Goal: Register for event/course

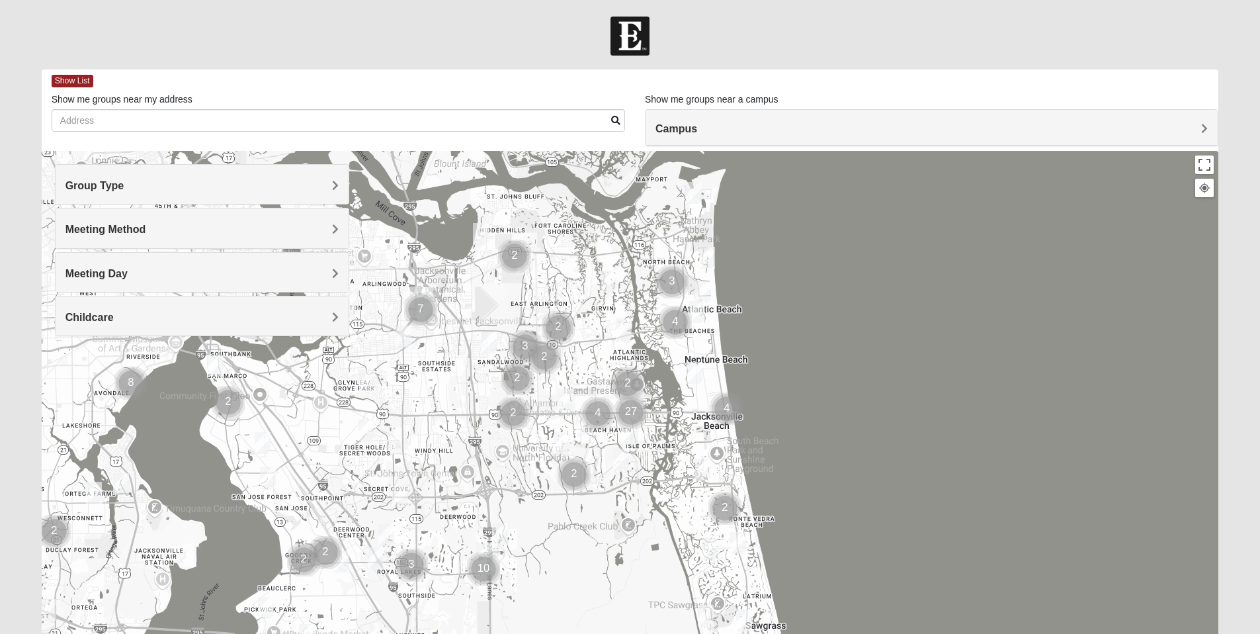
click at [124, 183] on span "Group Type" at bounding box center [94, 185] width 59 height 11
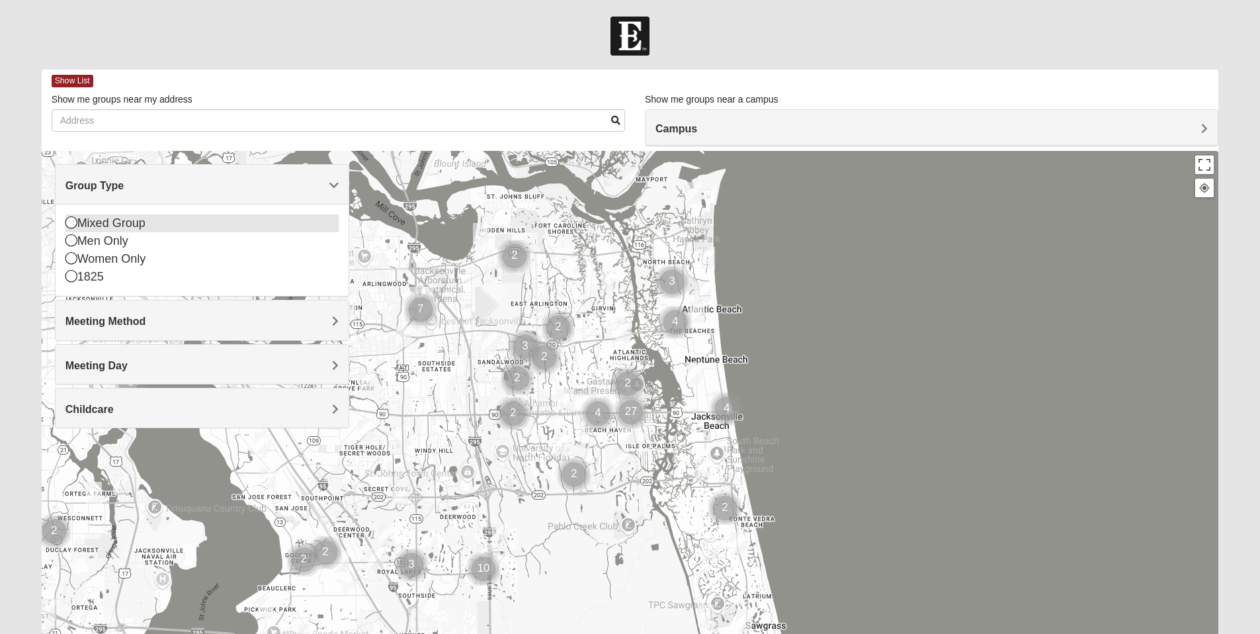
drag, startPoint x: 67, startPoint y: 222, endPoint x: 75, endPoint y: 225, distance: 7.7
click at [67, 223] on icon at bounding box center [71, 222] width 12 height 12
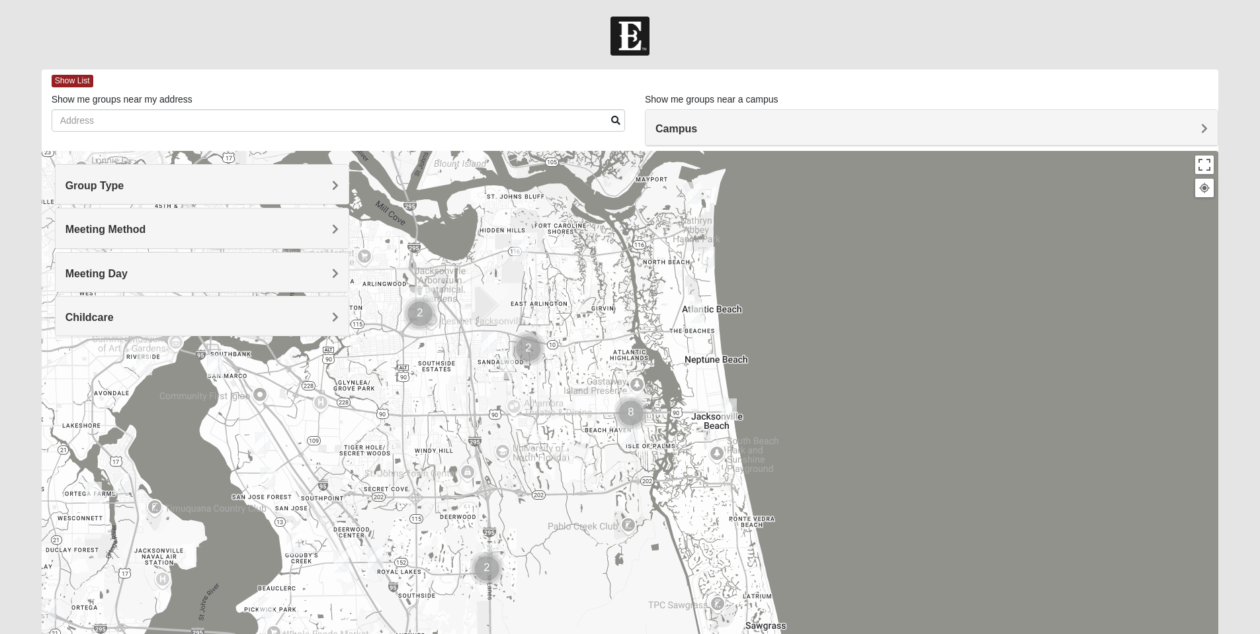
click at [271, 228] on h4 "Meeting Method" at bounding box center [201, 229] width 273 height 13
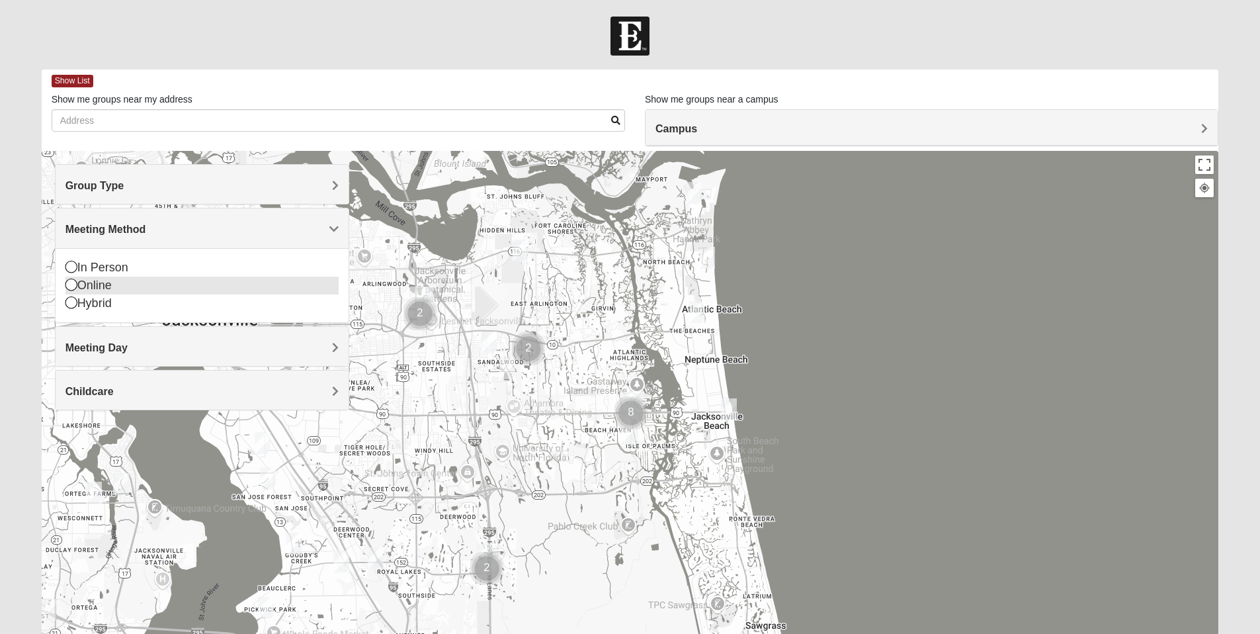
click at [71, 270] on icon at bounding box center [71, 267] width 12 height 12
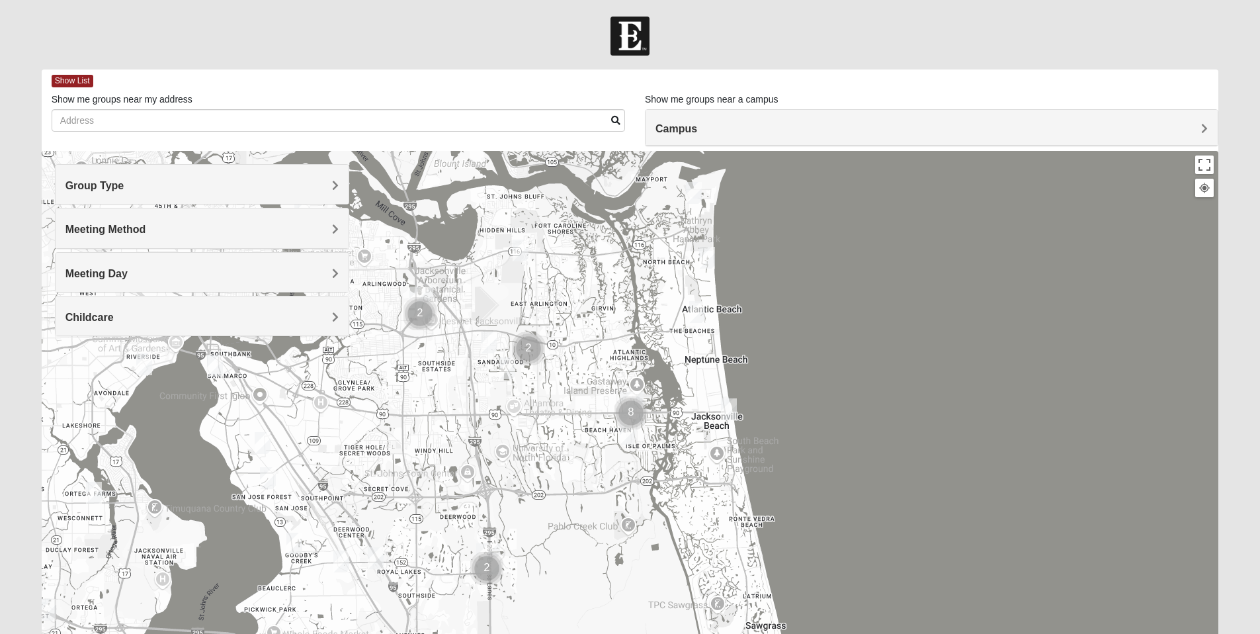
drag, startPoint x: 334, startPoint y: 273, endPoint x: 325, endPoint y: 274, distance: 8.6
click at [128, 273] on span "Meeting Day" at bounding box center [96, 273] width 62 height 11
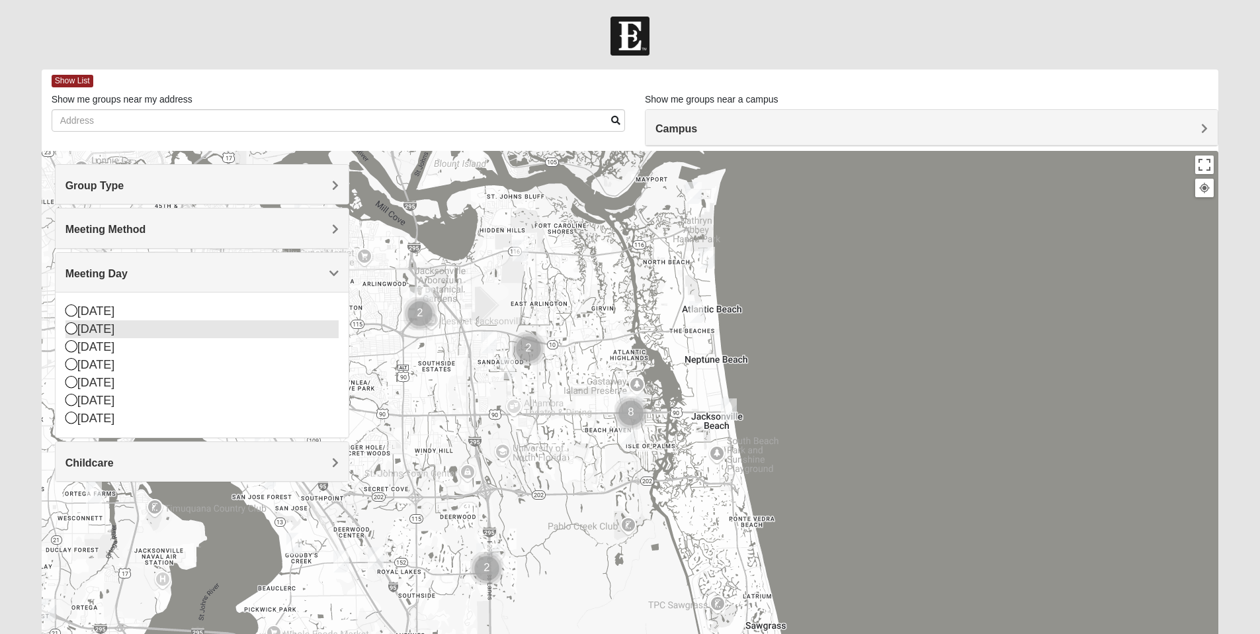
drag, startPoint x: 69, startPoint y: 331, endPoint x: 91, endPoint y: 330, distance: 21.8
click at [69, 331] on icon at bounding box center [71, 328] width 12 height 12
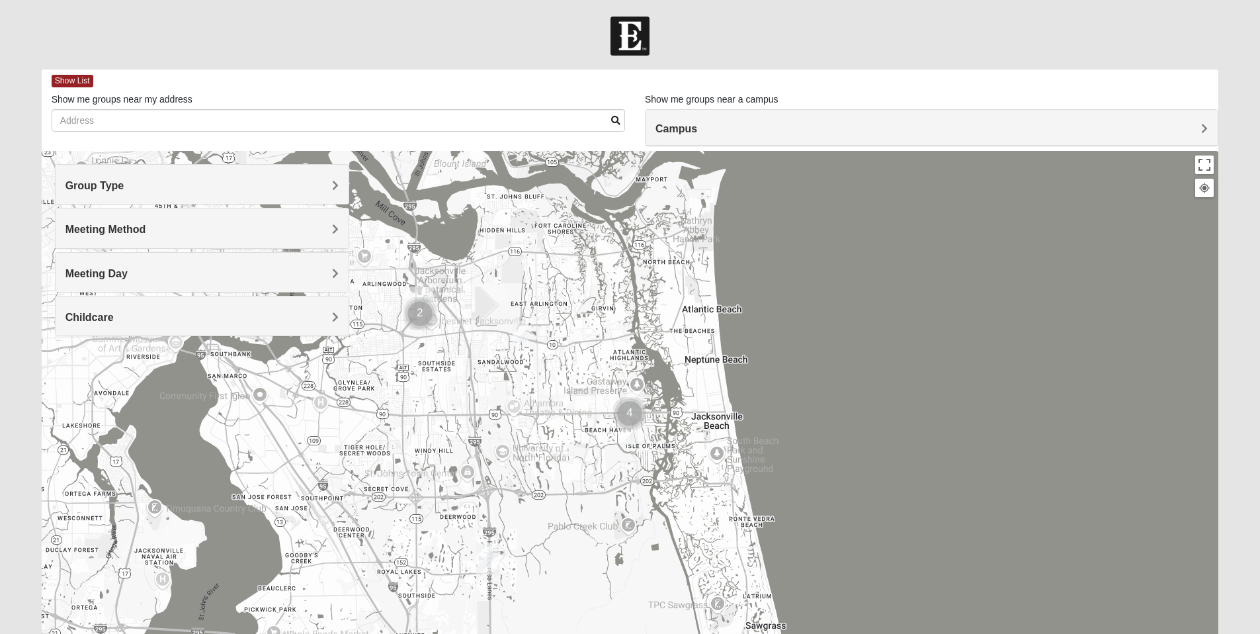
click at [339, 316] on div "Childcare" at bounding box center [202, 315] width 293 height 39
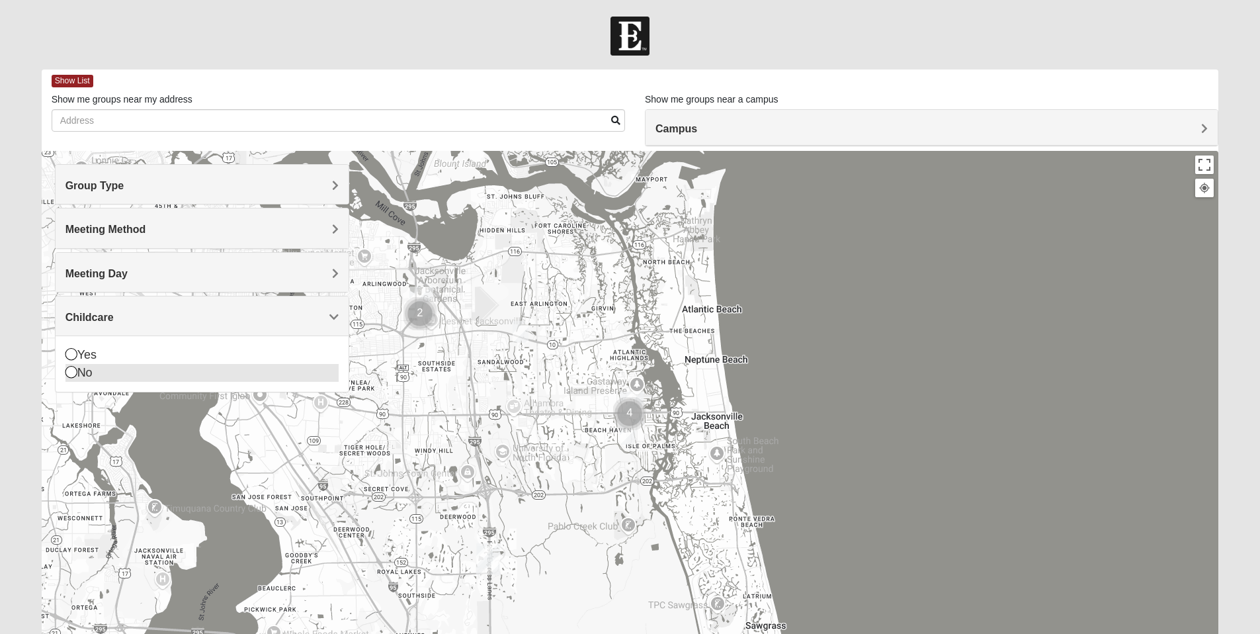
click at [71, 374] on icon at bounding box center [71, 372] width 12 height 12
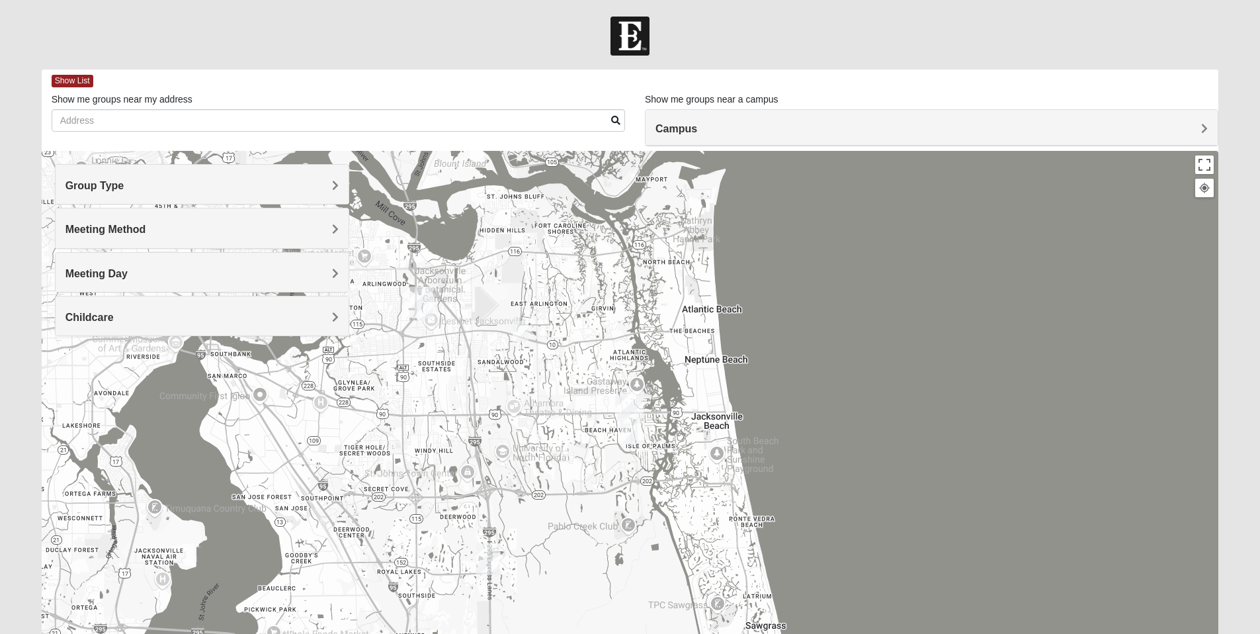
click at [631, 433] on img "Mixed Irish 32224" at bounding box center [628, 434] width 16 height 22
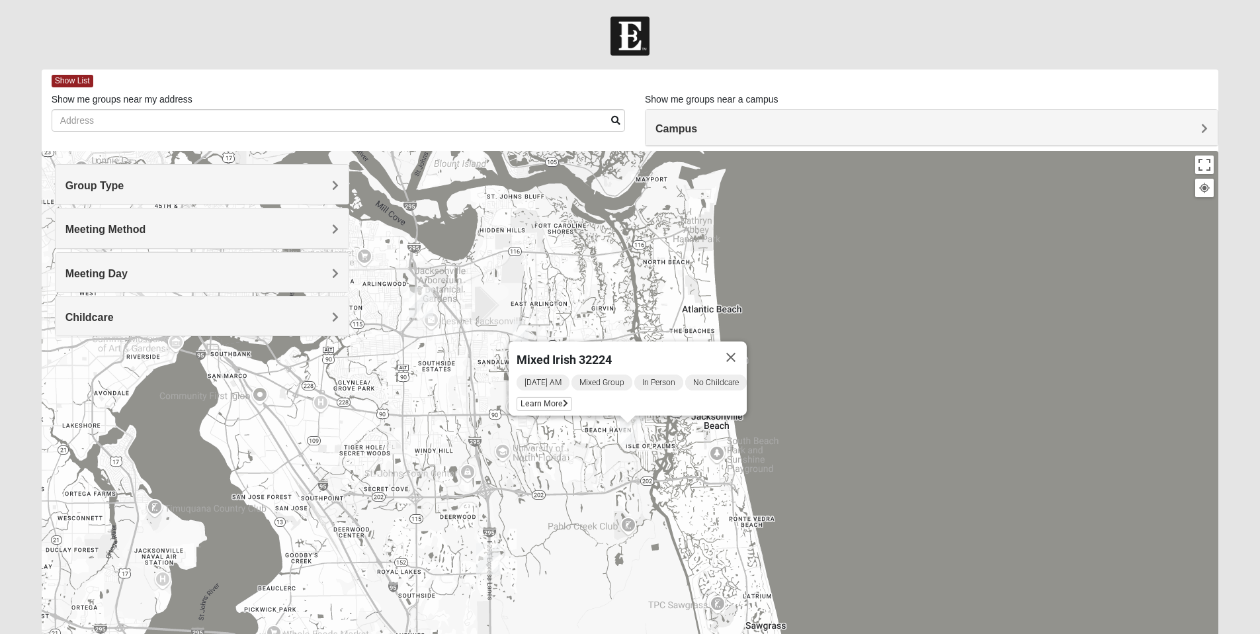
click at [562, 433] on div "Mixed Irish 32224 [DATE] AM Mixed Group In Person No Childcare Learn More" at bounding box center [630, 415] width 1177 height 529
click at [669, 276] on div "Mixed Irish 32224 [DATE] AM Mixed Group In Person No Childcare Learn More" at bounding box center [630, 415] width 1177 height 529
click at [741, 347] on button "Close" at bounding box center [731, 357] width 32 height 32
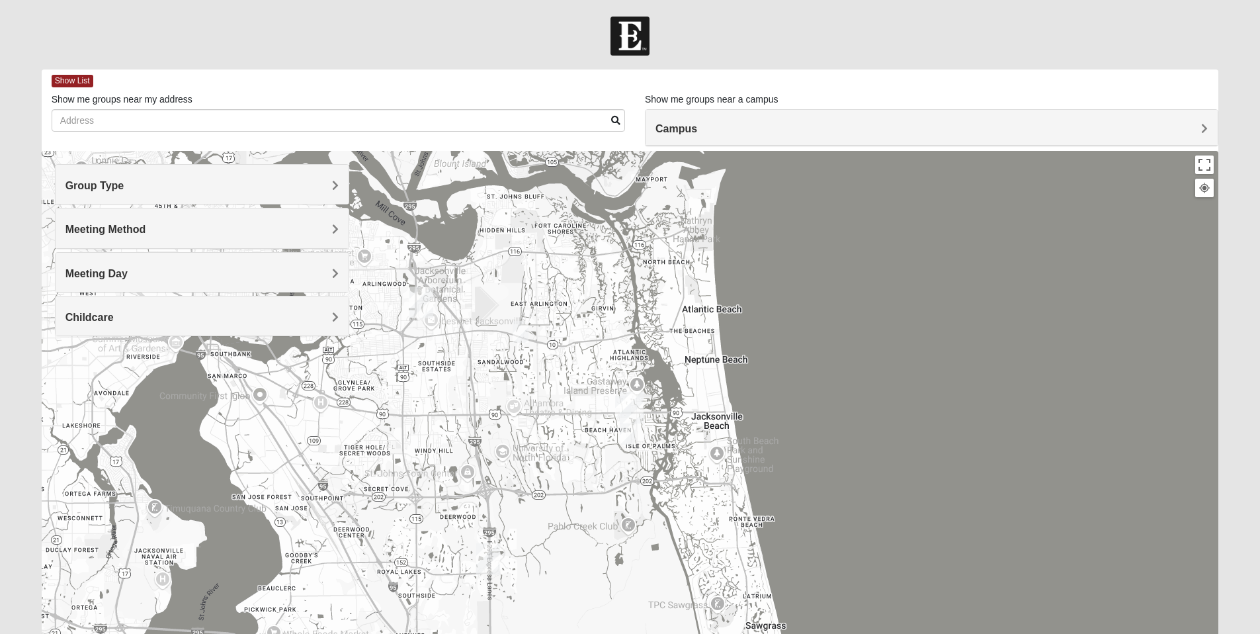
click at [621, 402] on img "San Pablo" at bounding box center [632, 408] width 24 height 32
click at [1208, 126] on div "Campus" at bounding box center [932, 128] width 572 height 36
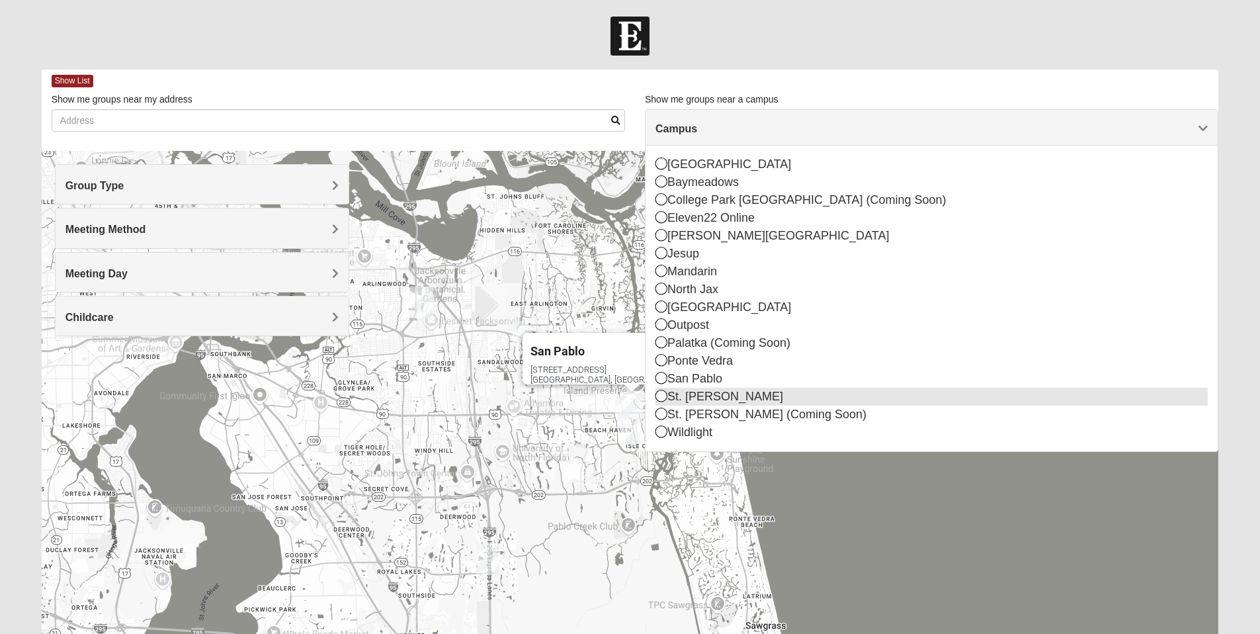
click at [661, 396] on icon at bounding box center [661, 396] width 12 height 12
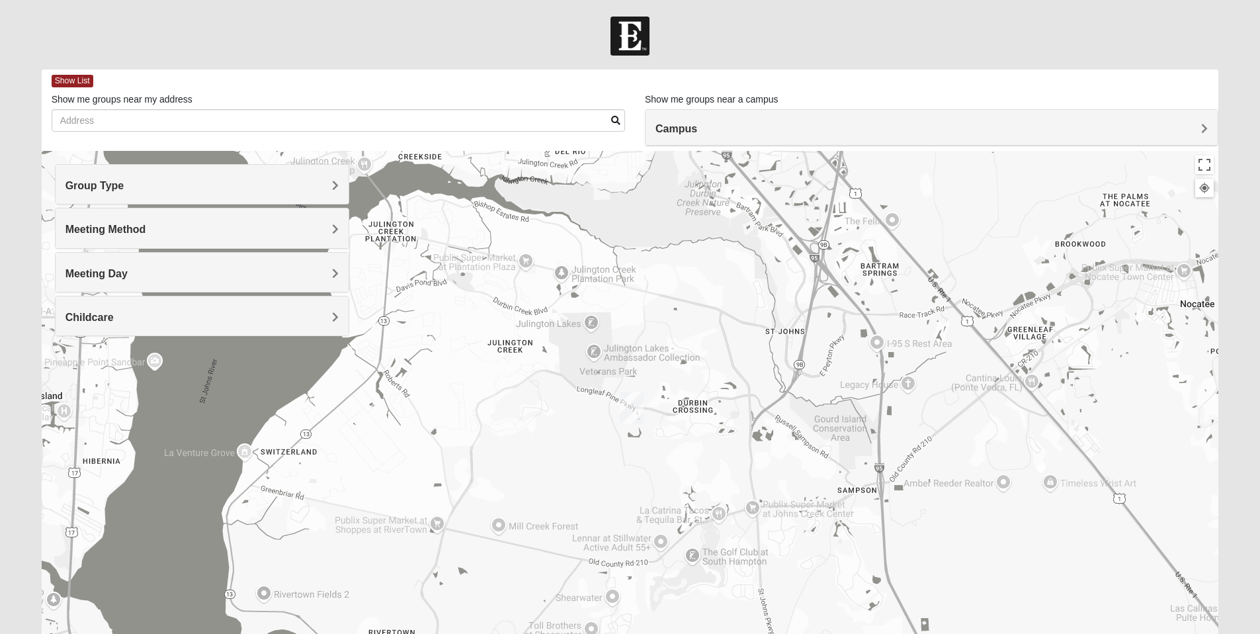
click at [124, 181] on span "Group Type" at bounding box center [94, 185] width 59 height 11
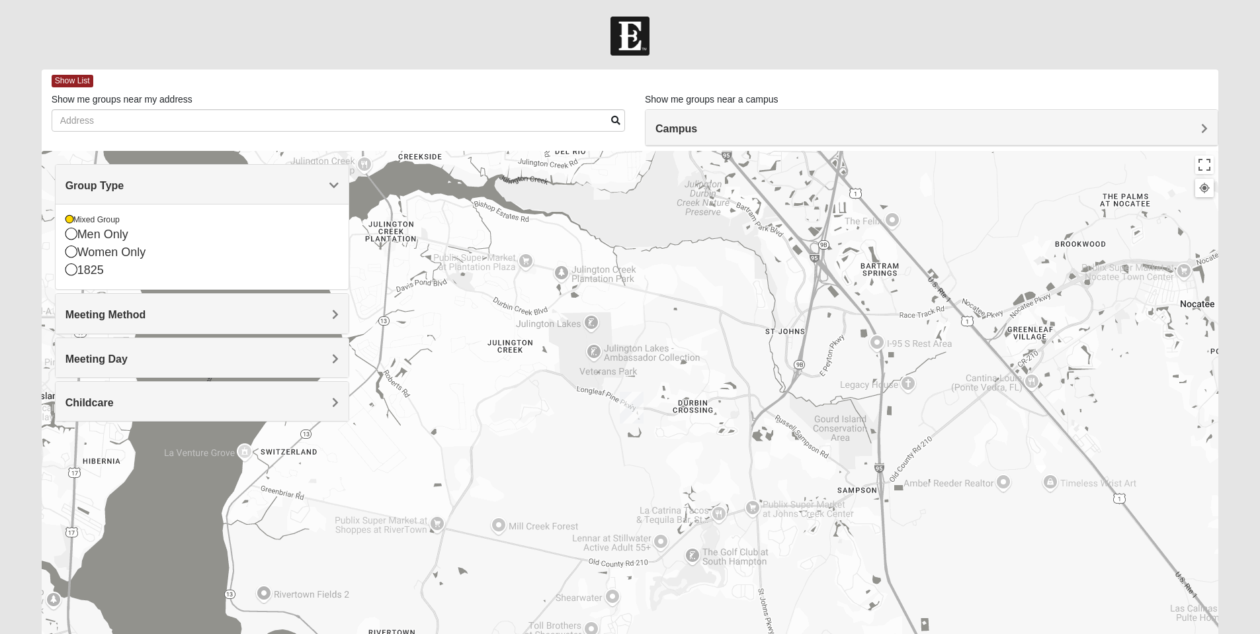
click at [327, 309] on h4 "Meeting Method" at bounding box center [201, 314] width 273 height 13
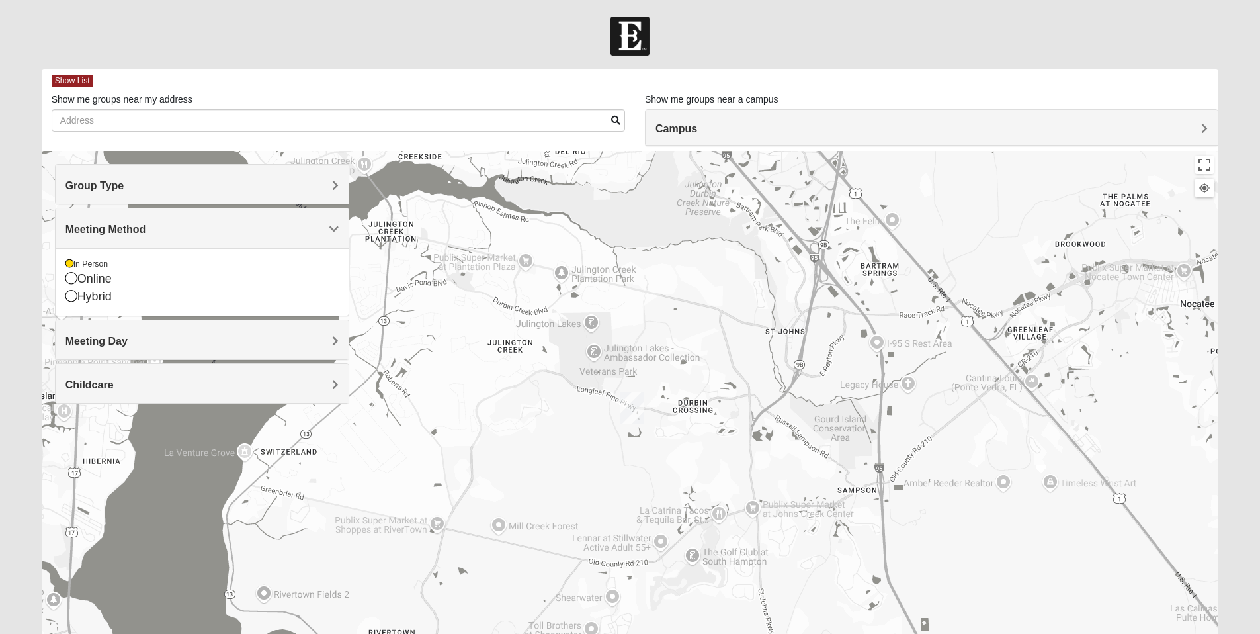
click at [328, 341] on h4 "Meeting Day" at bounding box center [201, 341] width 273 height 13
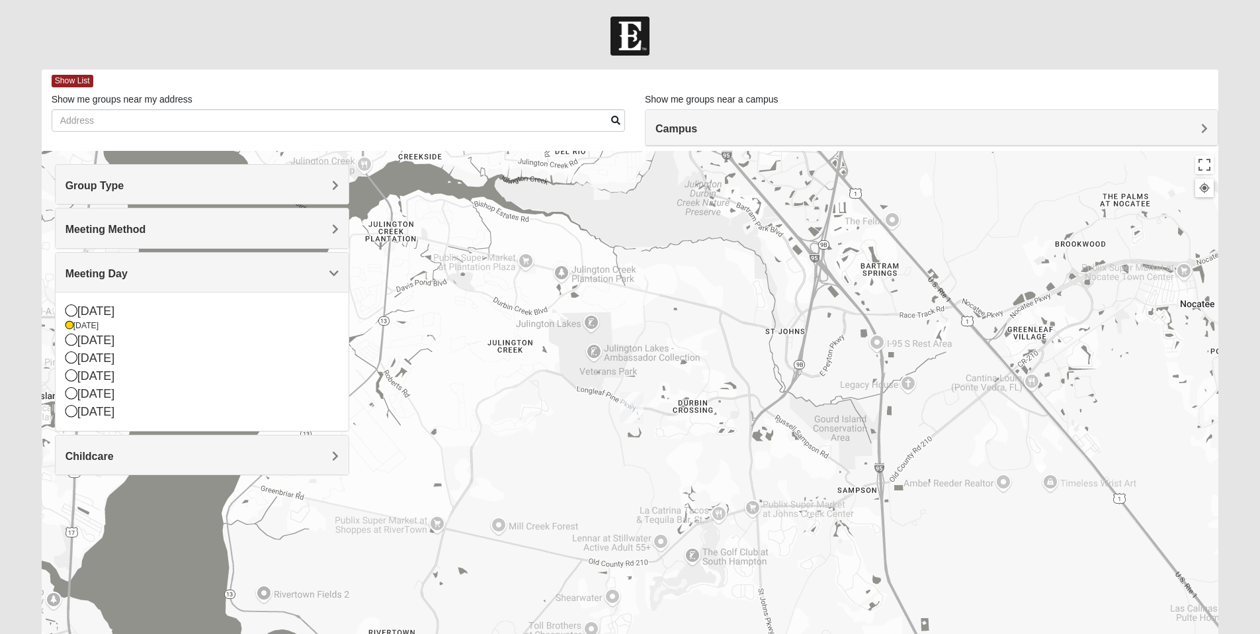
click at [329, 446] on div "Childcare" at bounding box center [202, 454] width 293 height 39
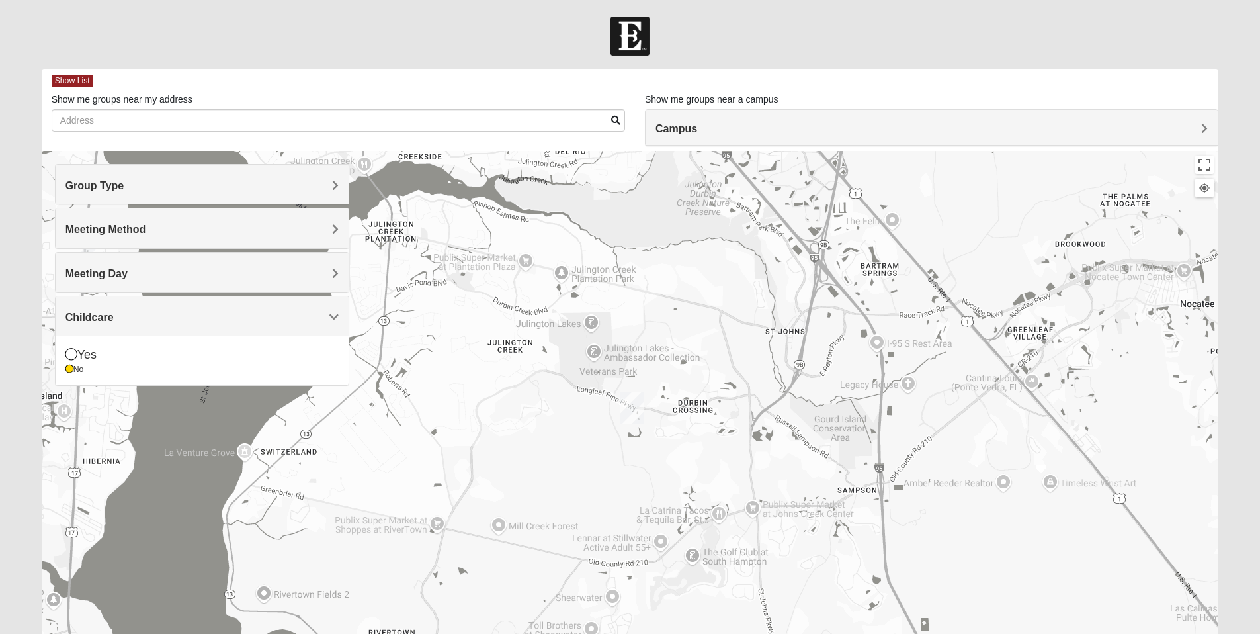
click at [467, 381] on div "[GEOGRAPHIC_DATA] [STREET_ADDRESS]" at bounding box center [630, 415] width 1177 height 529
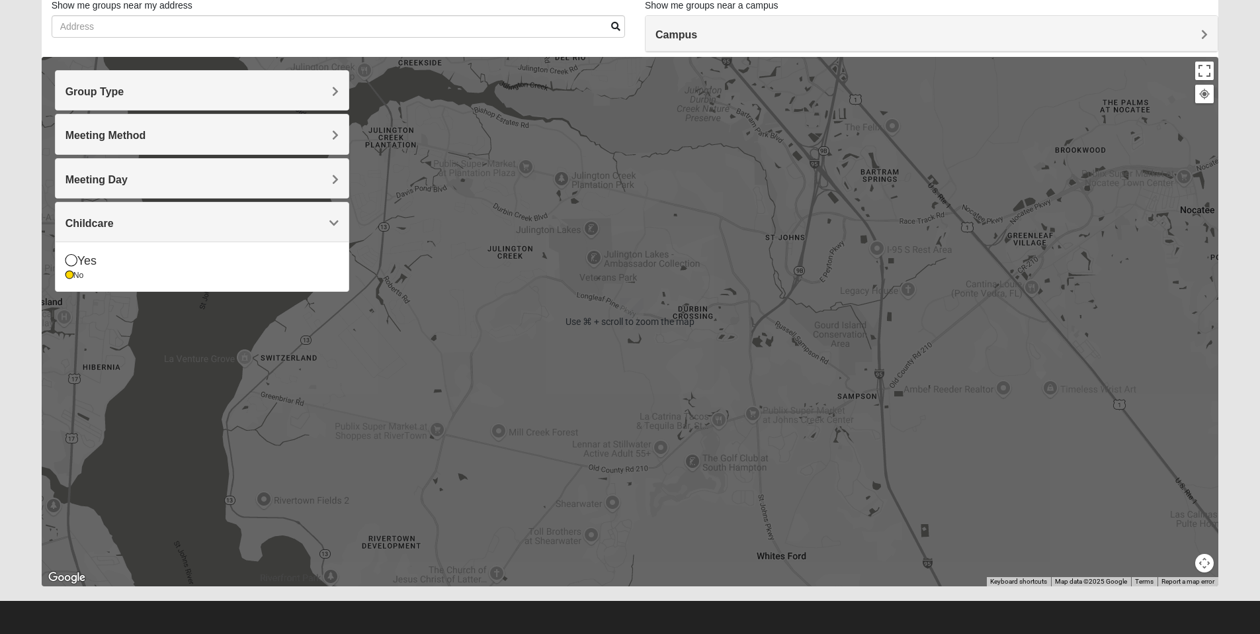
scroll to position [95, 0]
click at [1088, 352] on div "[GEOGRAPHIC_DATA] [STREET_ADDRESS]" at bounding box center [630, 320] width 1177 height 529
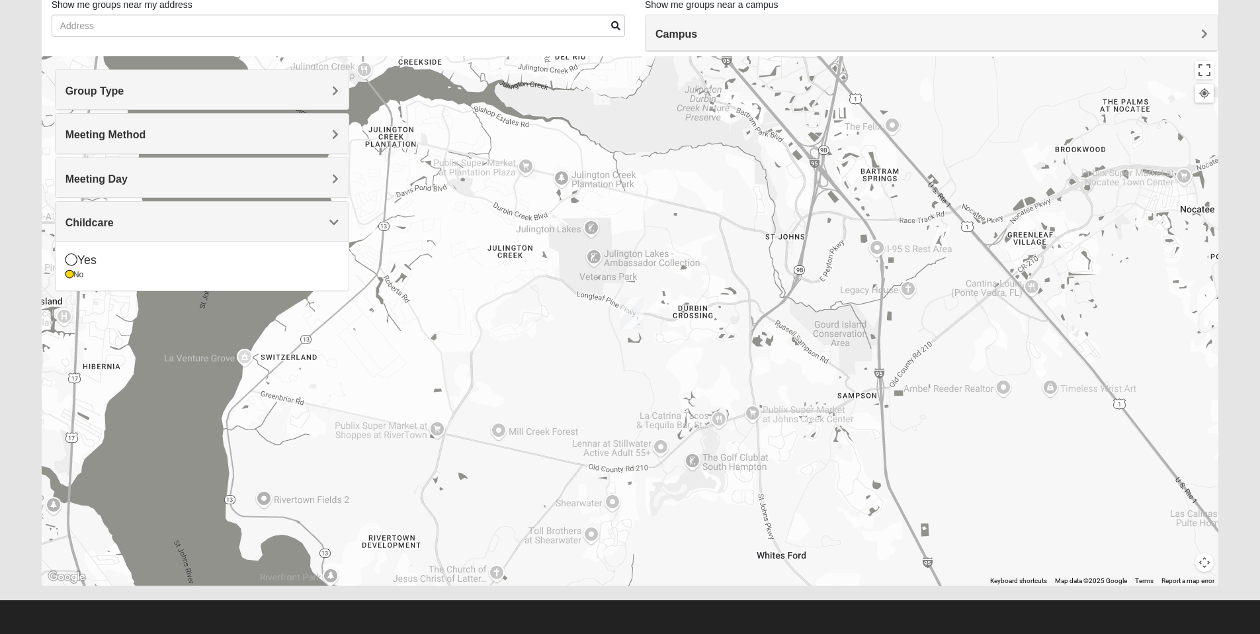
click at [634, 314] on img "St. Johns" at bounding box center [632, 313] width 24 height 32
click at [556, 323] on div "St. [PERSON_NAME] [STREET_ADDRESS][PERSON_NAME]" at bounding box center [630, 320] width 1177 height 529
click at [686, 241] on button "Close" at bounding box center [702, 254] width 32 height 32
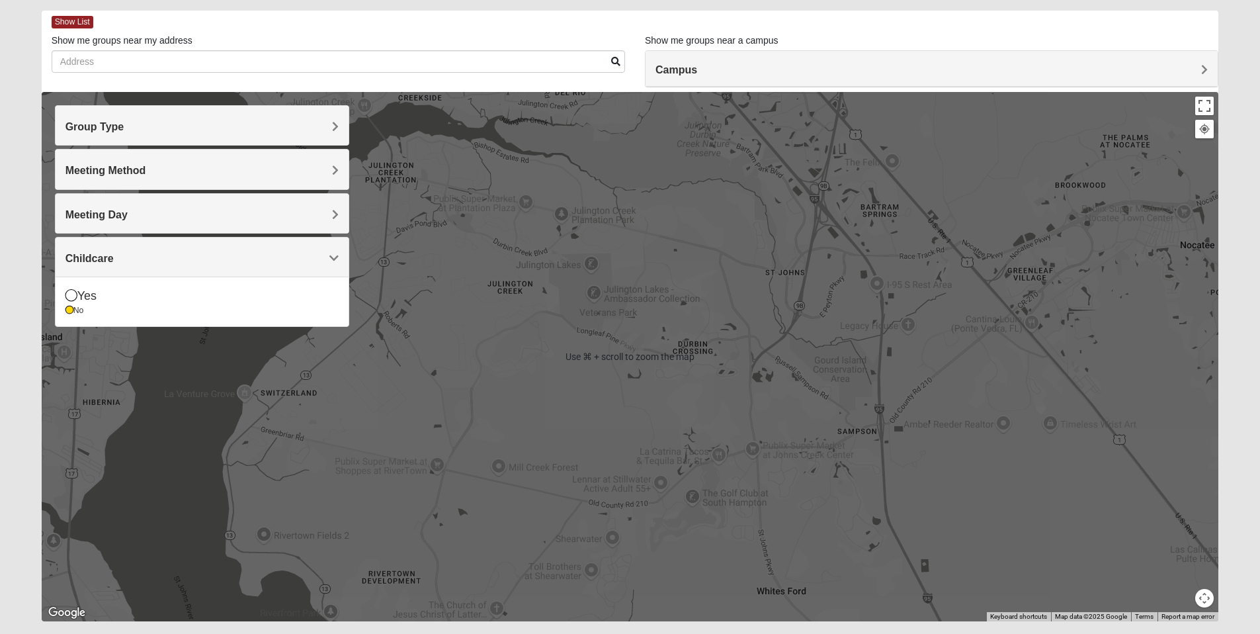
scroll to position [0, 0]
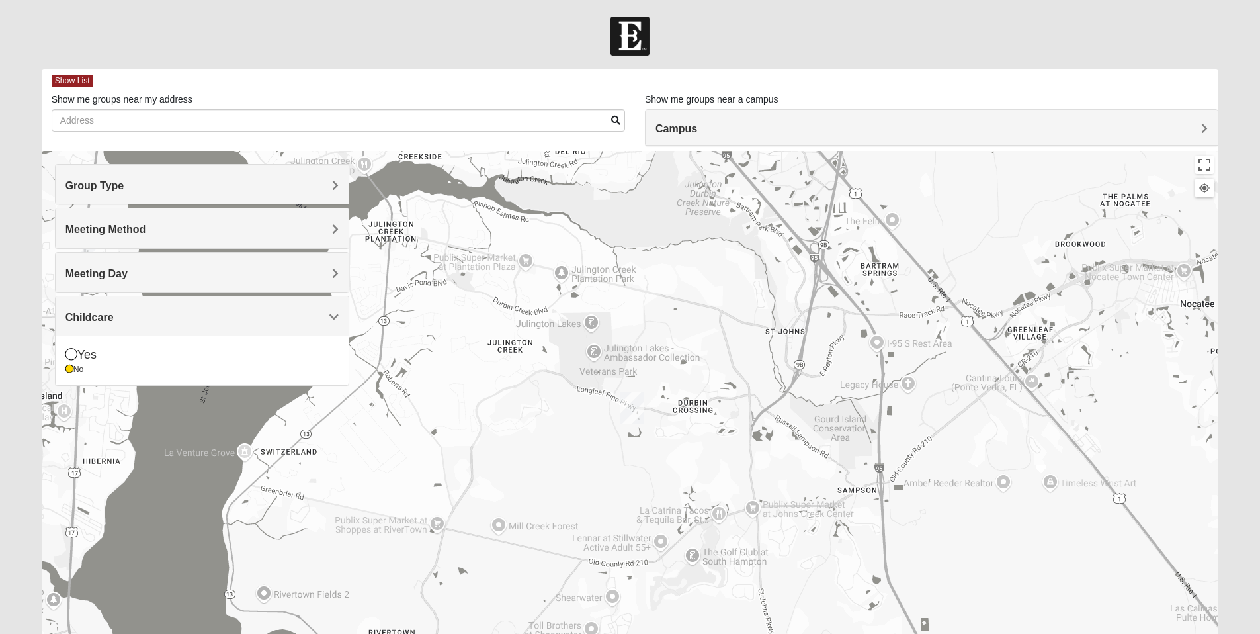
click at [703, 293] on div "To navigate, press the arrow keys." at bounding box center [630, 415] width 1177 height 529
click at [697, 123] on span "Campus" at bounding box center [676, 128] width 42 height 11
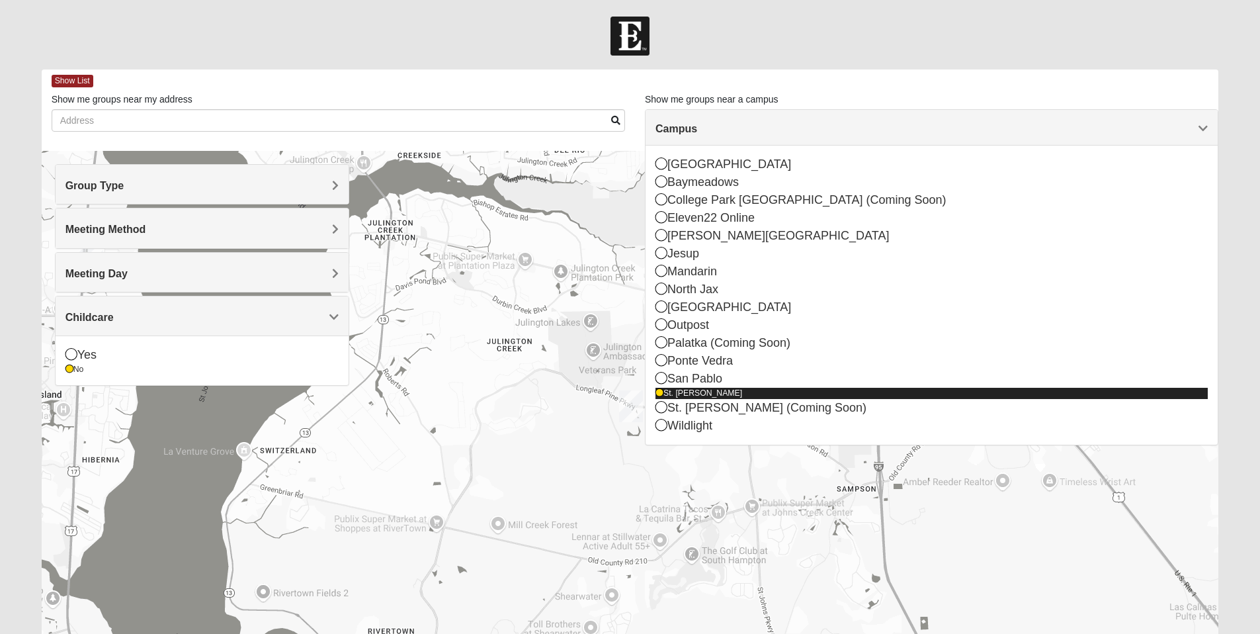
click at [660, 394] on icon at bounding box center [659, 393] width 8 height 8
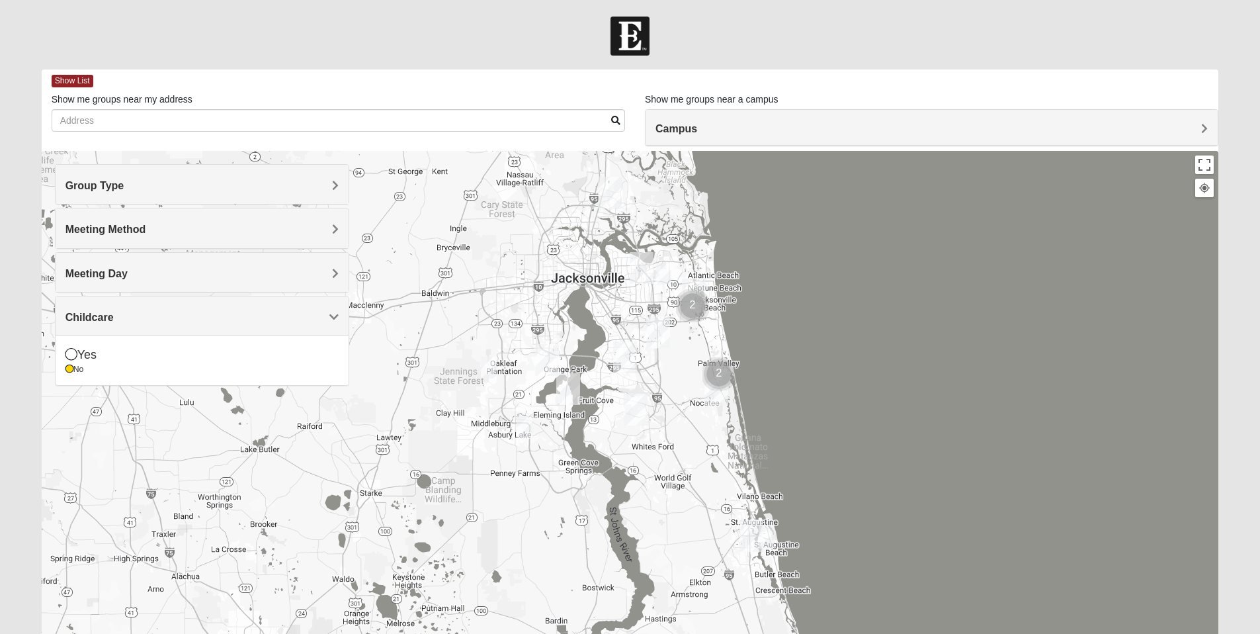
click at [525, 424] on img "Mixed Ingram 32043" at bounding box center [525, 426] width 16 height 22
click at [636, 341] on button "Close" at bounding box center [627, 350] width 32 height 32
click at [493, 368] on img "Mixed Newton 32065" at bounding box center [489, 368] width 16 height 22
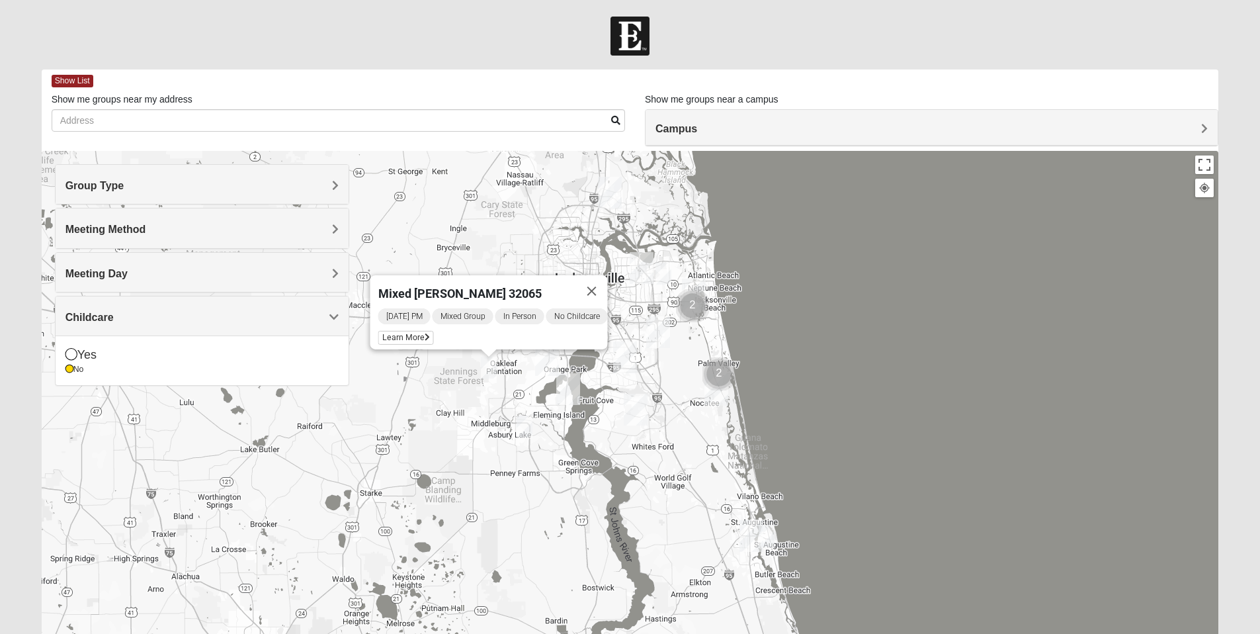
click at [601, 282] on button "Close" at bounding box center [591, 291] width 32 height 32
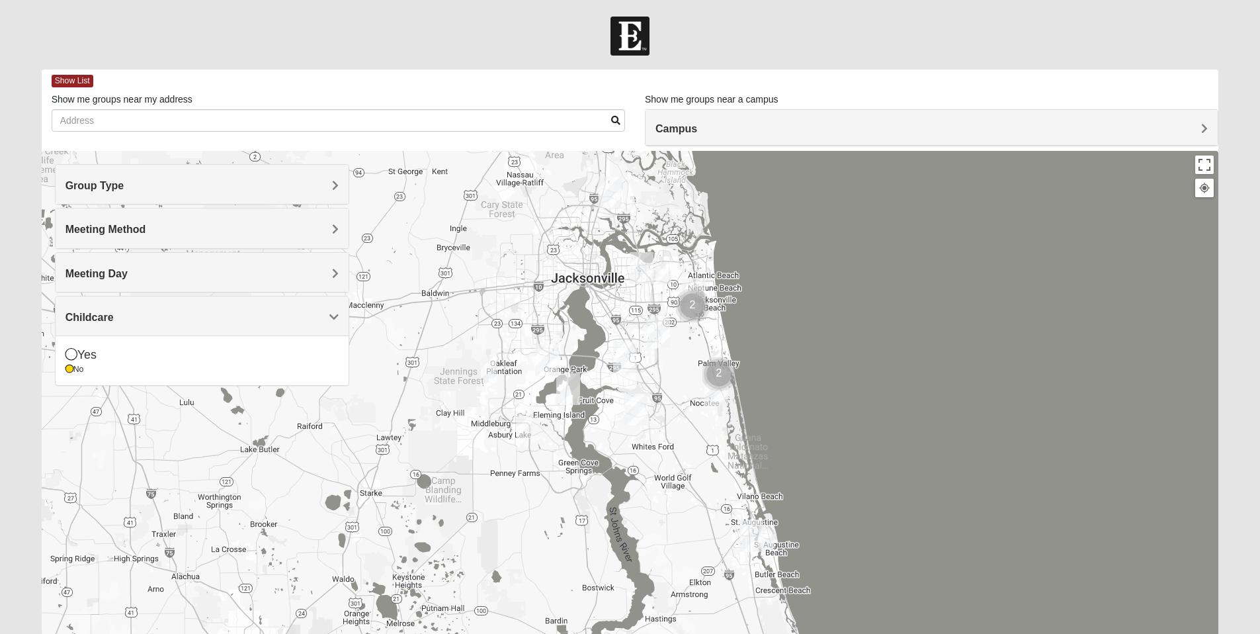
drag, startPoint x: 507, startPoint y: 527, endPoint x: 503, endPoint y: 520, distance: 7.7
click at [507, 523] on div "To navigate, press the arrow keys." at bounding box center [630, 415] width 1177 height 529
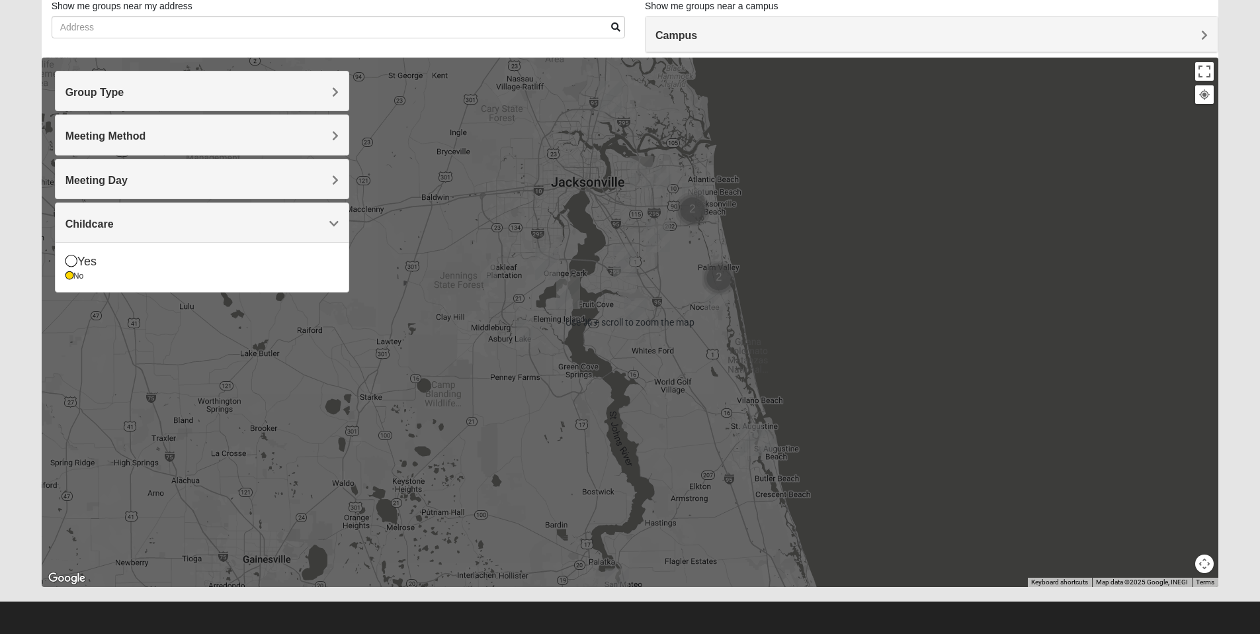
scroll to position [95, 0]
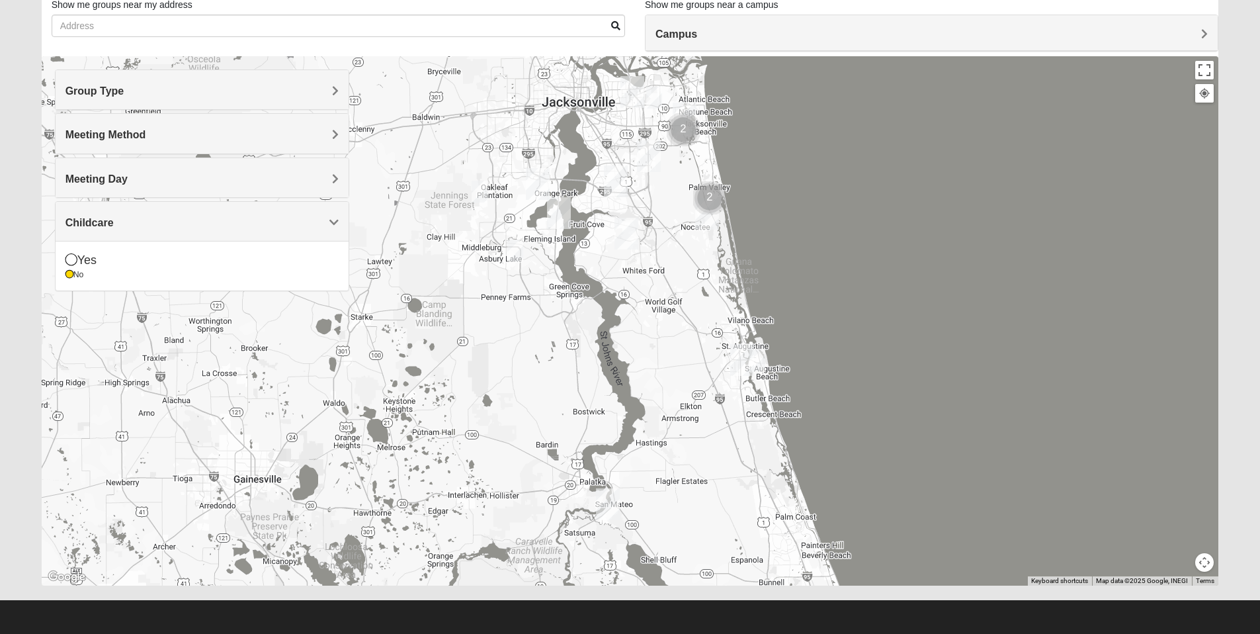
drag, startPoint x: 520, startPoint y: 506, endPoint x: 510, endPoint y: 427, distance: 80.0
click at [510, 427] on div at bounding box center [630, 320] width 1177 height 529
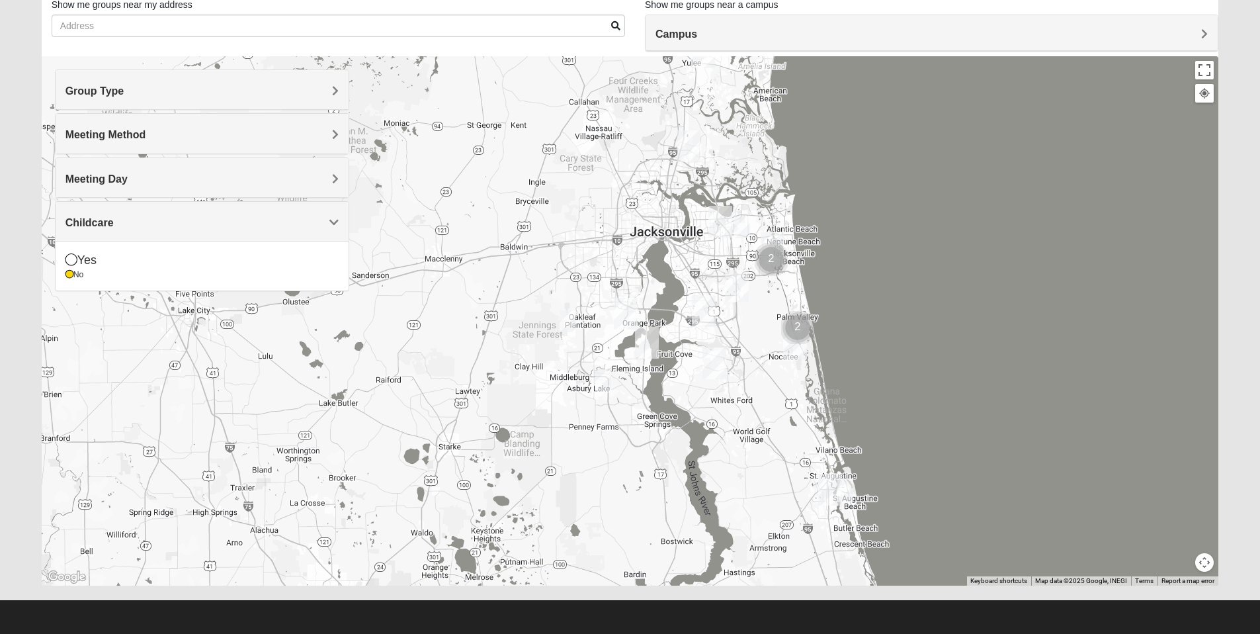
drag, startPoint x: 422, startPoint y: 147, endPoint x: 583, endPoint y: 255, distance: 193.9
click at [510, 278] on div at bounding box center [630, 320] width 1177 height 529
click at [745, 228] on img "Mixed Bell-Higgins 32246" at bounding box center [742, 227] width 16 height 22
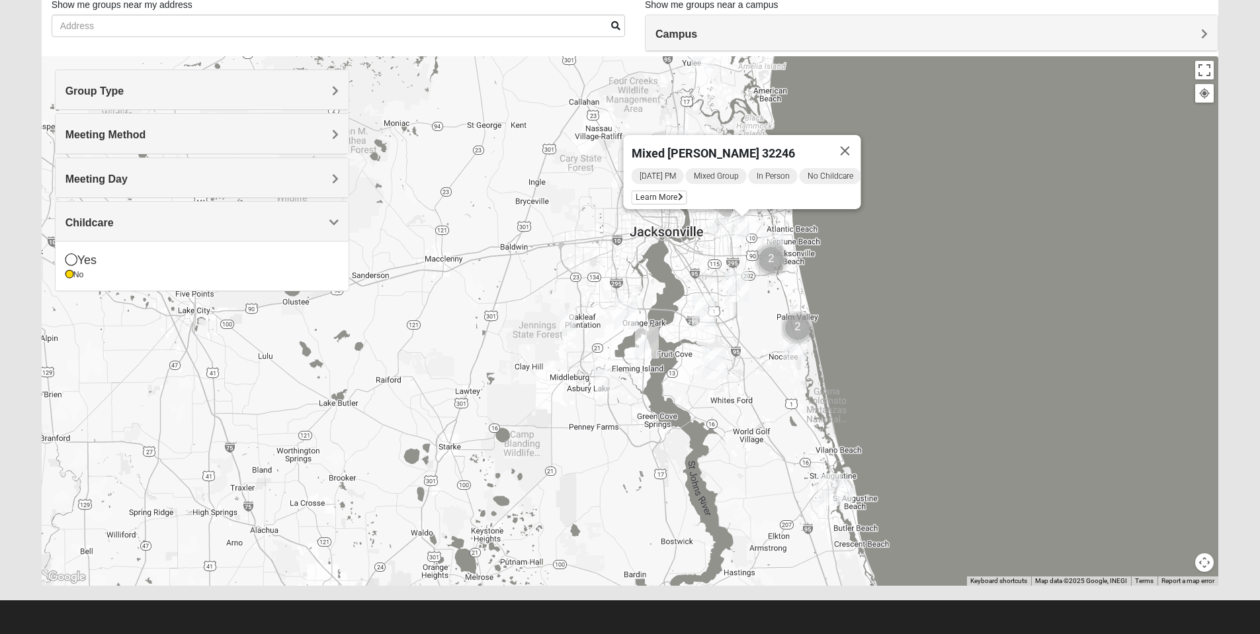
click at [473, 230] on div "Mixed [PERSON_NAME] 32246 [DATE] PM Mixed Group In Person No Childcare Learn Mo…" at bounding box center [630, 320] width 1177 height 529
click at [856, 141] on button "Close" at bounding box center [845, 151] width 32 height 32
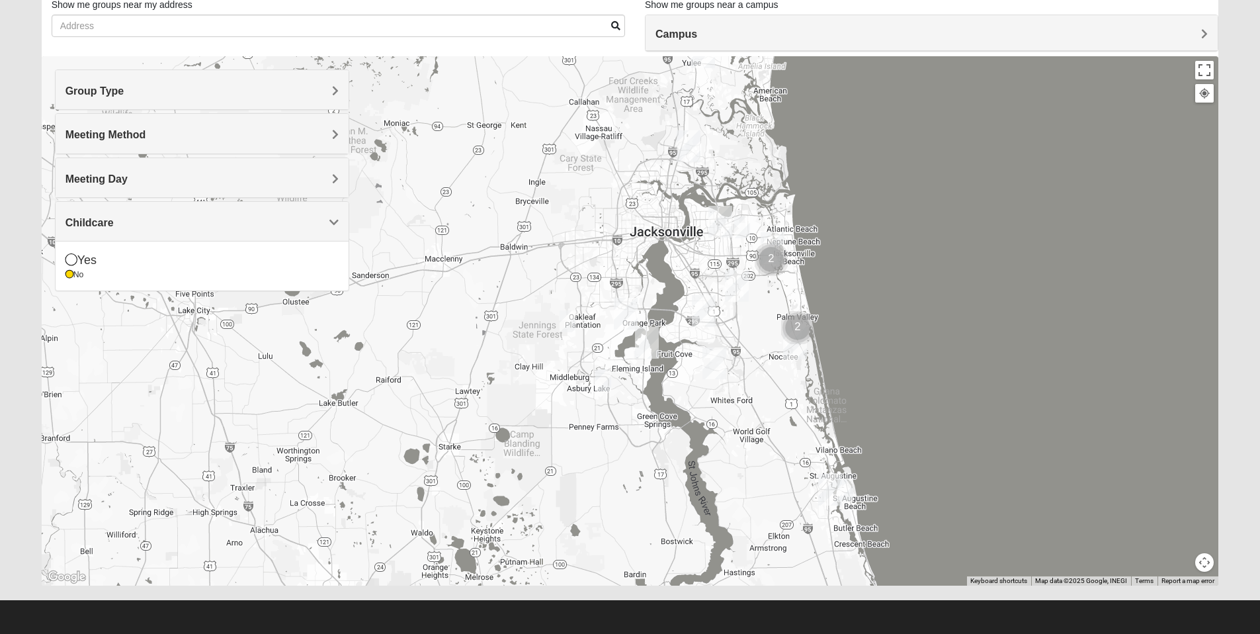
click at [747, 237] on img "Mixed Bell-Higgins 32246" at bounding box center [742, 227] width 16 height 22
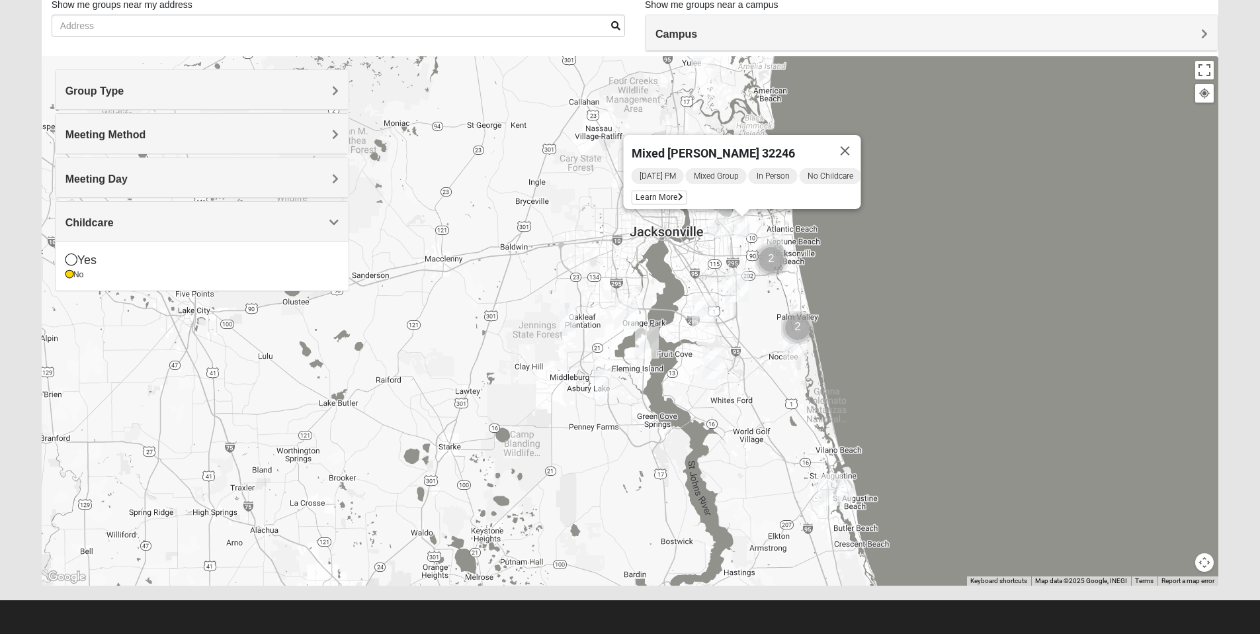
click at [448, 265] on div "Mixed [PERSON_NAME] 32246 [DATE] PM Mixed Group In Person No Childcare Learn Mo…" at bounding box center [630, 320] width 1177 height 529
click at [855, 141] on button "Close" at bounding box center [845, 151] width 32 height 32
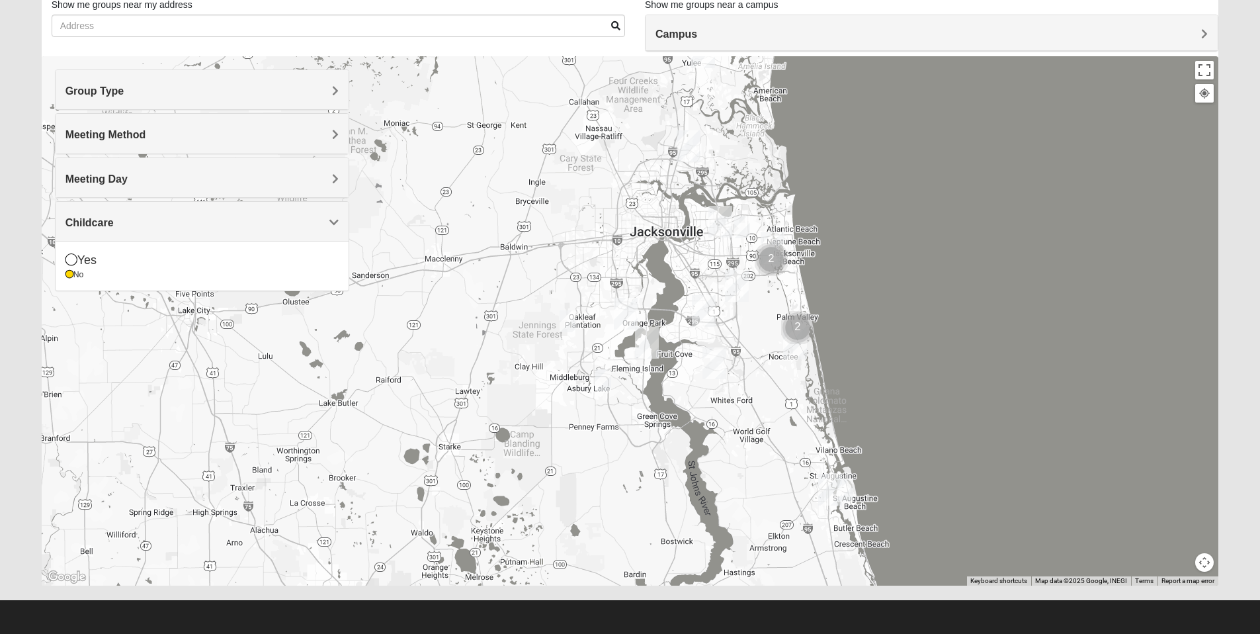
click at [569, 318] on img "Mixed Newton 32065" at bounding box center [568, 321] width 16 height 22
click at [429, 341] on div "Mixed [PERSON_NAME] 32065 [DATE] PM Mixed Group In Person No Childcare Learn Mo…" at bounding box center [630, 320] width 1177 height 529
click at [649, 339] on img "Fleming Island" at bounding box center [647, 343] width 24 height 32
click at [718, 356] on img "St. Johns" at bounding box center [714, 363] width 24 height 32
click at [717, 356] on img "St. Johns" at bounding box center [714, 363] width 24 height 32
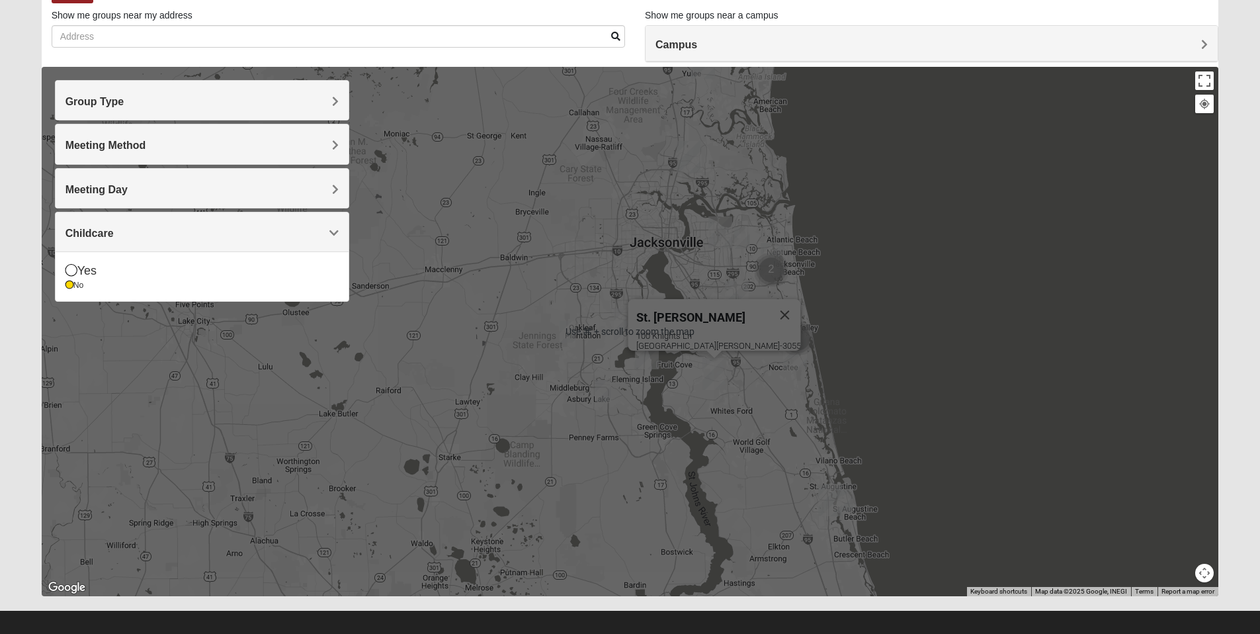
scroll to position [69, 0]
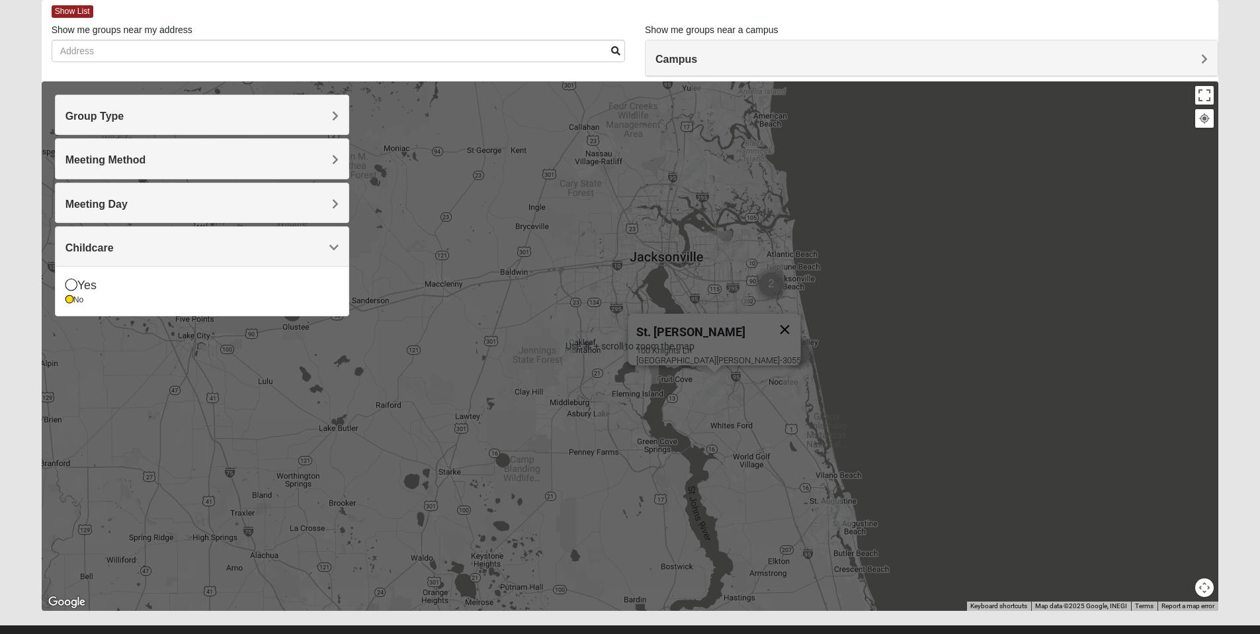
click at [769, 317] on button "Close" at bounding box center [785, 330] width 32 height 32
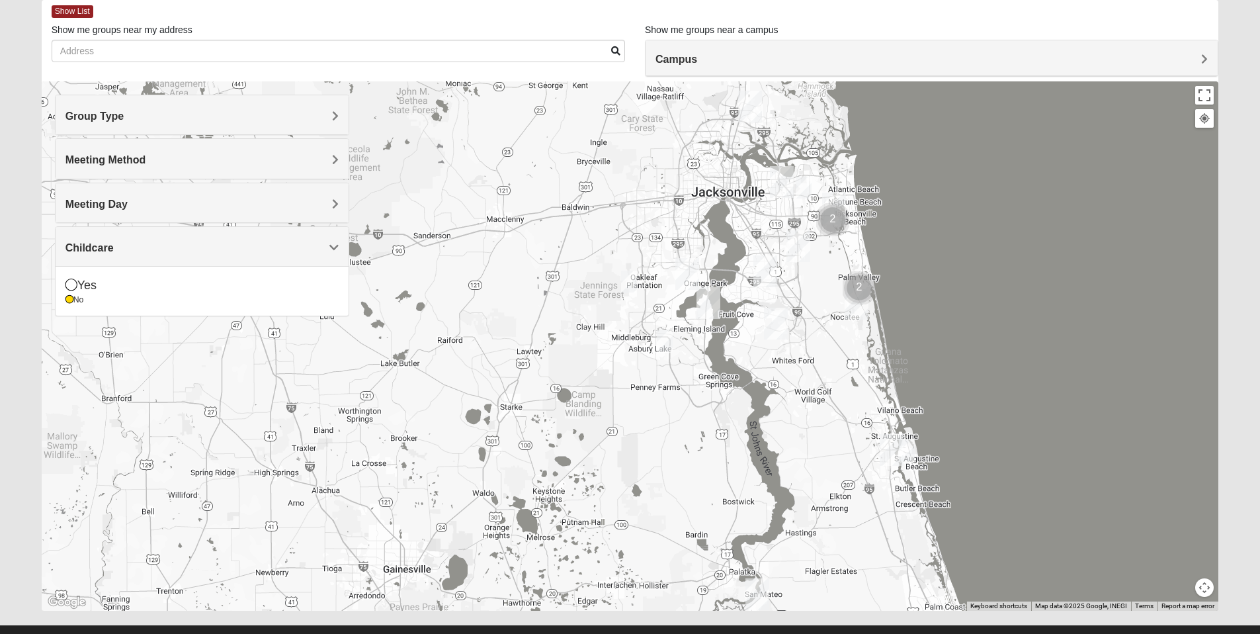
drag, startPoint x: 794, startPoint y: 327, endPoint x: 859, endPoint y: 254, distance: 97.5
click at [859, 253] on div at bounding box center [630, 345] width 1177 height 529
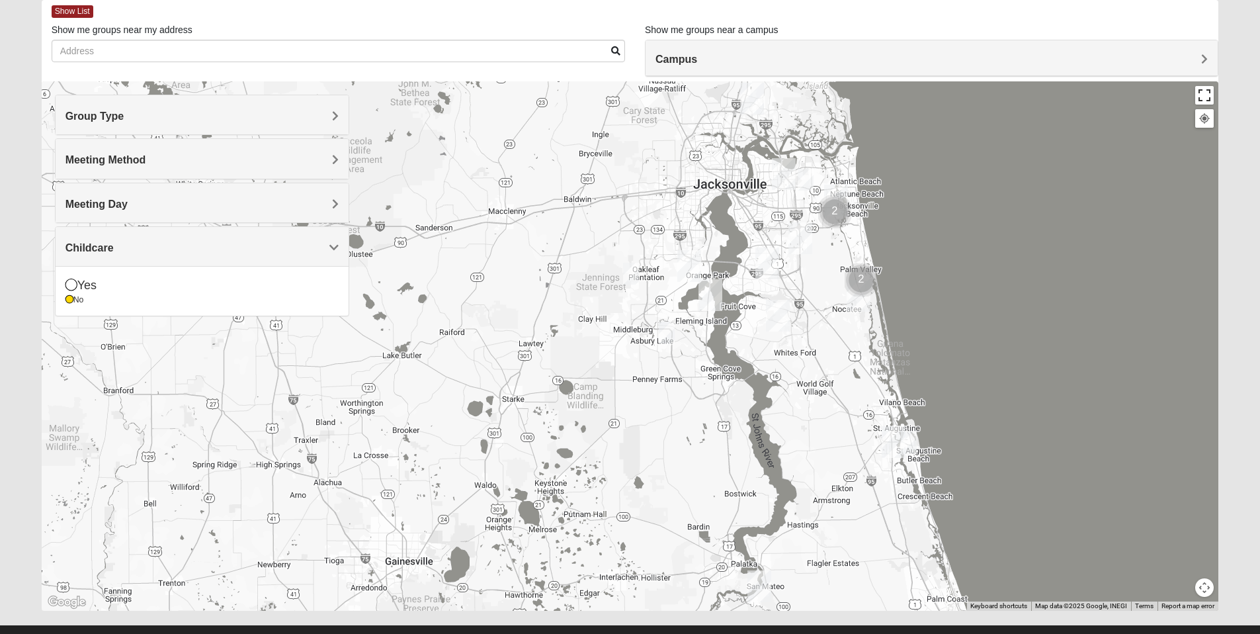
click at [1205, 91] on button "Toggle fullscreen view" at bounding box center [1204, 95] width 19 height 19
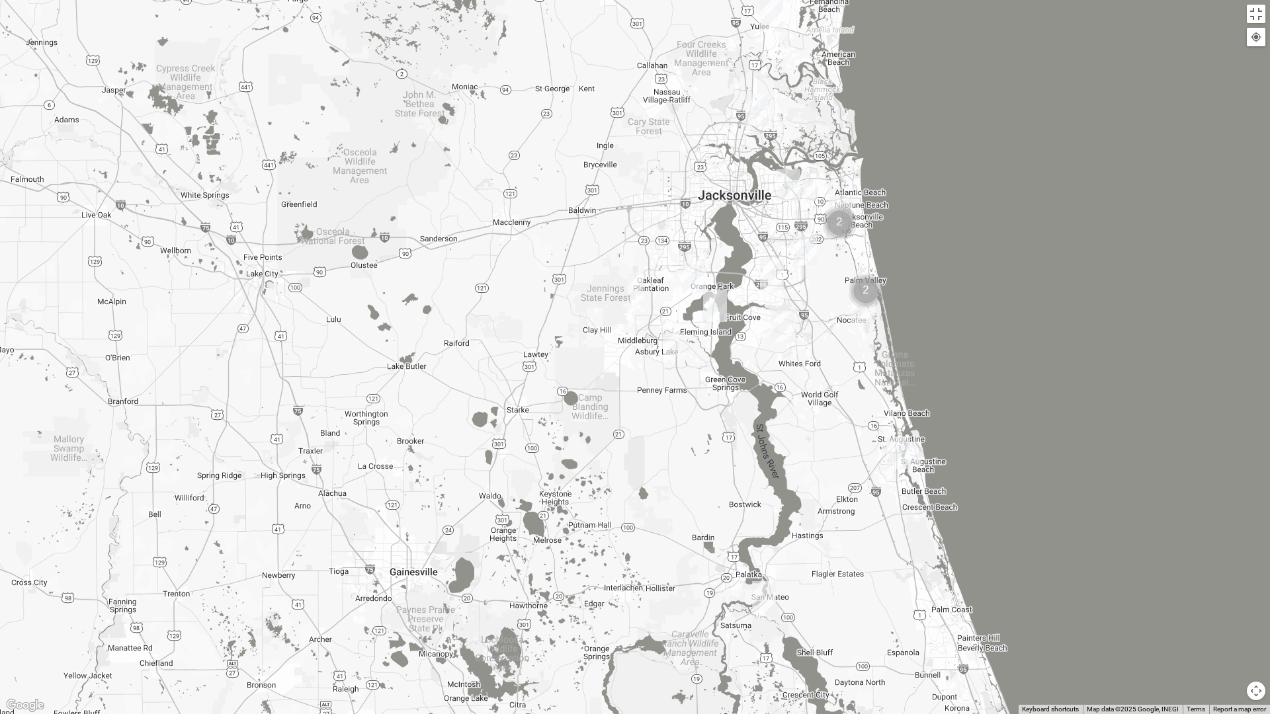
click at [1259, 39] on div at bounding box center [1256, 37] width 12 height 12
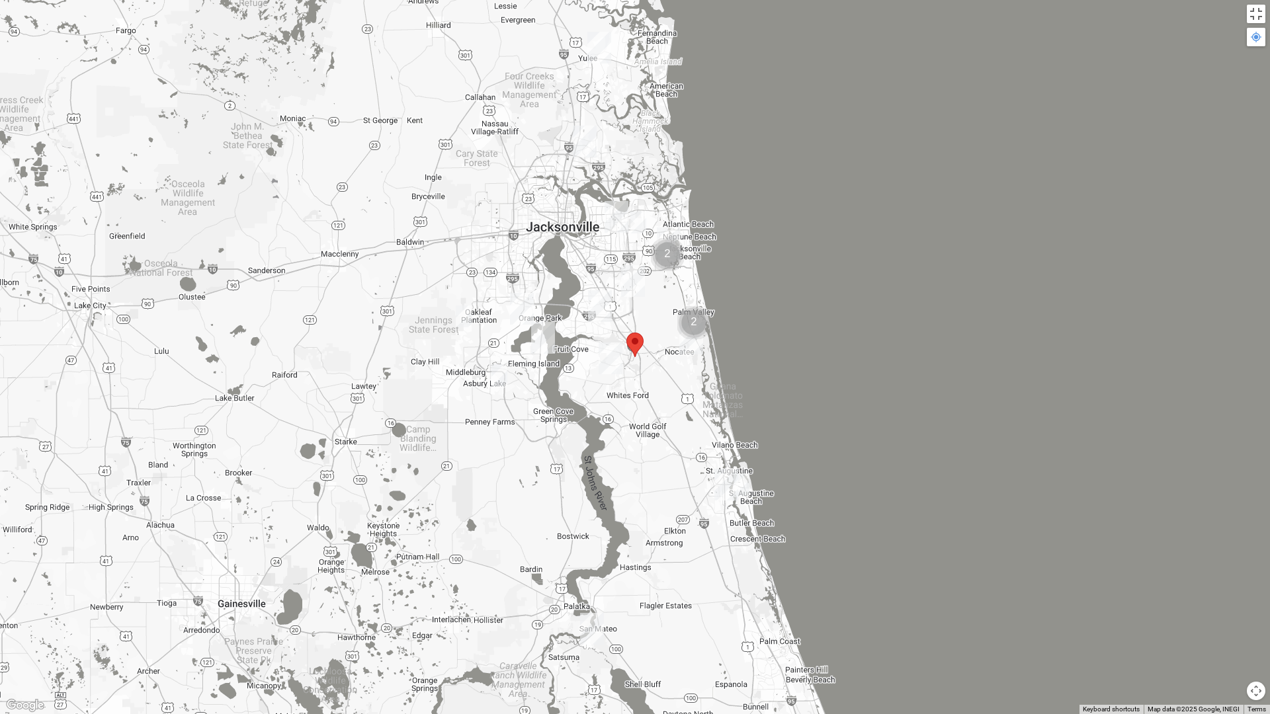
click at [626, 333] on area at bounding box center [626, 333] width 0 height 0
click at [1260, 38] on div at bounding box center [1256, 37] width 12 height 12
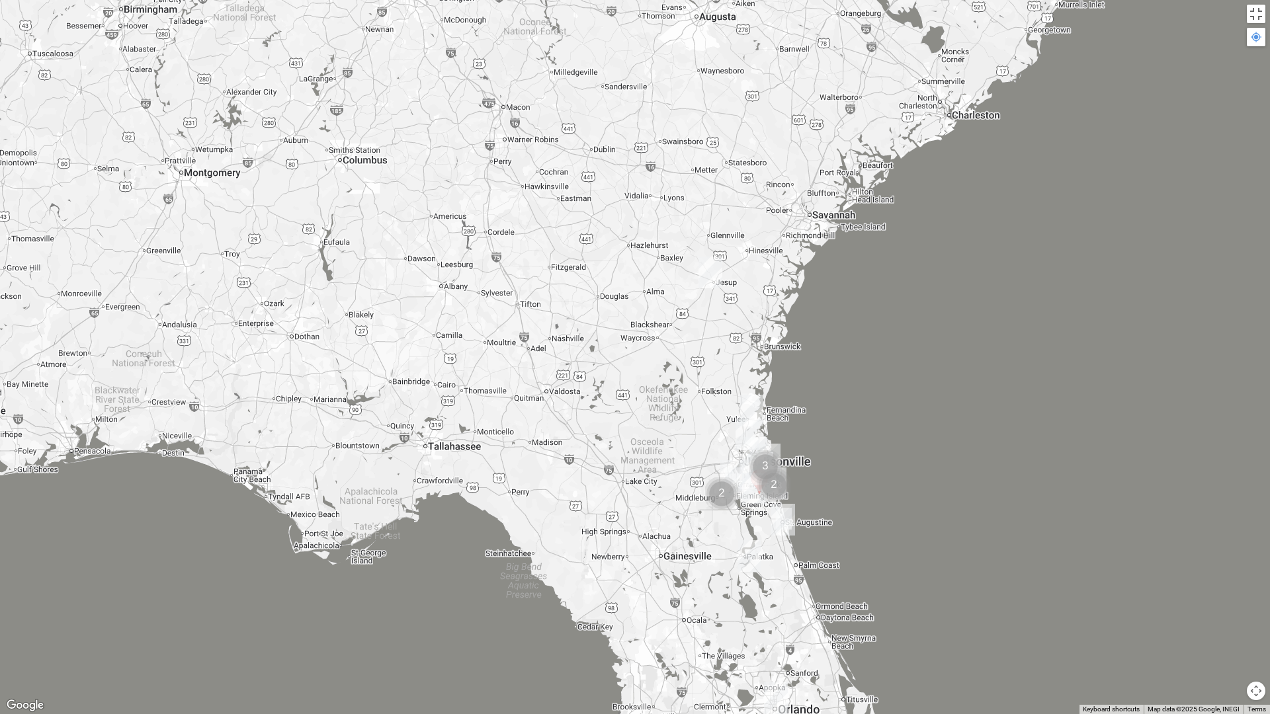
drag, startPoint x: 440, startPoint y: 289, endPoint x: 650, endPoint y: 354, distance: 219.5
click at [650, 355] on div at bounding box center [635, 357] width 1270 height 714
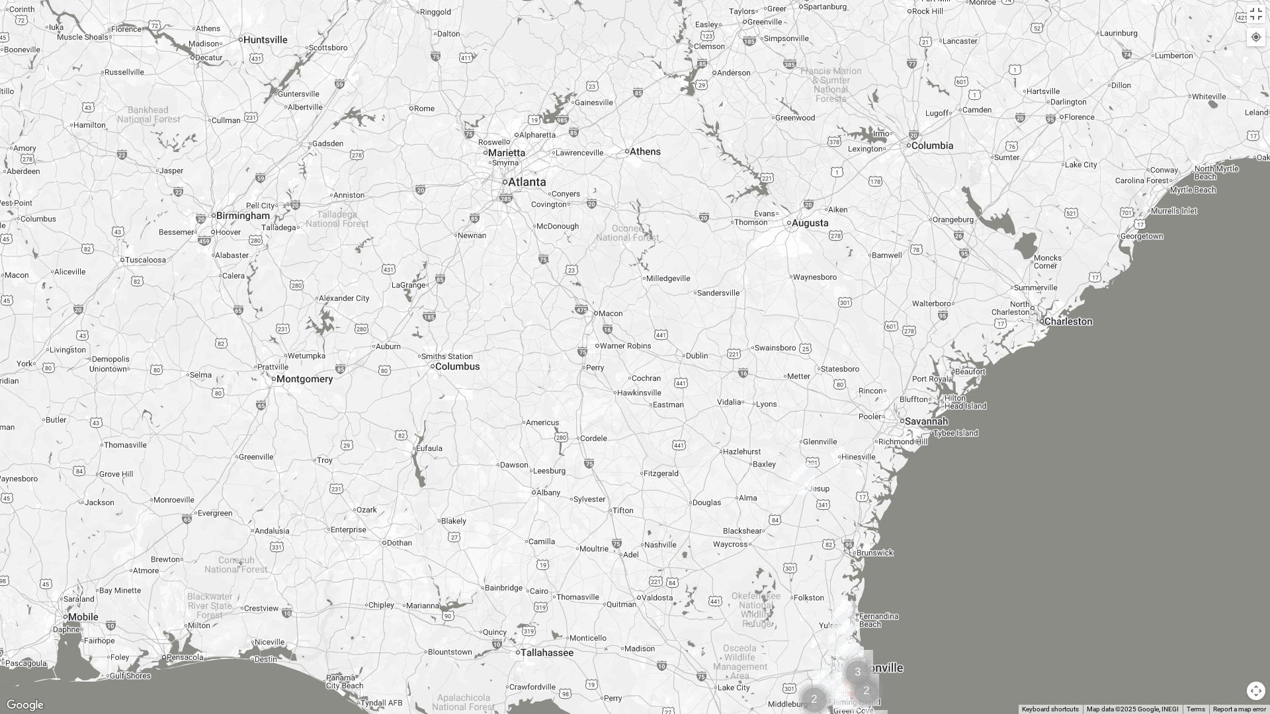
drag, startPoint x: 610, startPoint y: 420, endPoint x: 698, endPoint y: 607, distance: 206.2
click at [704, 630] on div at bounding box center [635, 357] width 1270 height 714
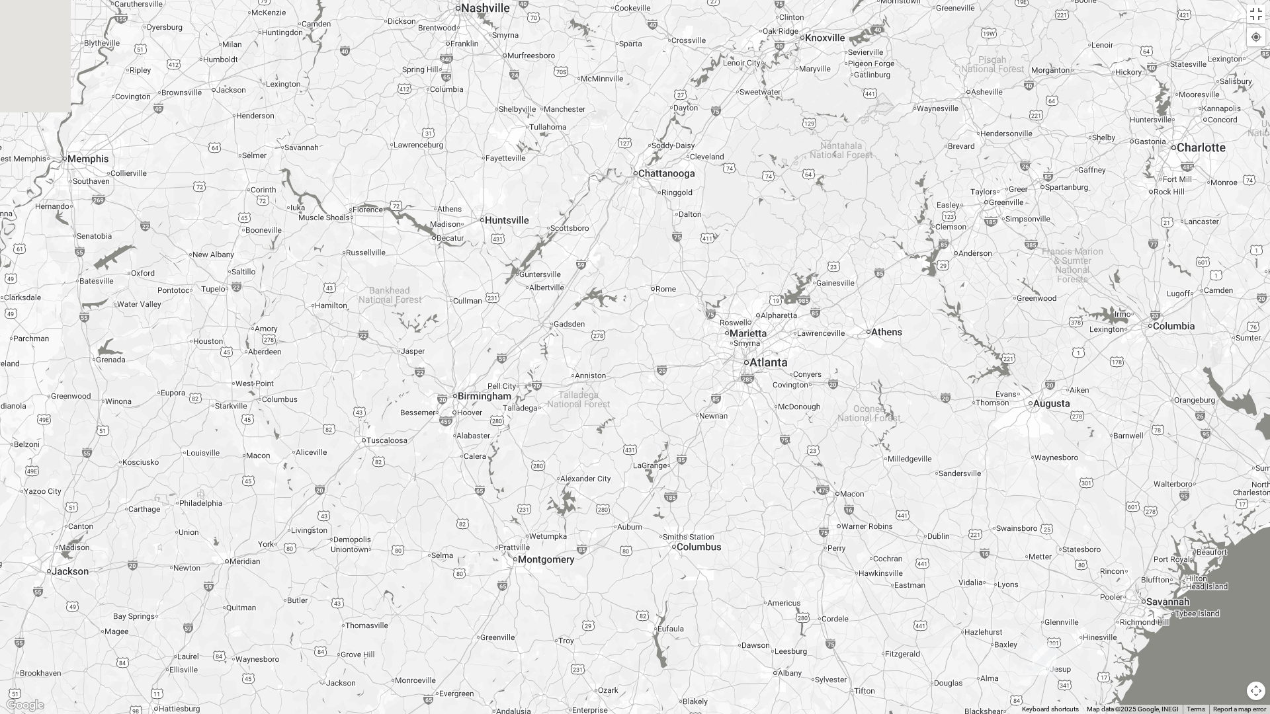
drag, startPoint x: 591, startPoint y: 382, endPoint x: 839, endPoint y: 585, distance: 320.6
click at [845, 585] on div at bounding box center [635, 357] width 1270 height 714
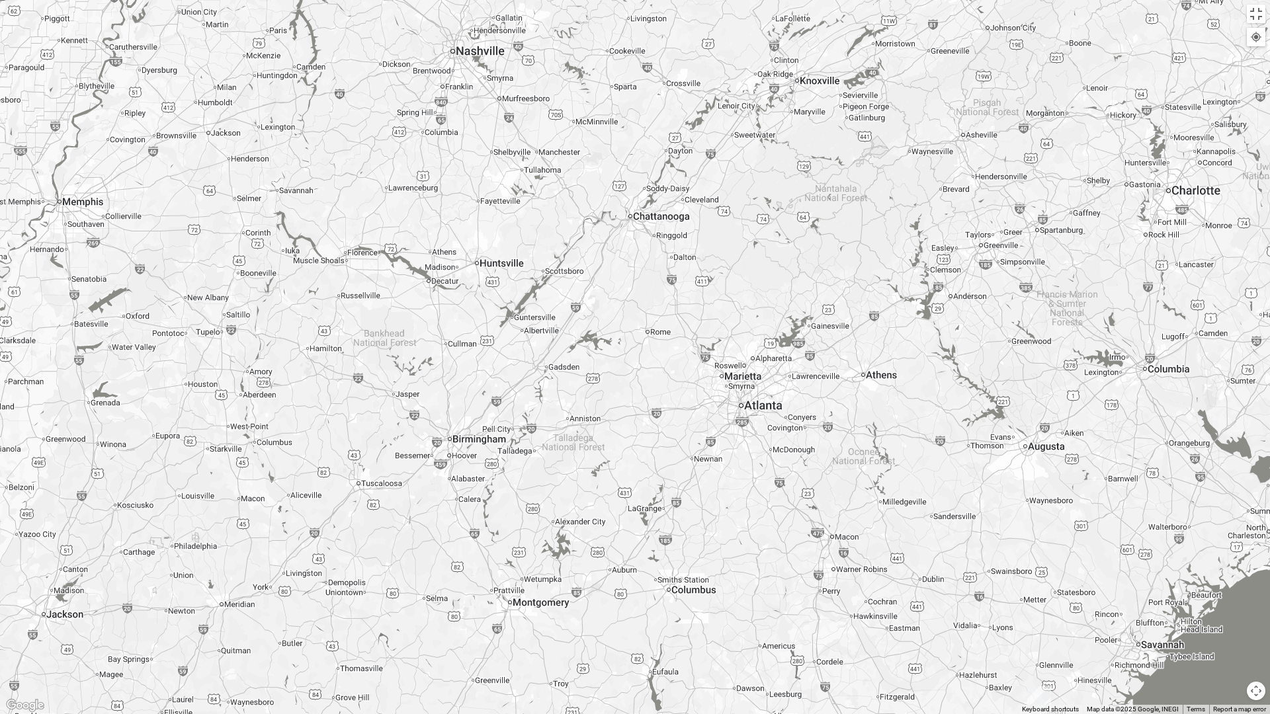
click at [837, 286] on div at bounding box center [635, 357] width 1270 height 714
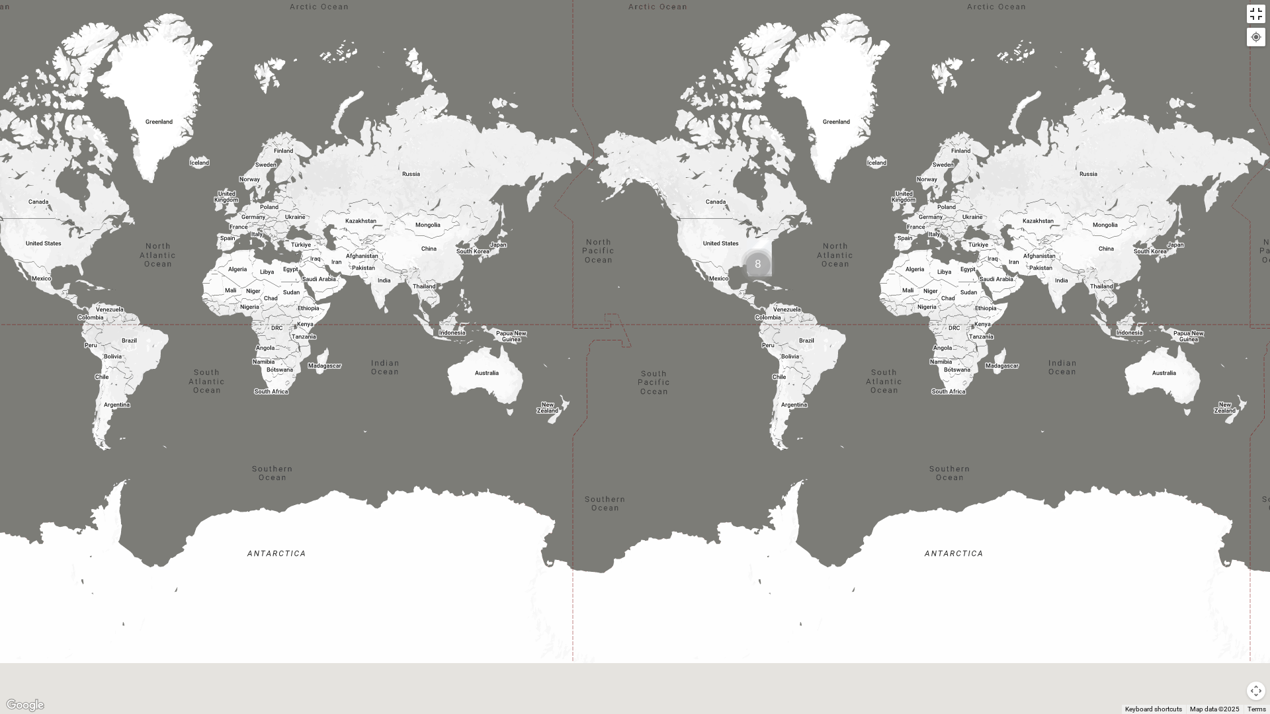
click at [1257, 9] on button "Toggle fullscreen view" at bounding box center [1256, 14] width 19 height 19
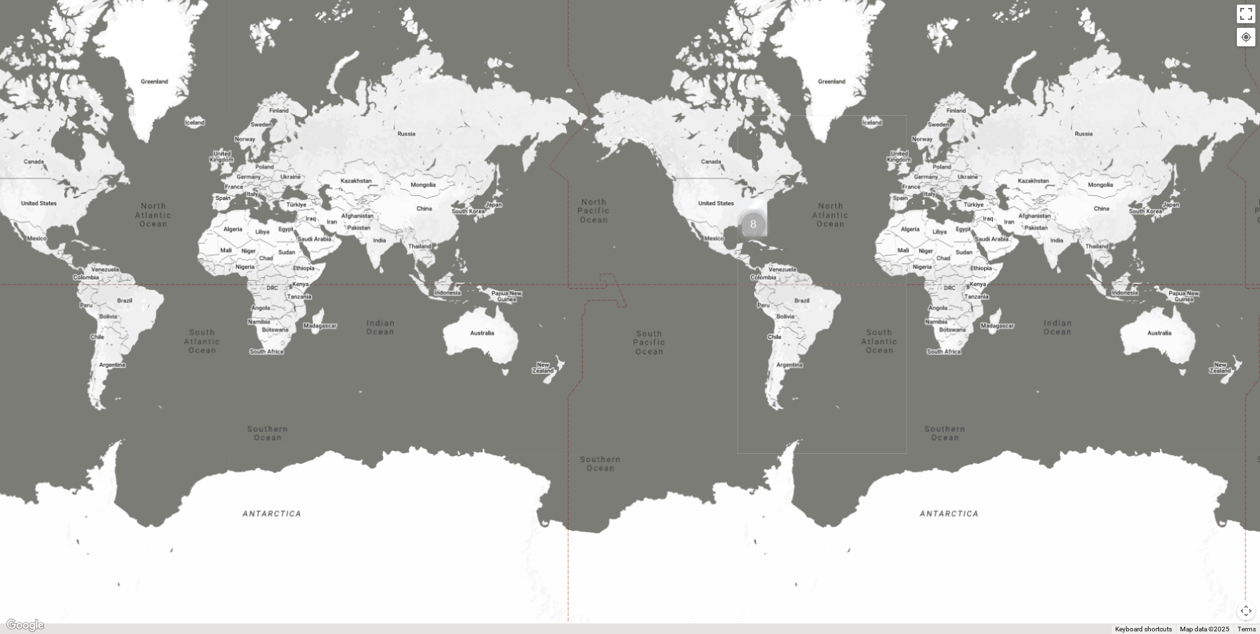
click at [124, 167] on span "Group Type" at bounding box center [94, 171] width 59 height 11
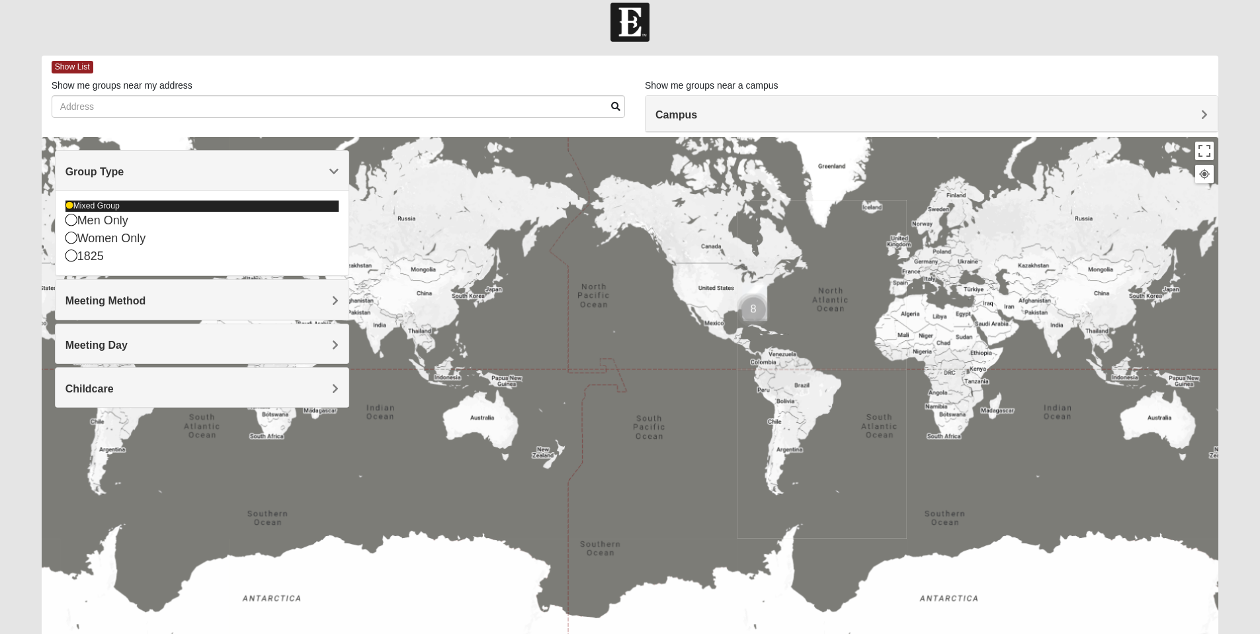
click at [68, 203] on icon at bounding box center [69, 206] width 8 height 8
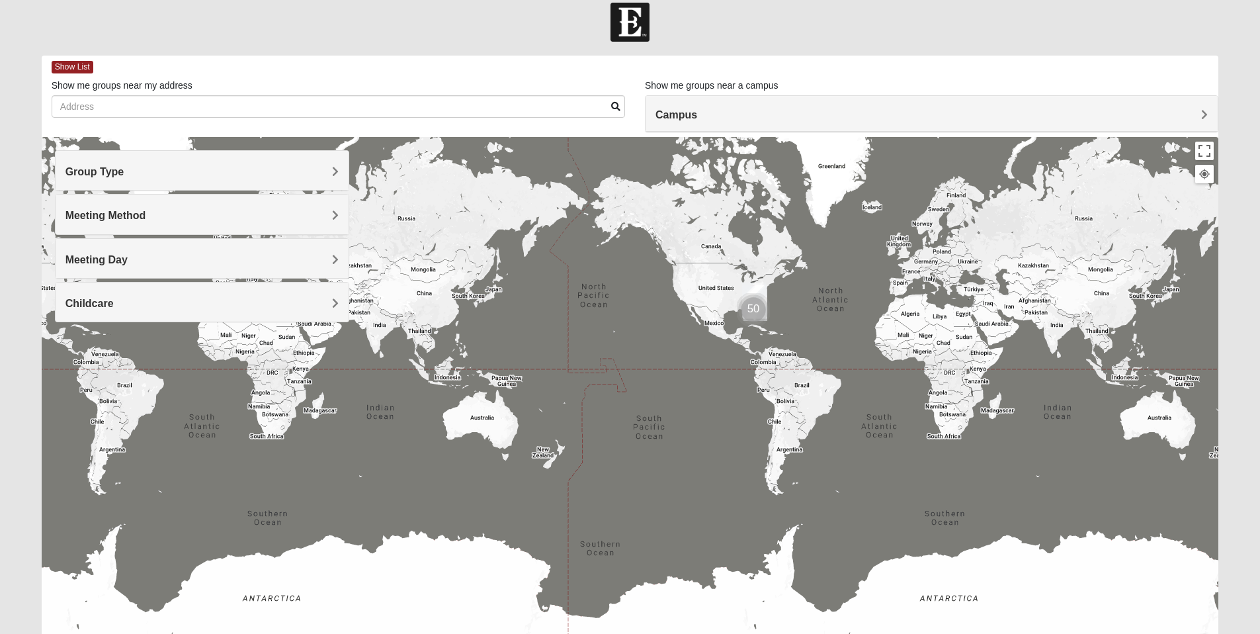
click at [339, 212] on div "Meeting Method" at bounding box center [202, 213] width 293 height 39
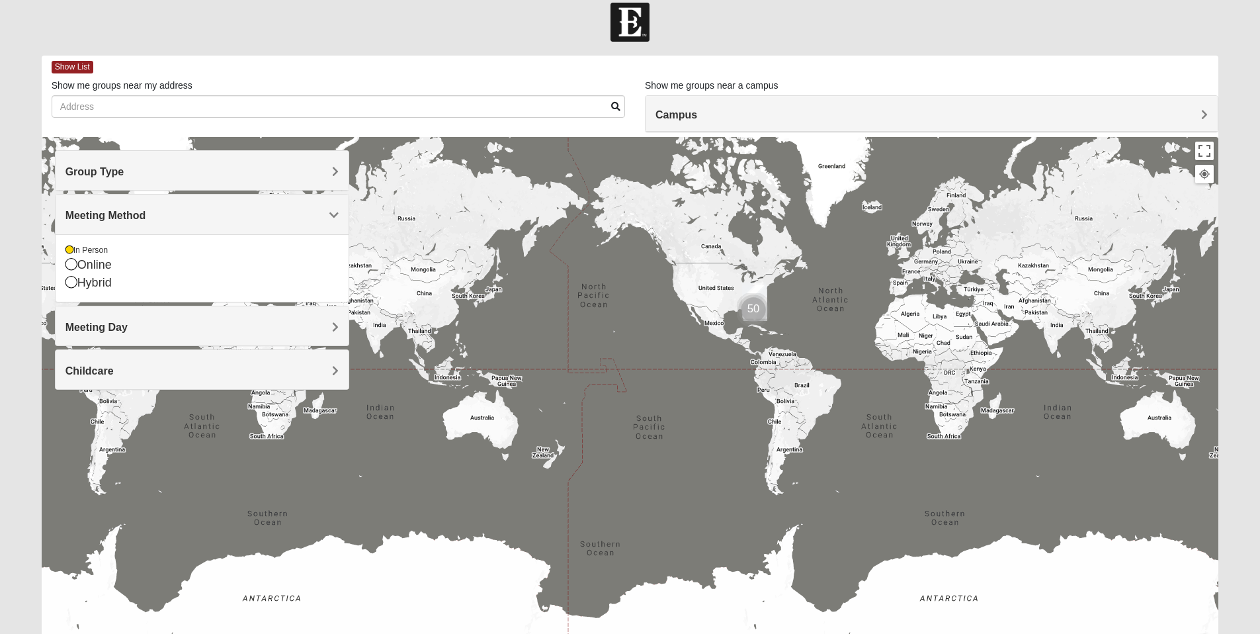
click at [329, 317] on div "Meeting Day" at bounding box center [202, 325] width 293 height 39
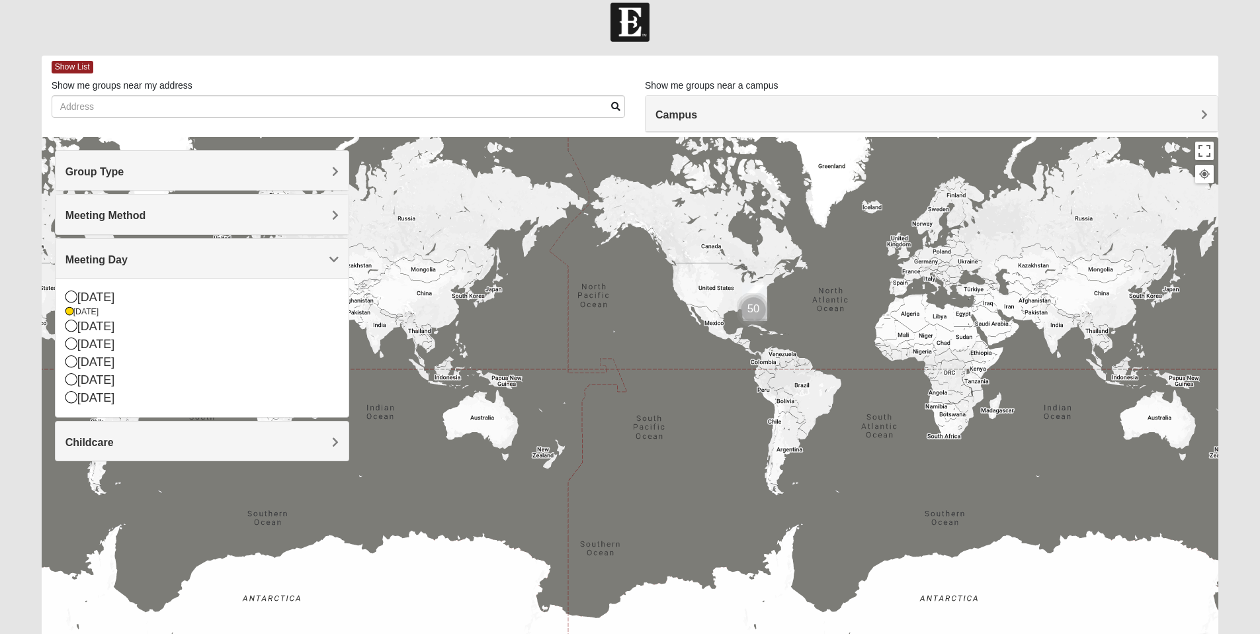
click at [331, 433] on div "Childcare" at bounding box center [202, 440] width 293 height 39
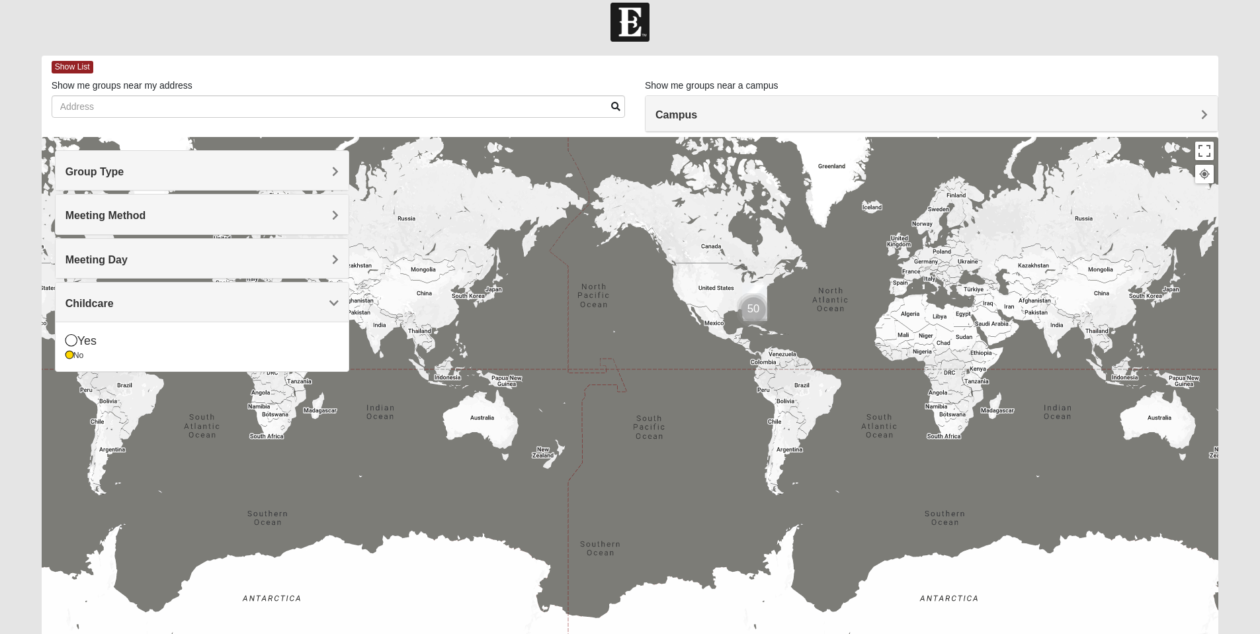
drag, startPoint x: 1204, startPoint y: 107, endPoint x: 1195, endPoint y: 108, distance: 9.4
click at [1203, 107] on div "Campus" at bounding box center [932, 114] width 572 height 36
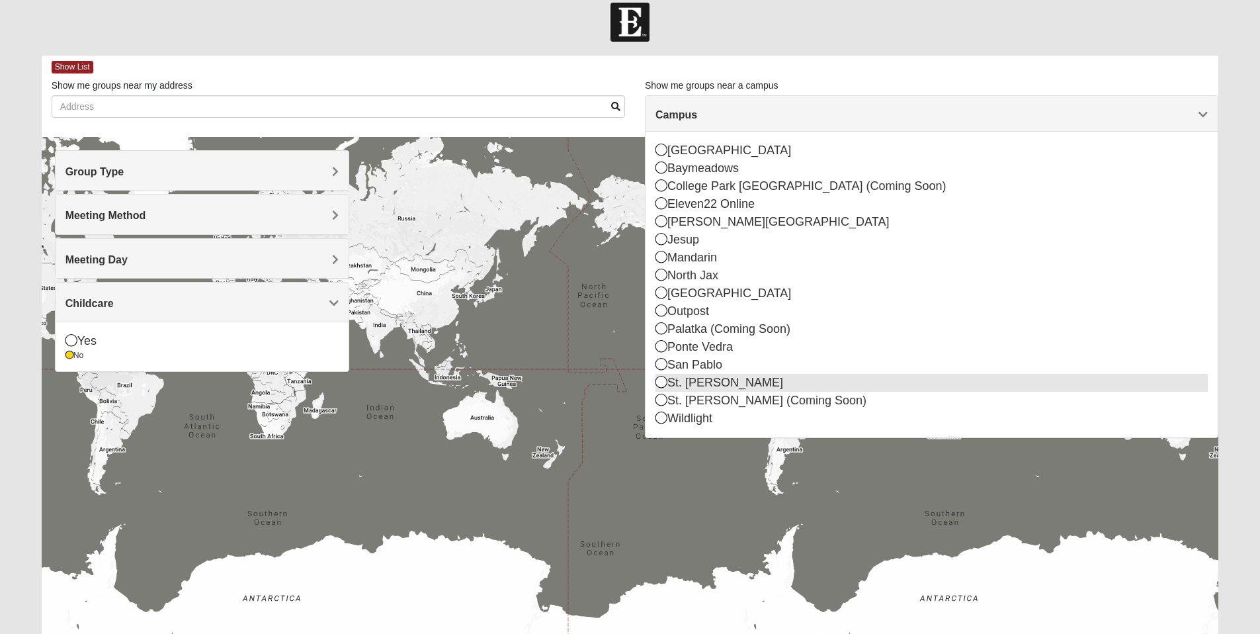
click at [661, 380] on icon at bounding box center [661, 382] width 12 height 12
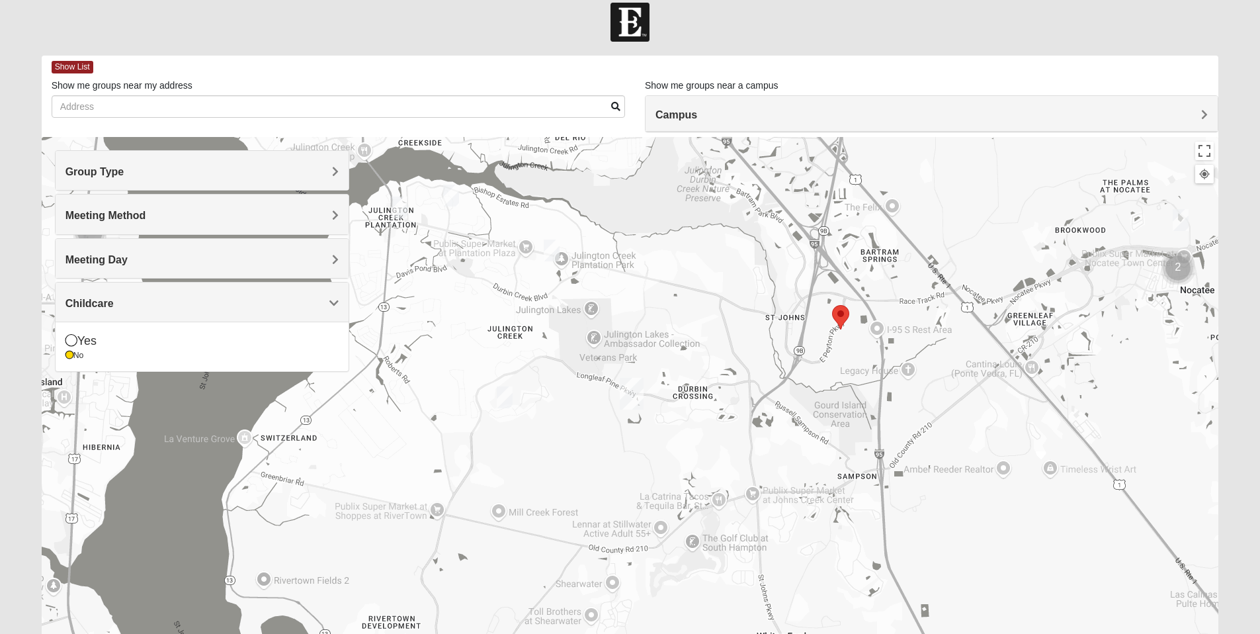
click at [849, 327] on div at bounding box center [630, 401] width 1177 height 529
click at [636, 394] on img "St. Johns" at bounding box center [632, 394] width 24 height 32
click at [503, 398] on img "Mens Clark 32259" at bounding box center [505, 397] width 16 height 22
click at [555, 249] on img "Mens Kinnaman/Gerville-Reache 32259" at bounding box center [552, 250] width 16 height 22
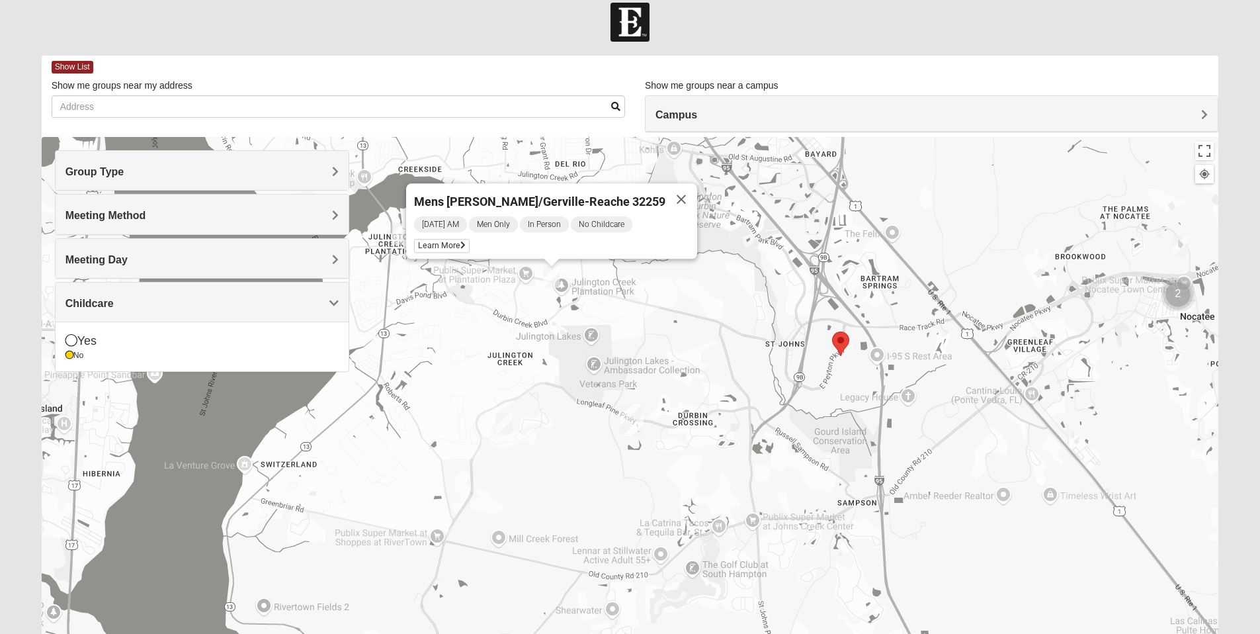
click at [403, 233] on img "Mens Hayes 32259" at bounding box center [400, 234] width 16 height 22
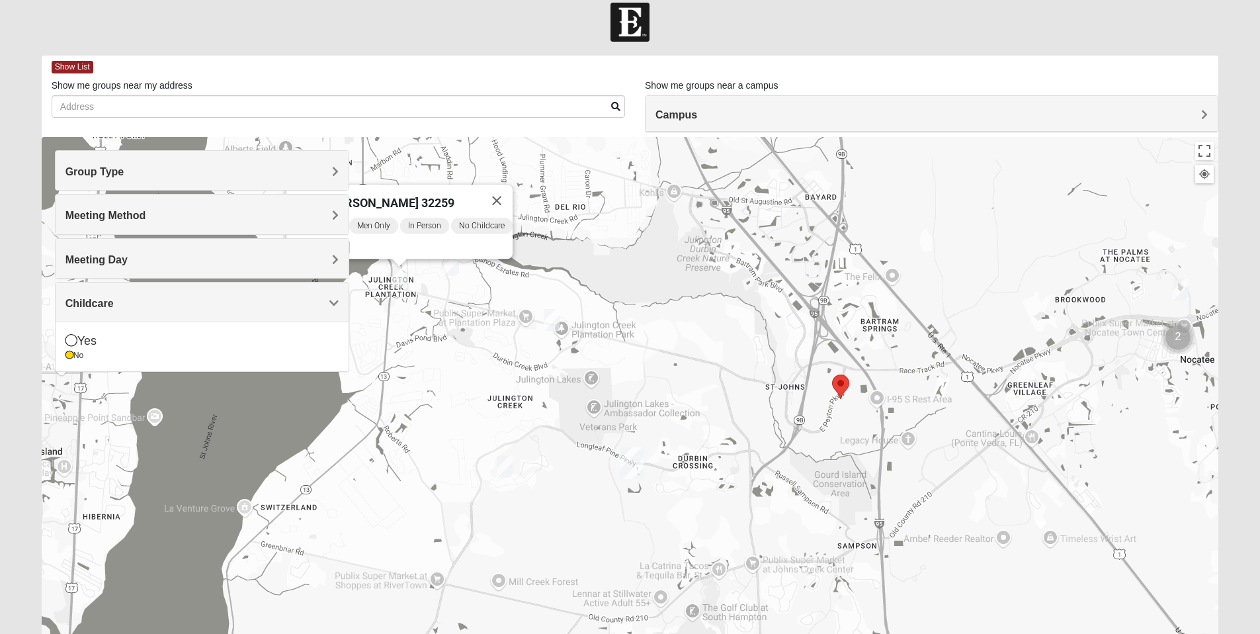
drag, startPoint x: 411, startPoint y: 236, endPoint x: 454, endPoint y: 233, distance: 43.7
click at [454, 233] on div "[DATE] AM Men Only In Person No Childcare Learn More" at bounding box center [403, 237] width 218 height 42
click at [634, 292] on div "Mens [PERSON_NAME] 32259 [DATE] AM Men Only In Person No Childcare Learn More" at bounding box center [630, 401] width 1177 height 529
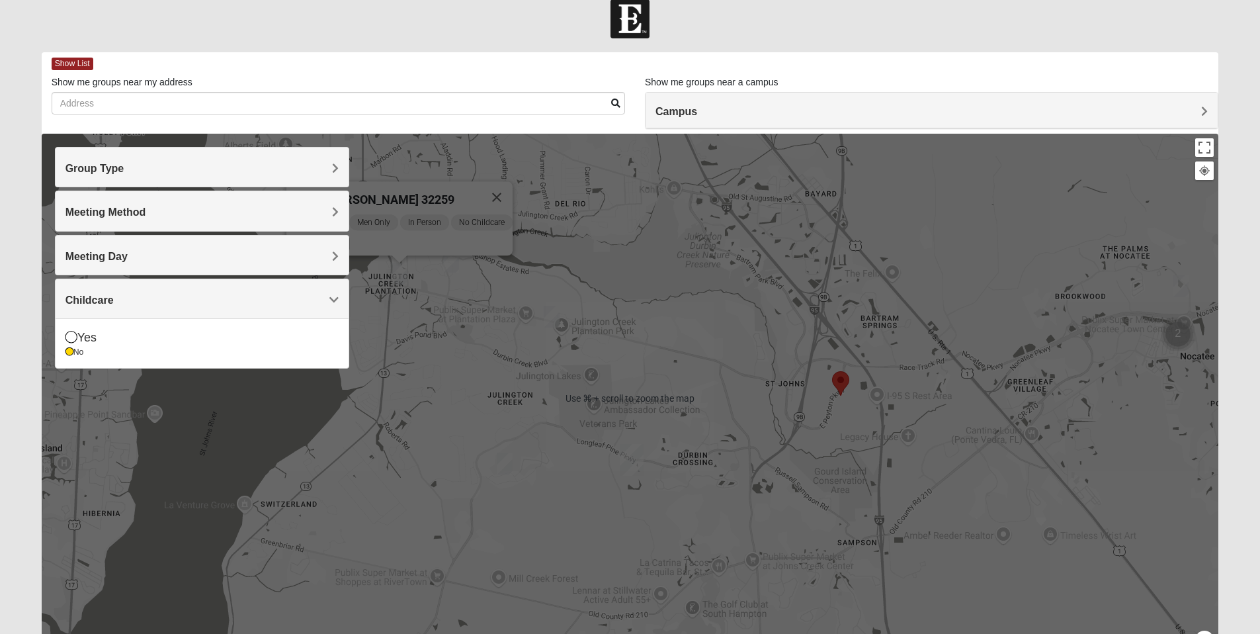
scroll to position [19, 0]
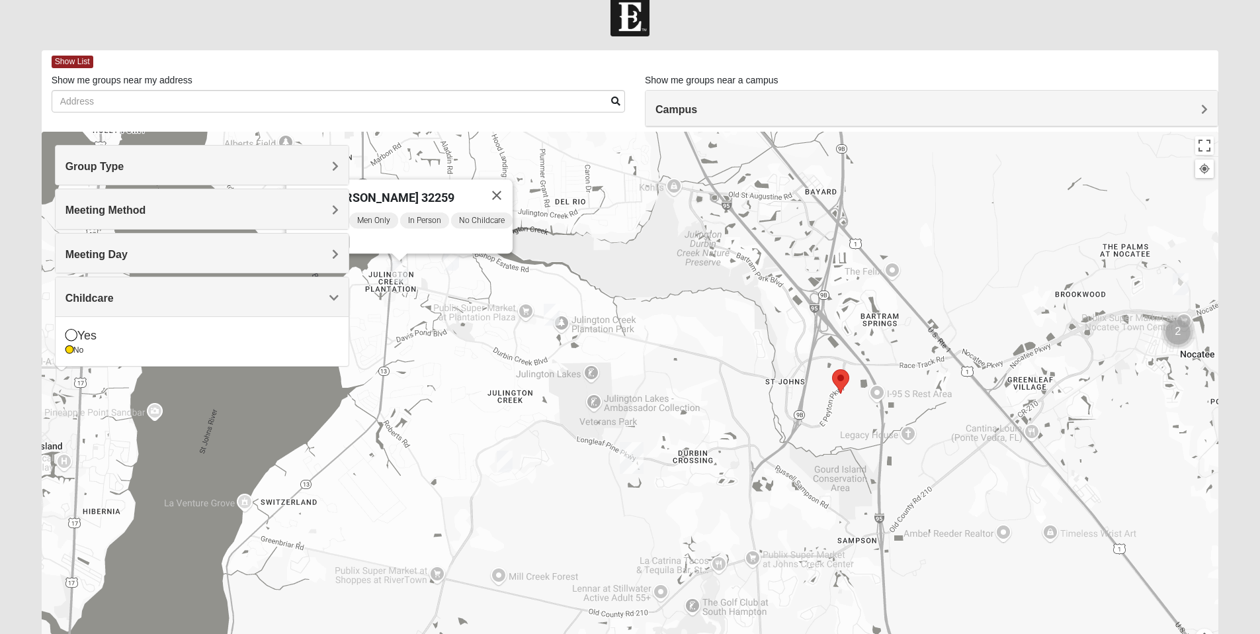
click at [1015, 255] on div "Mens [PERSON_NAME] 32259 [DATE] AM Men Only In Person No Childcare Learn More" at bounding box center [630, 396] width 1177 height 529
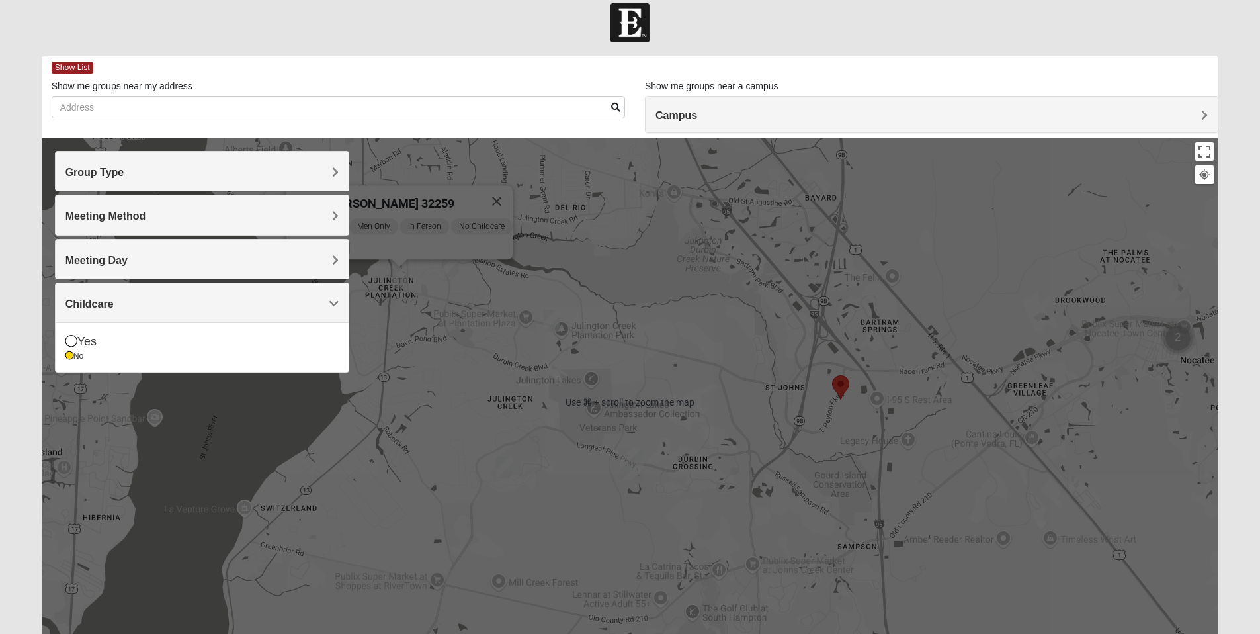
scroll to position [13, 0]
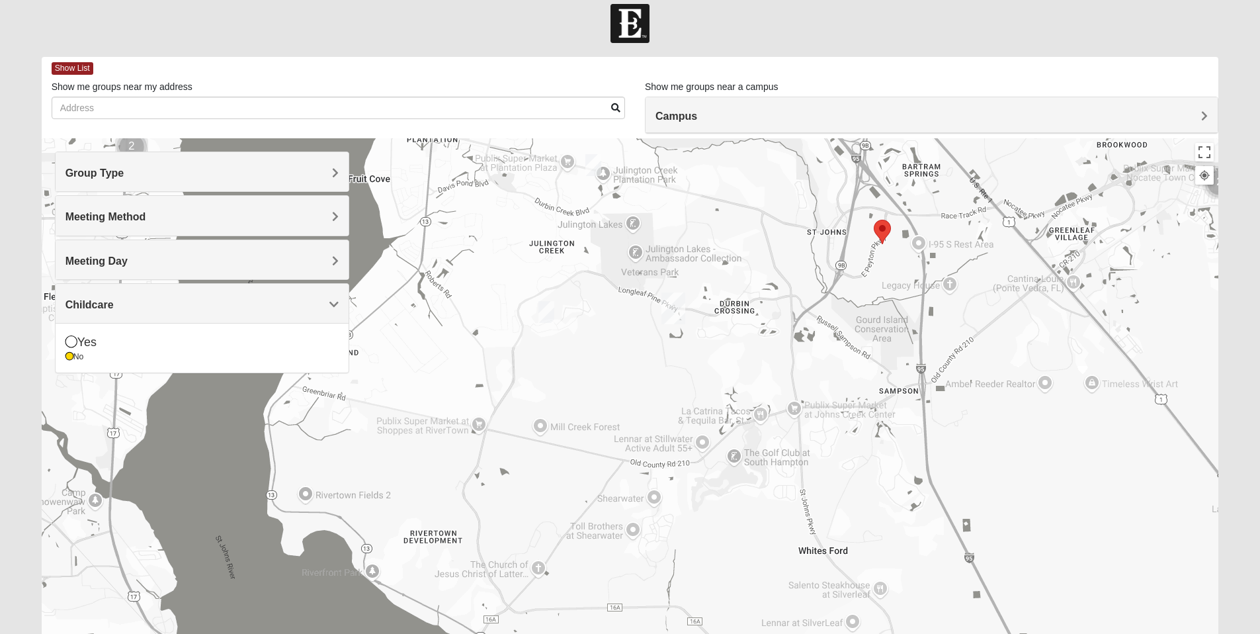
drag, startPoint x: 693, startPoint y: 327, endPoint x: 736, endPoint y: 171, distance: 162.5
click at [736, 171] on div "Mens [PERSON_NAME] 32259 [DATE] AM Men Only In Person No Childcare Learn More" at bounding box center [630, 402] width 1177 height 529
click at [708, 420] on div "Mens [PERSON_NAME] 32259 [DATE] AM Men Only In Person No Childcare Learn More" at bounding box center [630, 402] width 1177 height 529
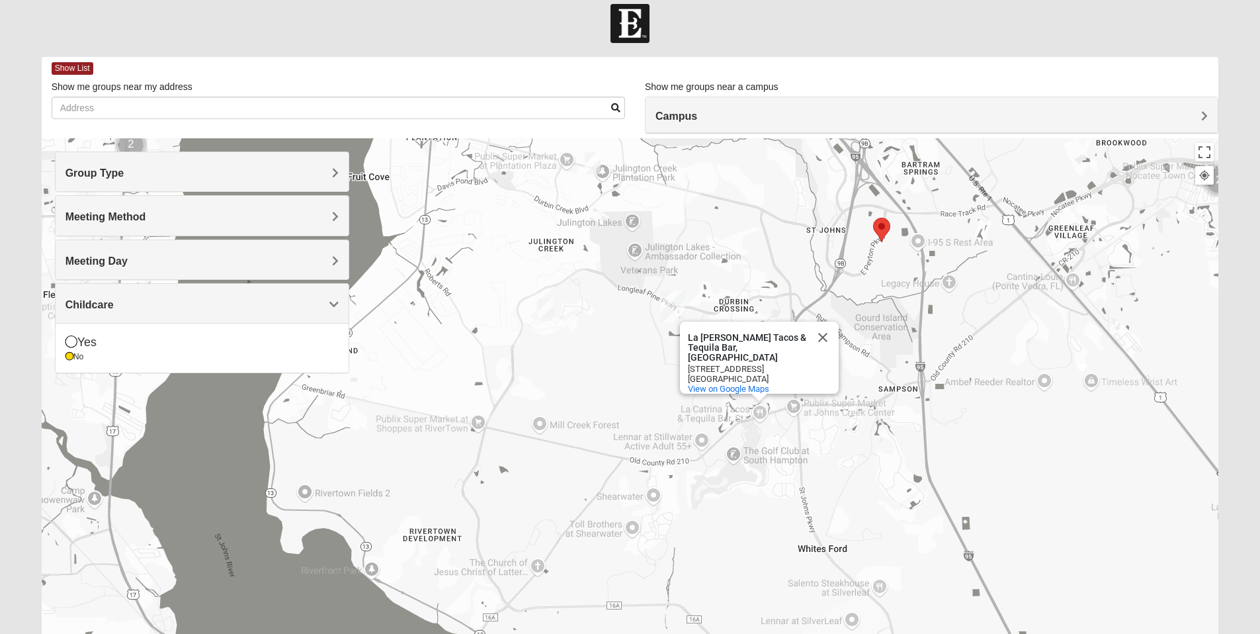
click at [1036, 420] on div "La [PERSON_NAME] Tacos & Tequila Bar, [GEOGRAPHIC_DATA][PERSON_NAME] Tacos & Te…" at bounding box center [630, 402] width 1177 height 529
click at [827, 328] on button "Close" at bounding box center [823, 338] width 32 height 32
click at [671, 304] on img "St. Johns" at bounding box center [673, 307] width 24 height 32
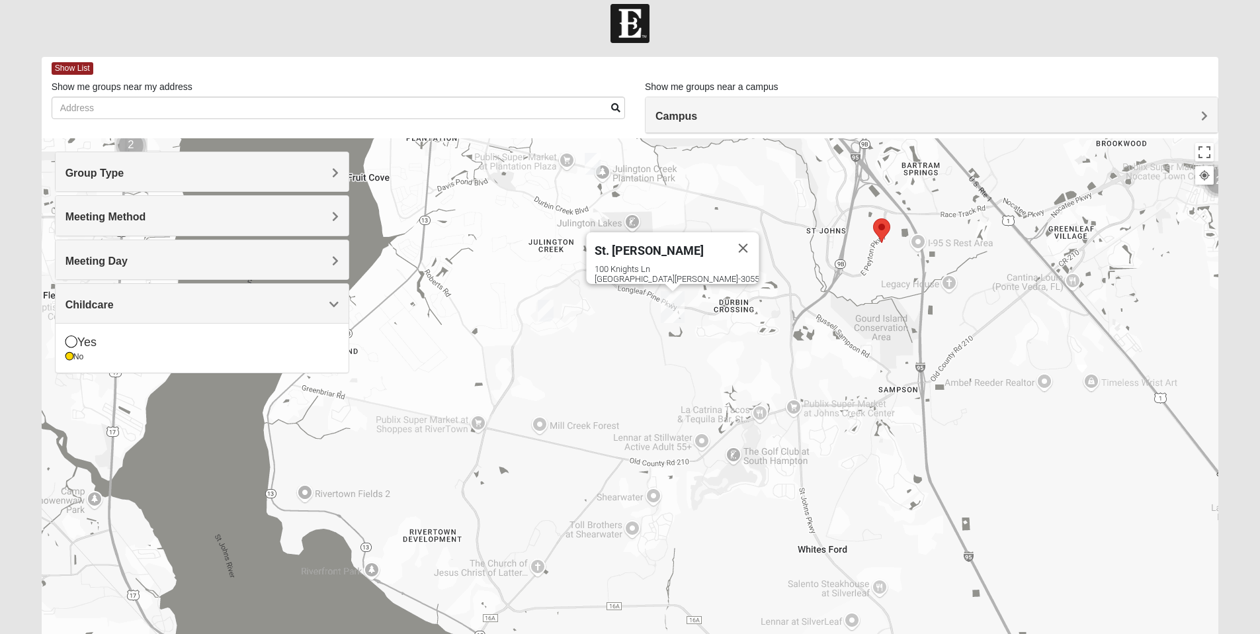
click at [669, 304] on img "St. Johns" at bounding box center [673, 307] width 24 height 32
click at [727, 234] on button "Close" at bounding box center [743, 248] width 32 height 32
click at [124, 173] on span "Group Type" at bounding box center [94, 172] width 59 height 11
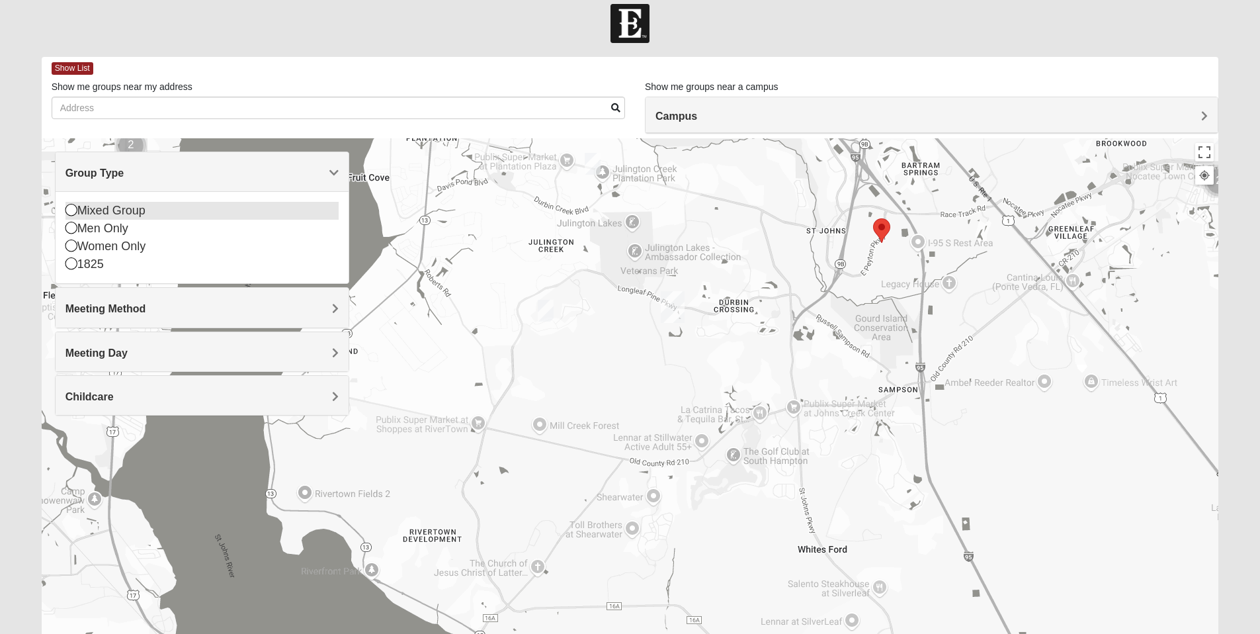
click at [73, 208] on icon at bounding box center [71, 210] width 12 height 12
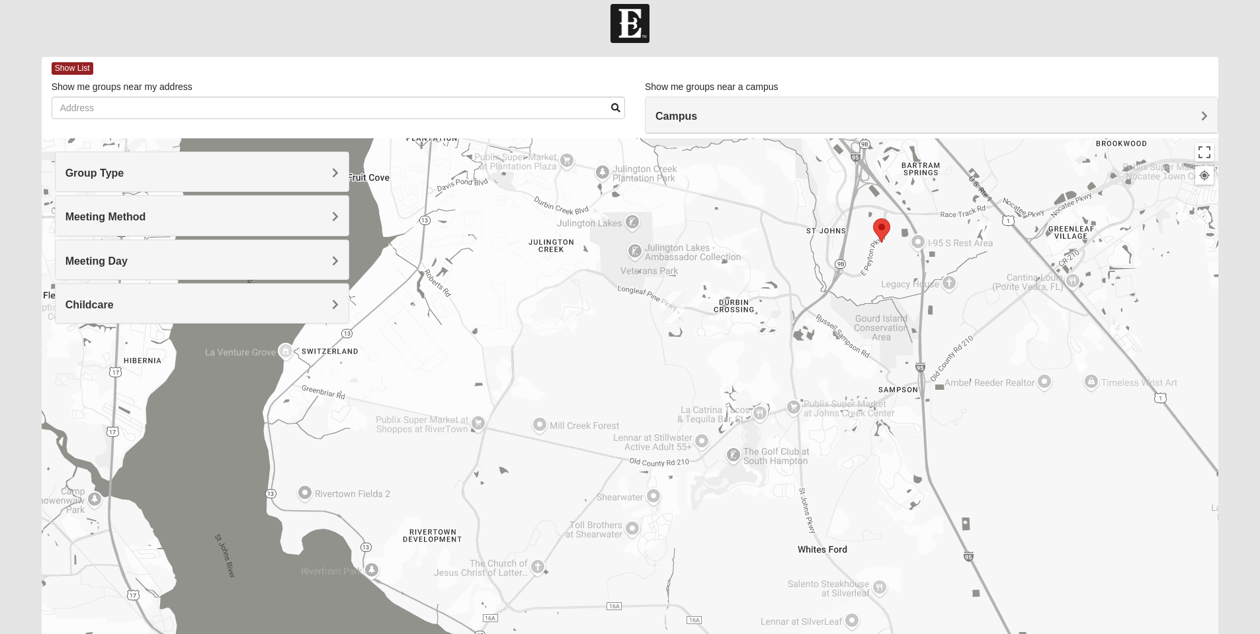
click at [330, 212] on h4 "Meeting Method" at bounding box center [201, 216] width 273 height 13
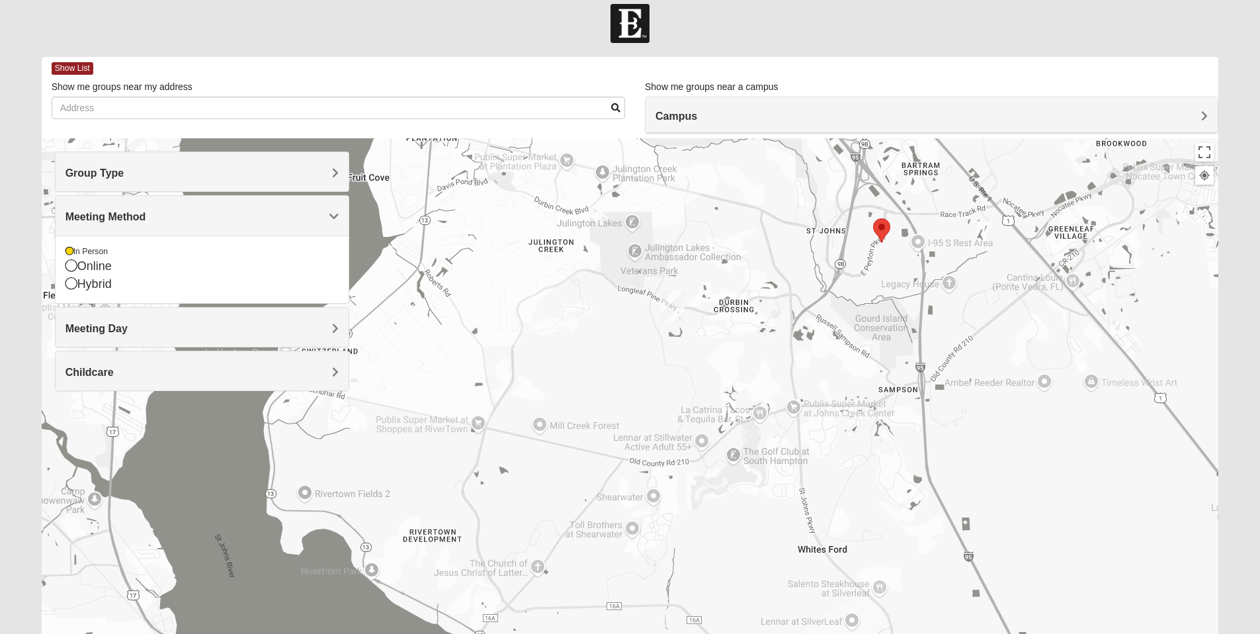
click at [320, 316] on div "Meeting Day" at bounding box center [202, 327] width 293 height 39
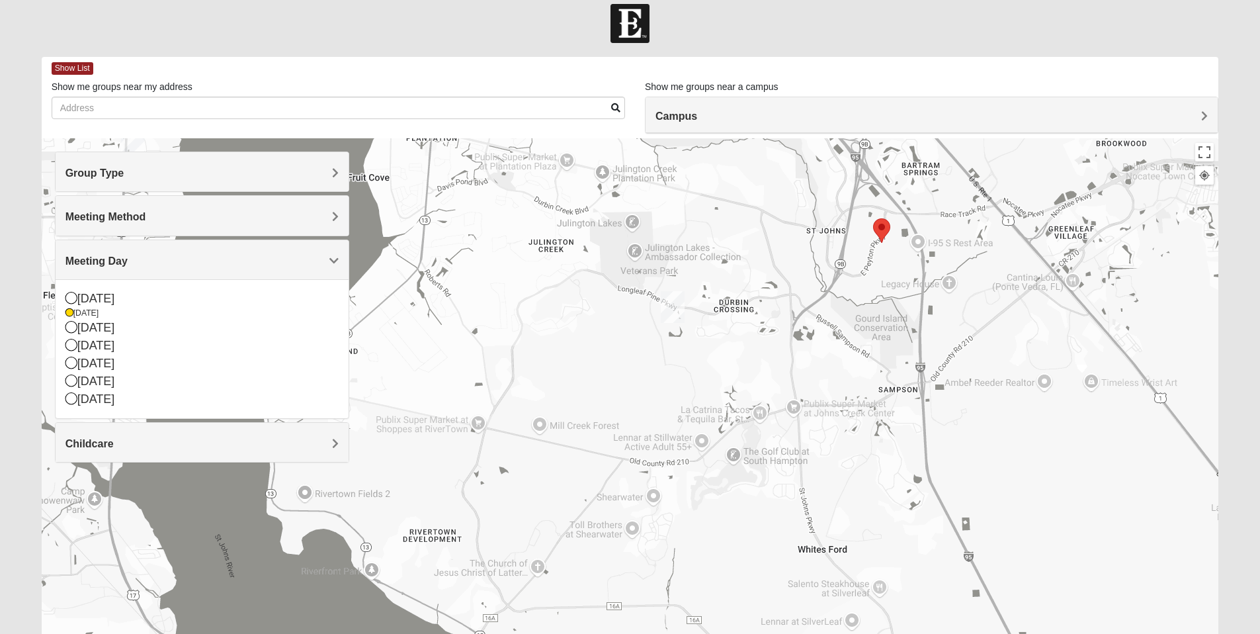
click at [327, 443] on h4 "Childcare" at bounding box center [201, 443] width 273 height 13
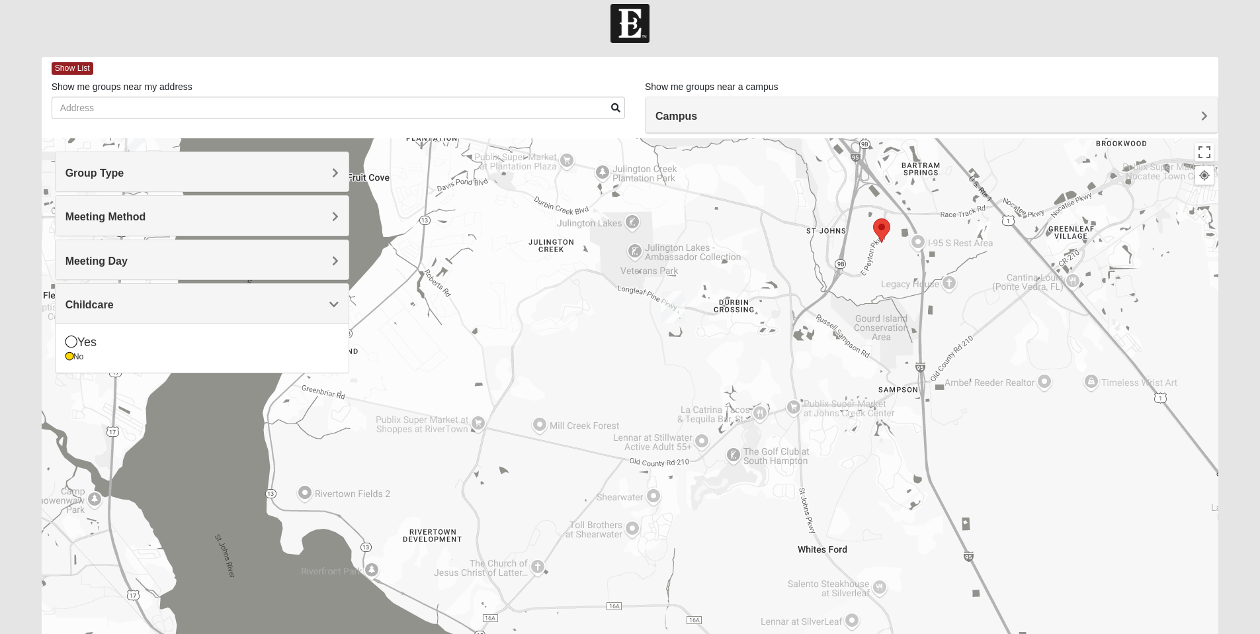
click at [344, 433] on div at bounding box center [630, 402] width 1177 height 529
click at [232, 103] on input "Show me groups near my address" at bounding box center [338, 108] width 573 height 22
click at [330, 167] on h4 "Group Type" at bounding box center [201, 173] width 273 height 13
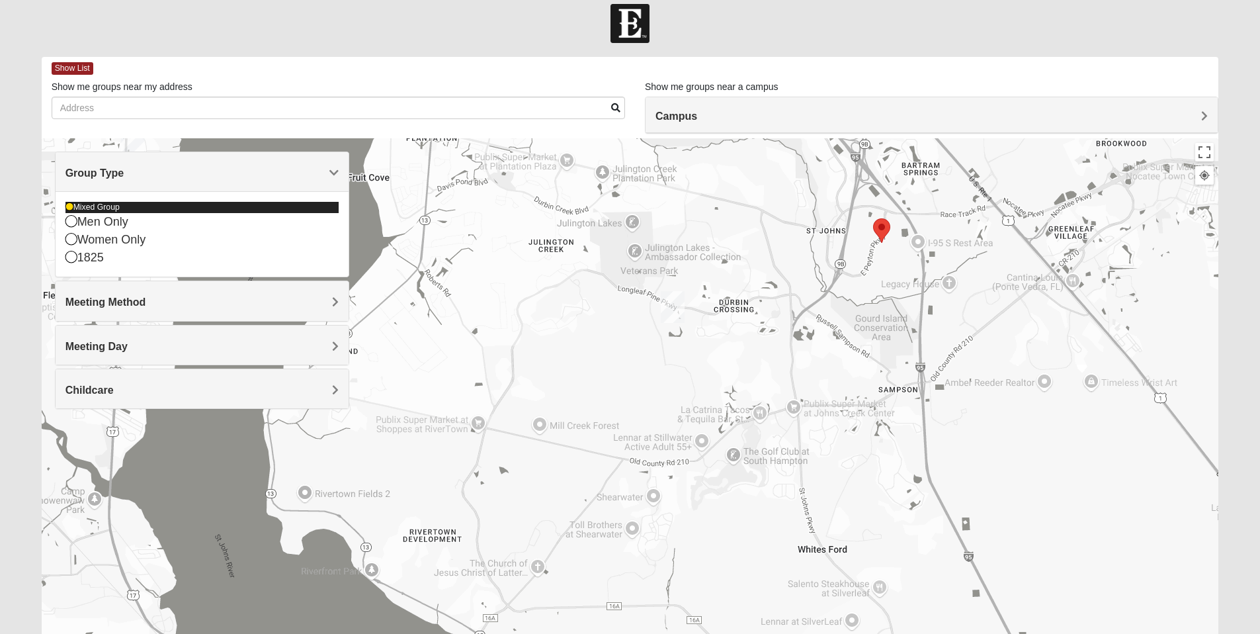
click at [69, 204] on icon at bounding box center [69, 207] width 8 height 8
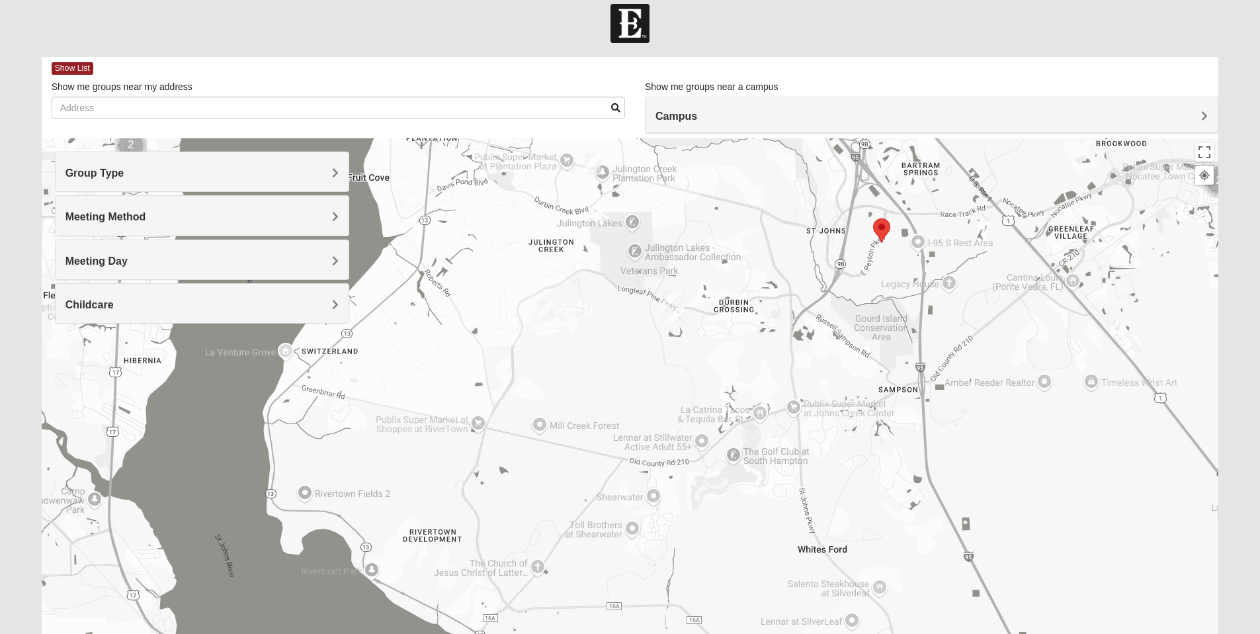
click at [124, 170] on span "Group Type" at bounding box center [94, 172] width 59 height 11
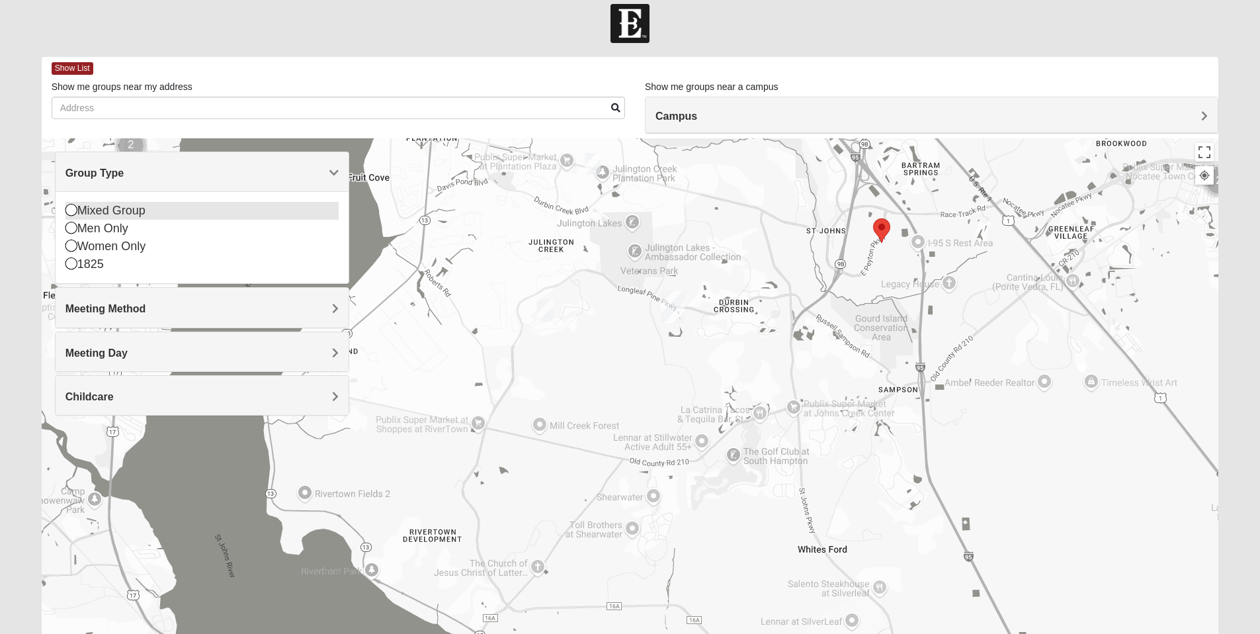
click at [71, 208] on icon at bounding box center [71, 210] width 12 height 12
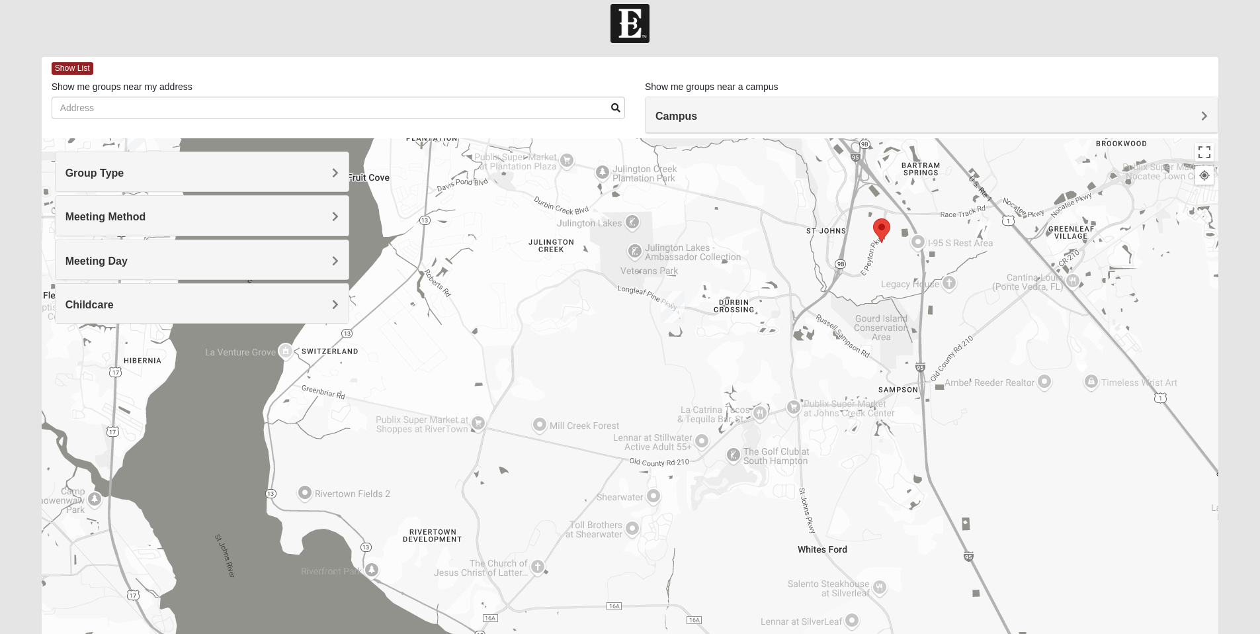
click at [146, 214] on span "Meeting Method" at bounding box center [105, 216] width 81 height 11
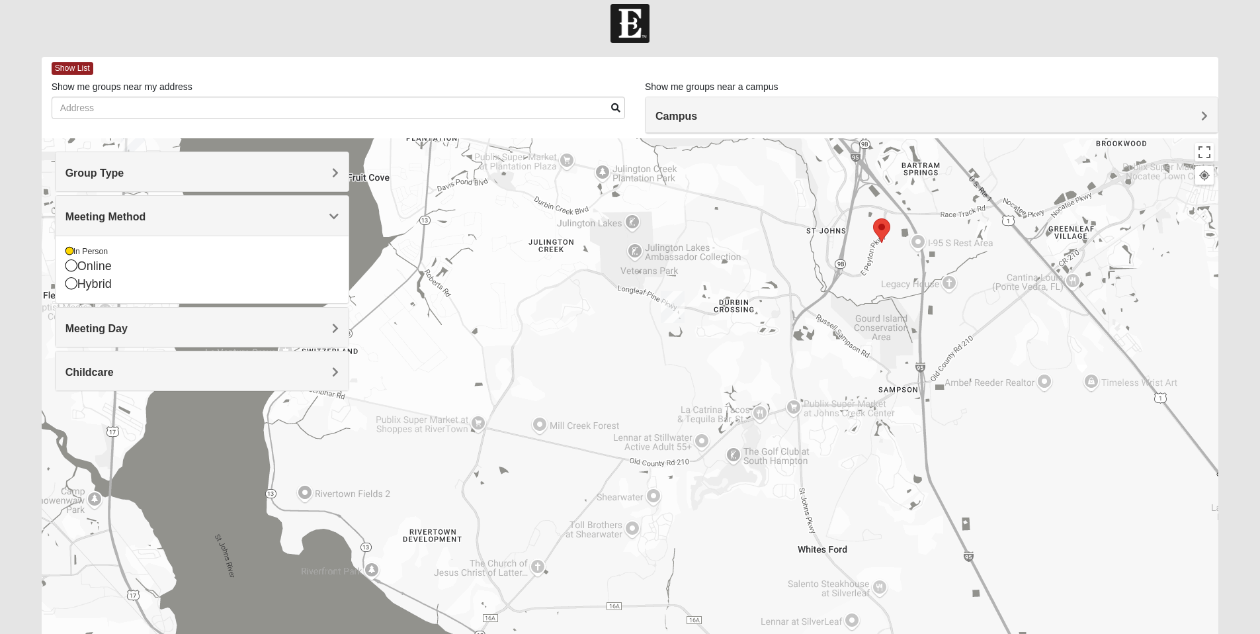
click at [335, 317] on div "Meeting Day" at bounding box center [202, 327] width 293 height 39
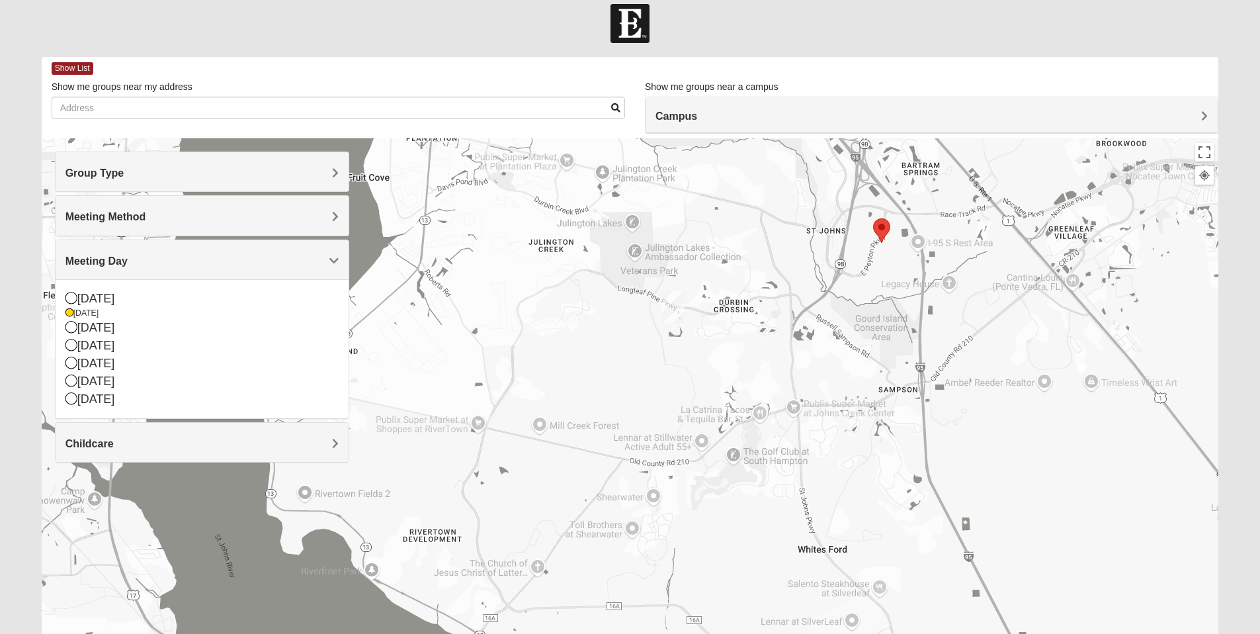
click at [331, 432] on div "Childcare" at bounding box center [202, 442] width 293 height 39
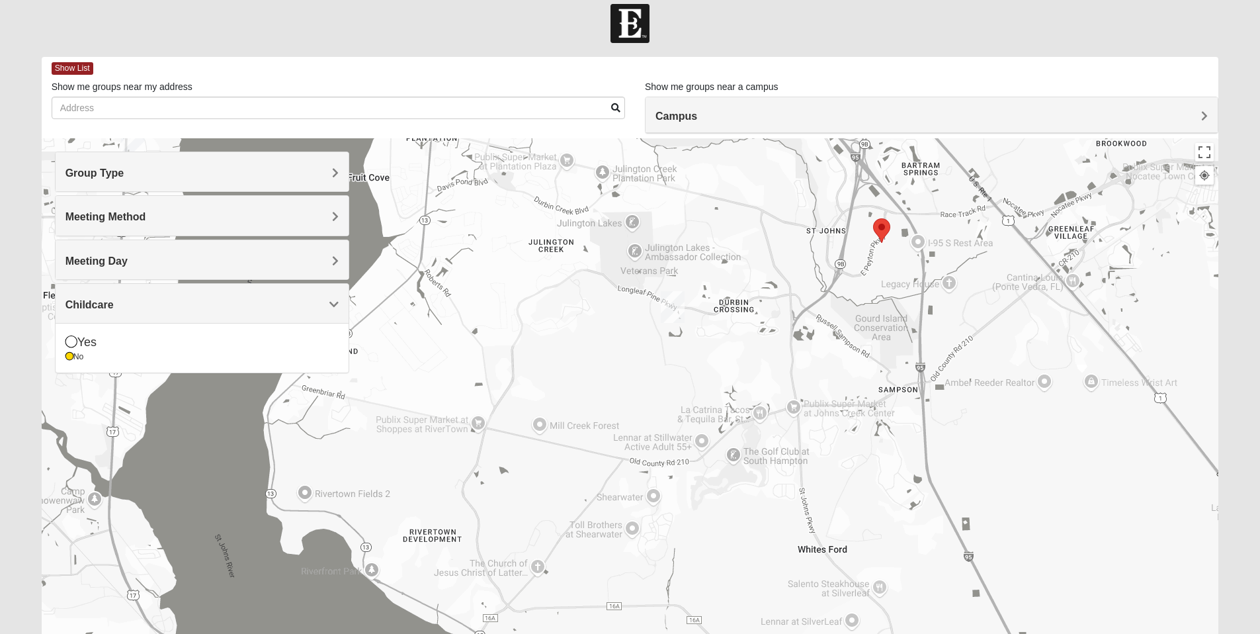
click at [1204, 108] on div "Campus" at bounding box center [932, 115] width 572 height 36
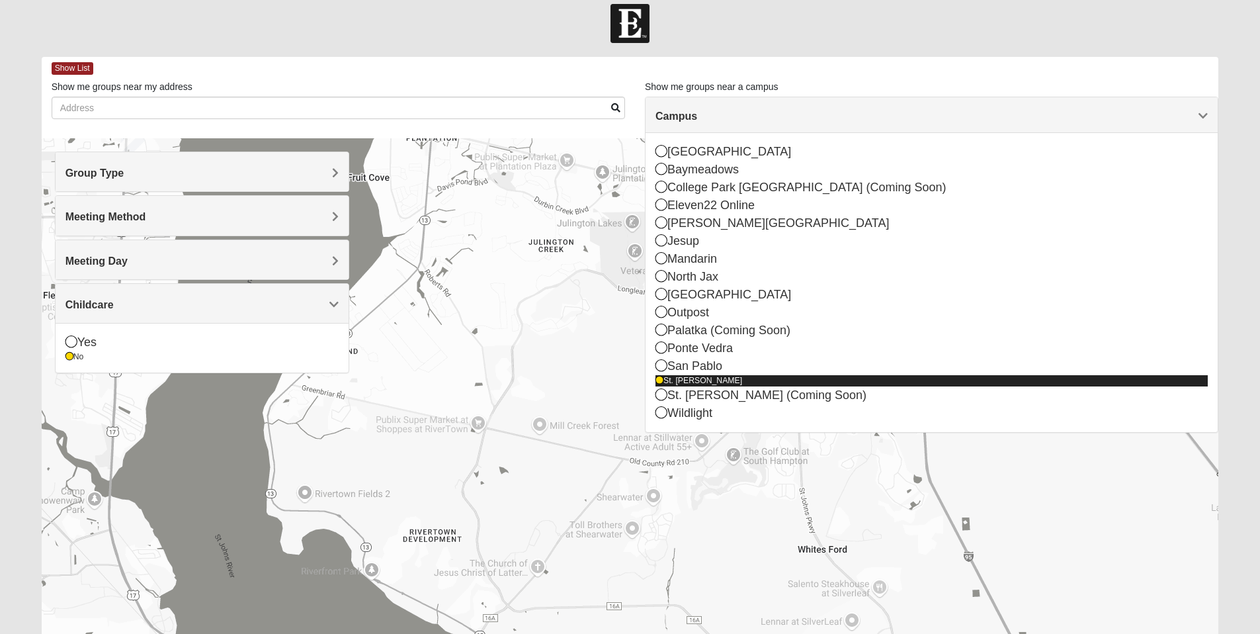
click at [661, 382] on icon at bounding box center [659, 380] width 8 height 8
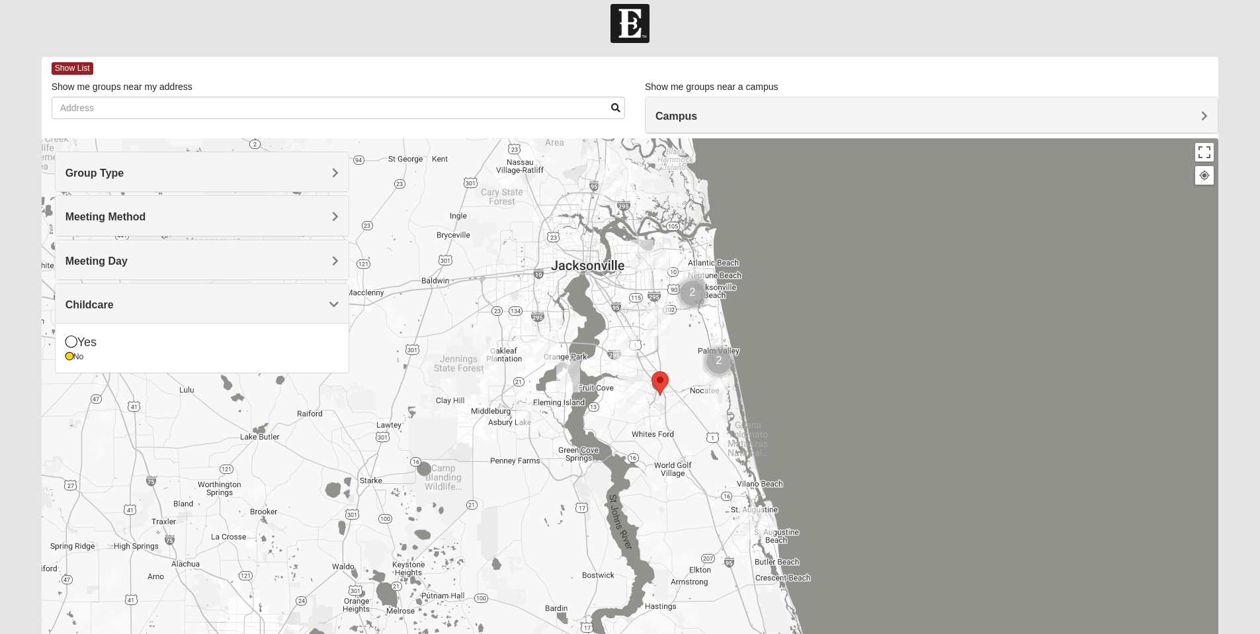
click at [526, 408] on img "Mixed Ingram 32043" at bounding box center [525, 414] width 16 height 22
click at [470, 425] on div "Mixed [PERSON_NAME] 32043 [DATE] PM Mixed Group In Person No Childcare Learn Mo…" at bounding box center [630, 402] width 1177 height 529
click at [631, 325] on button "Close" at bounding box center [627, 337] width 32 height 32
click at [637, 392] on img "St. Johns" at bounding box center [636, 397] width 24 height 32
click at [573, 374] on img "Fleming Island" at bounding box center [568, 376] width 24 height 32
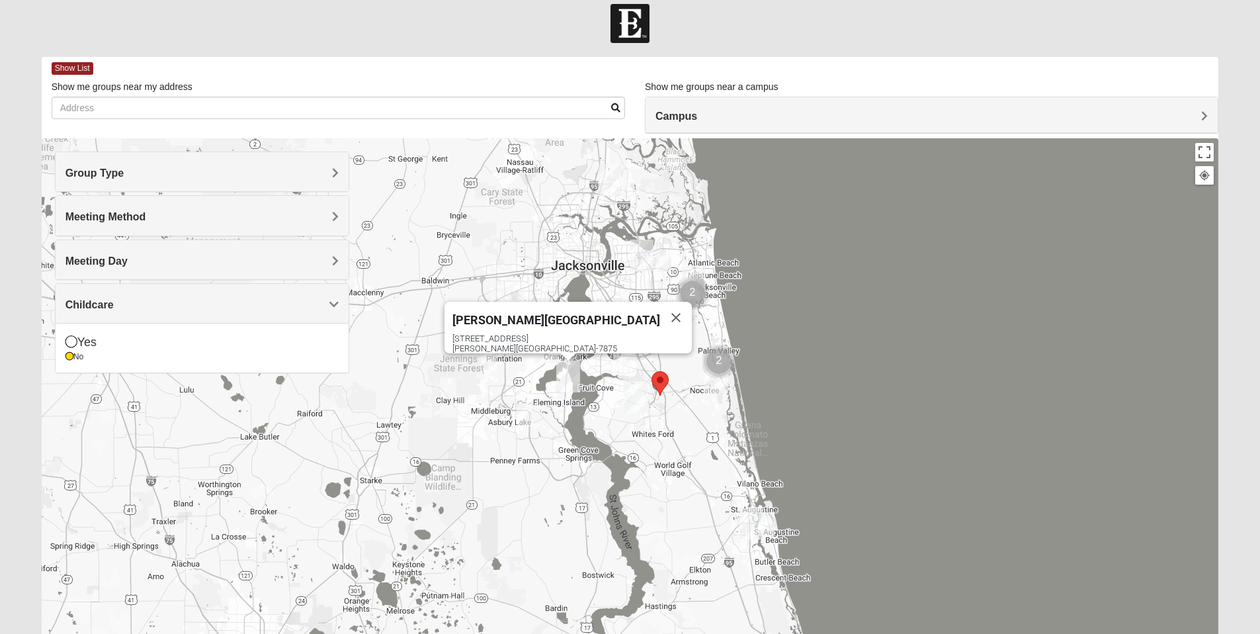
click at [548, 450] on div "[PERSON_NAME][GEOGRAPHIC_DATA] [STREET_ADDRESS][PERSON_NAME]" at bounding box center [630, 402] width 1177 height 529
click at [660, 309] on button "Close" at bounding box center [676, 318] width 32 height 32
click at [667, 261] on img "Mixed Bell-Higgins 32246" at bounding box center [663, 261] width 16 height 22
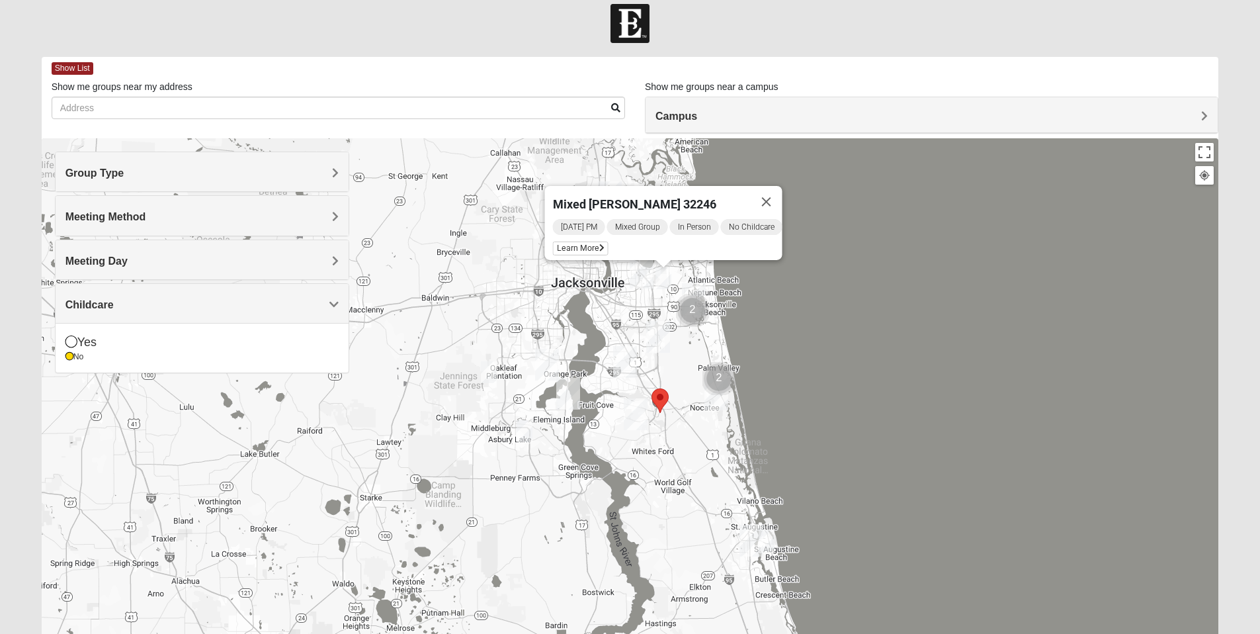
click at [667, 263] on div at bounding box center [663, 264] width 17 height 8
click at [532, 284] on div "Mixed [PERSON_NAME] 32246 [DATE] PM Mixed Group In Person No Childcare Learn Mo…" at bounding box center [630, 402] width 1177 height 529
click at [775, 192] on button "Close" at bounding box center [766, 202] width 32 height 32
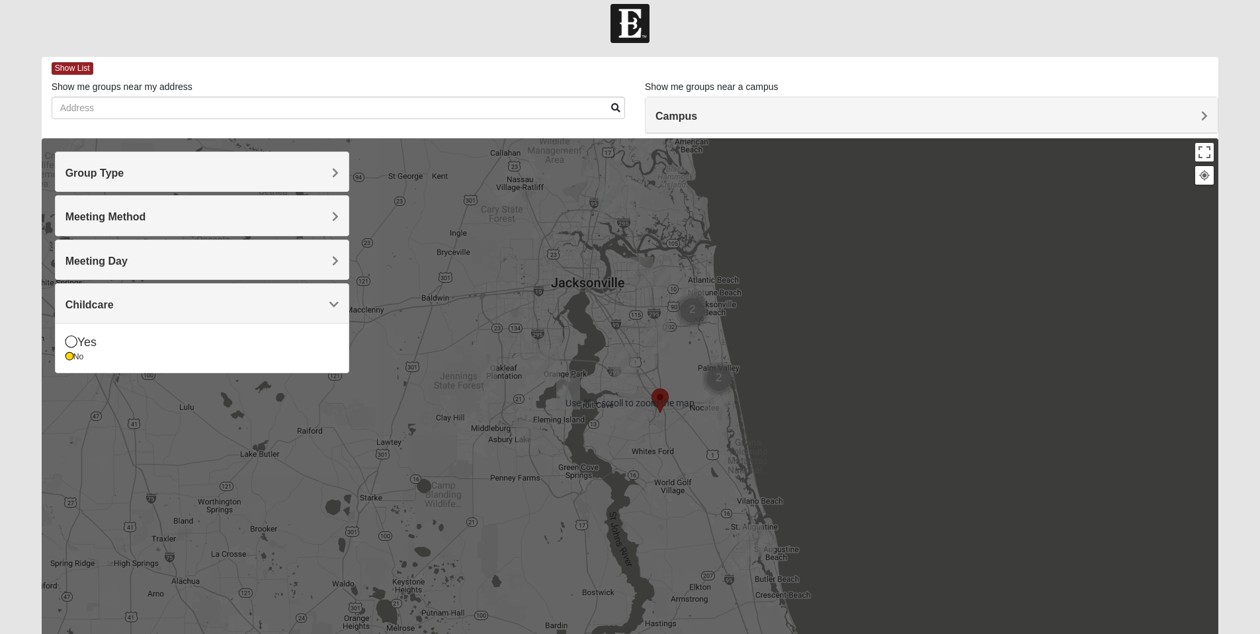
scroll to position [15, 0]
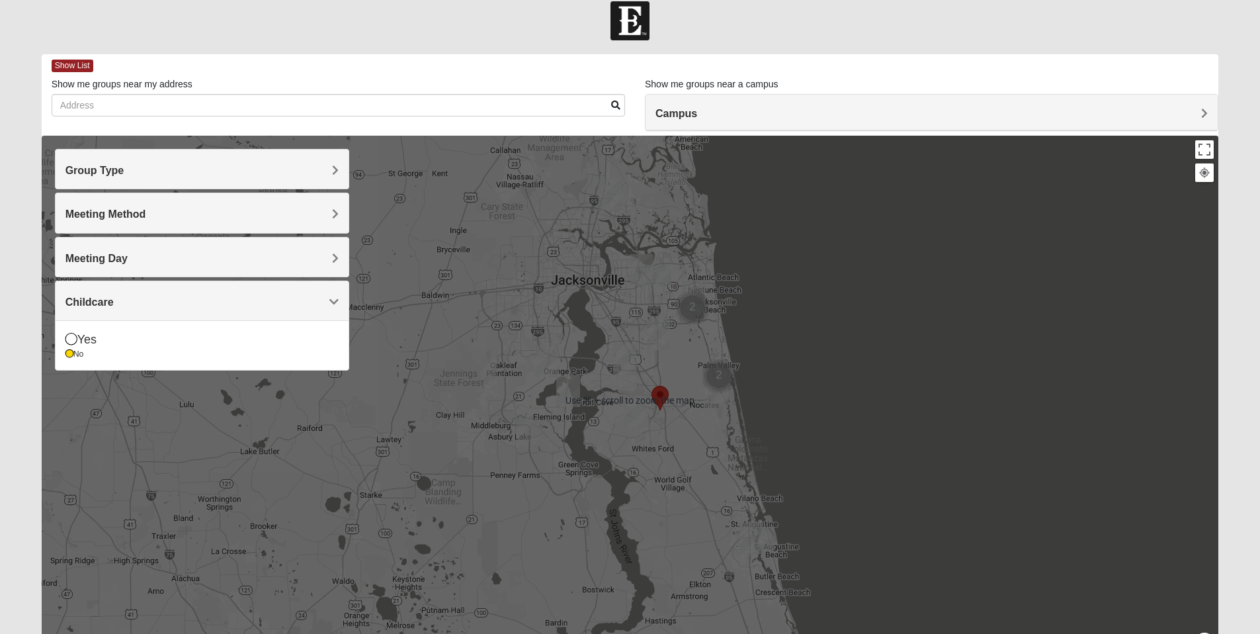
click at [865, 340] on div "To navigate, press the arrow keys." at bounding box center [630, 400] width 1177 height 529
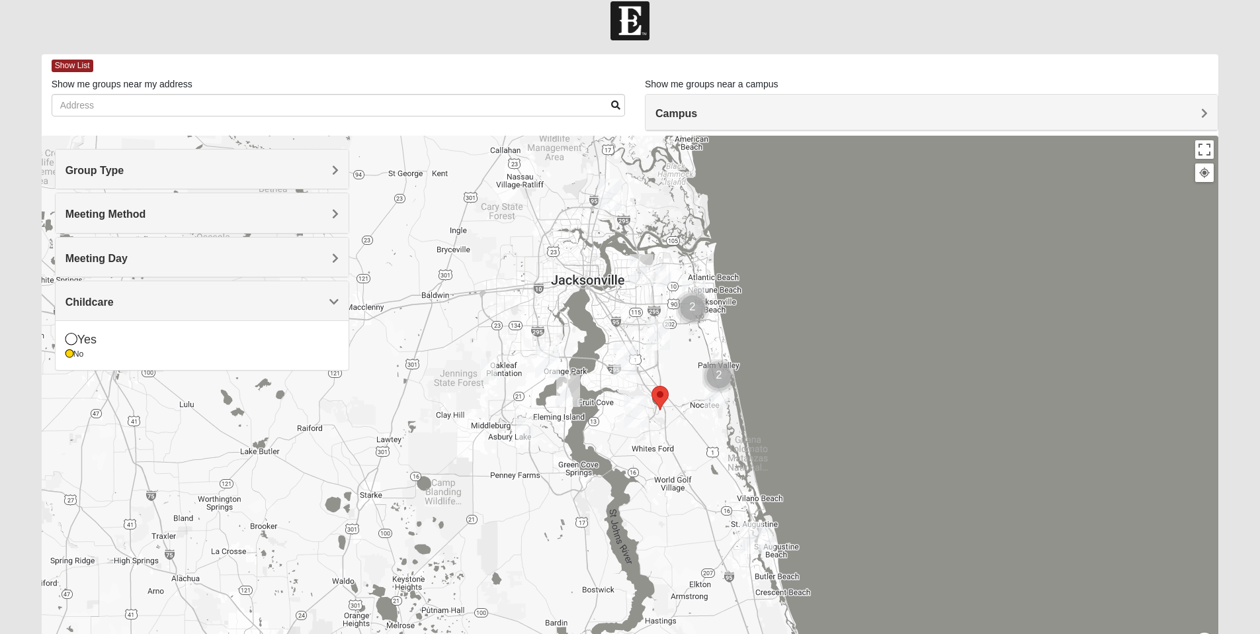
click at [484, 263] on div at bounding box center [630, 400] width 1177 height 529
click at [339, 171] on div "Group Type" at bounding box center [202, 168] width 293 height 39
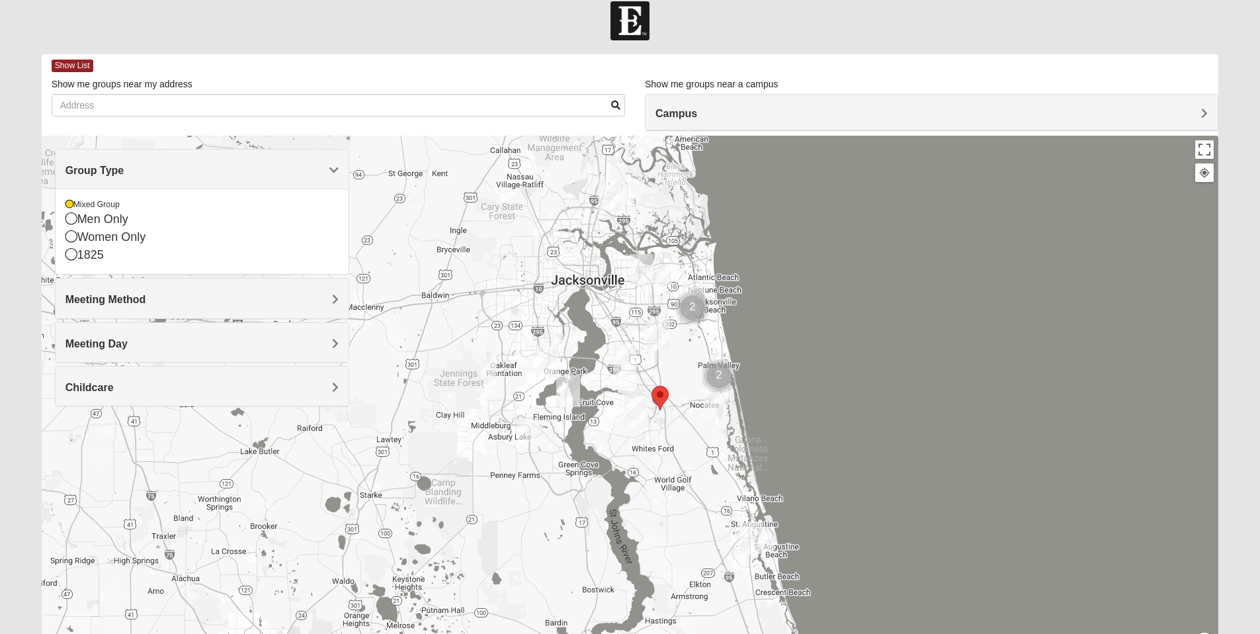
click at [124, 169] on span "Group Type" at bounding box center [94, 170] width 59 height 11
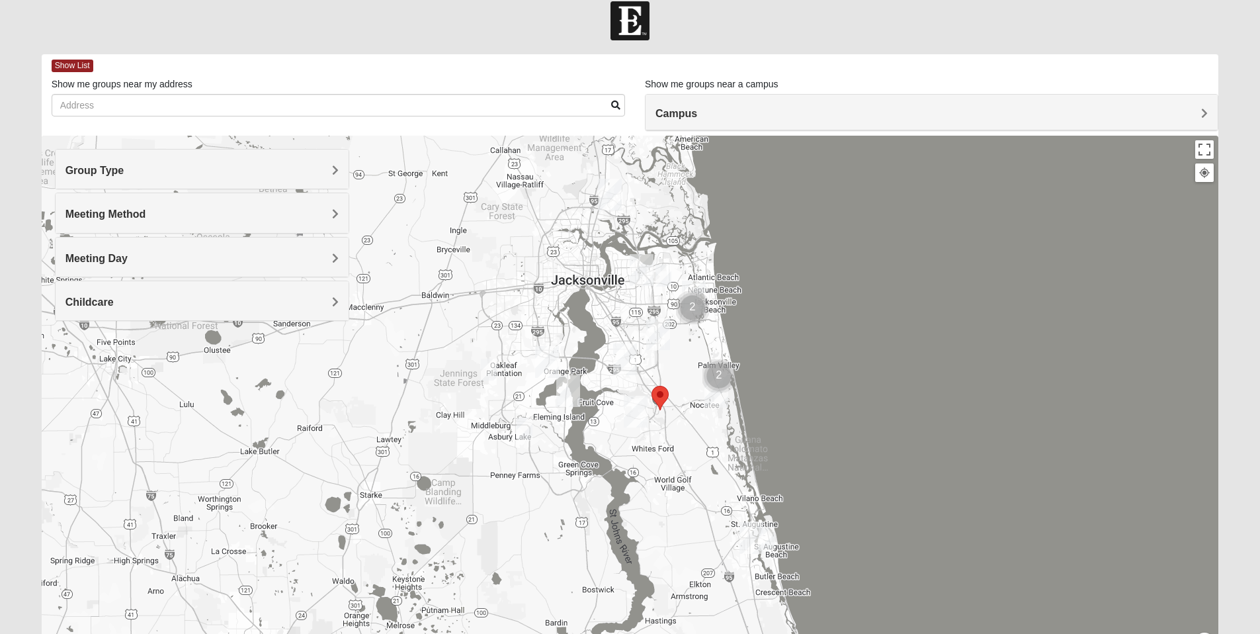
click at [146, 209] on span "Meeting Method" at bounding box center [105, 213] width 81 height 11
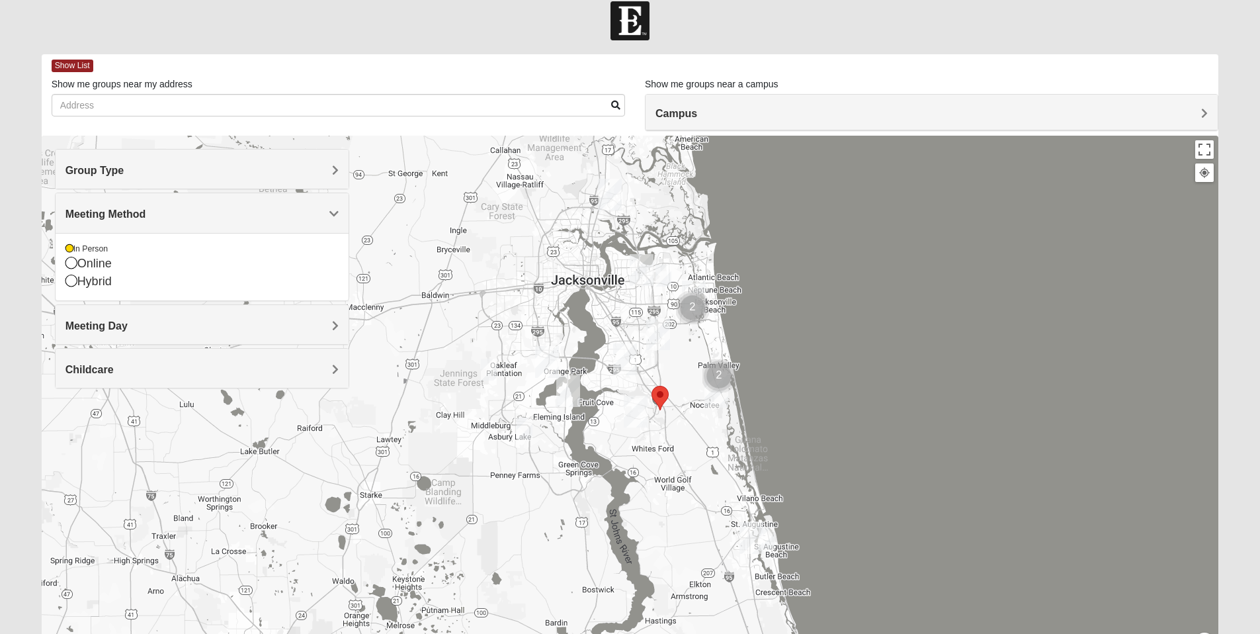
click at [450, 222] on div at bounding box center [630, 400] width 1177 height 529
click at [146, 212] on span "Meeting Method" at bounding box center [105, 213] width 81 height 11
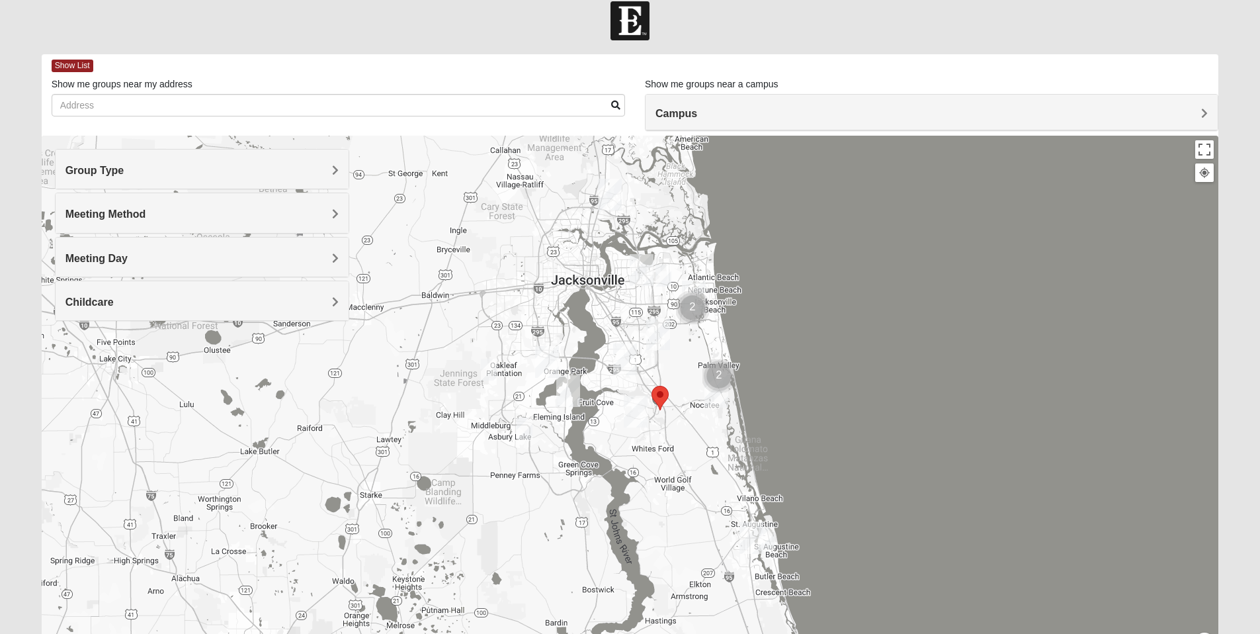
click at [128, 254] on span "Meeting Day" at bounding box center [96, 258] width 62 height 11
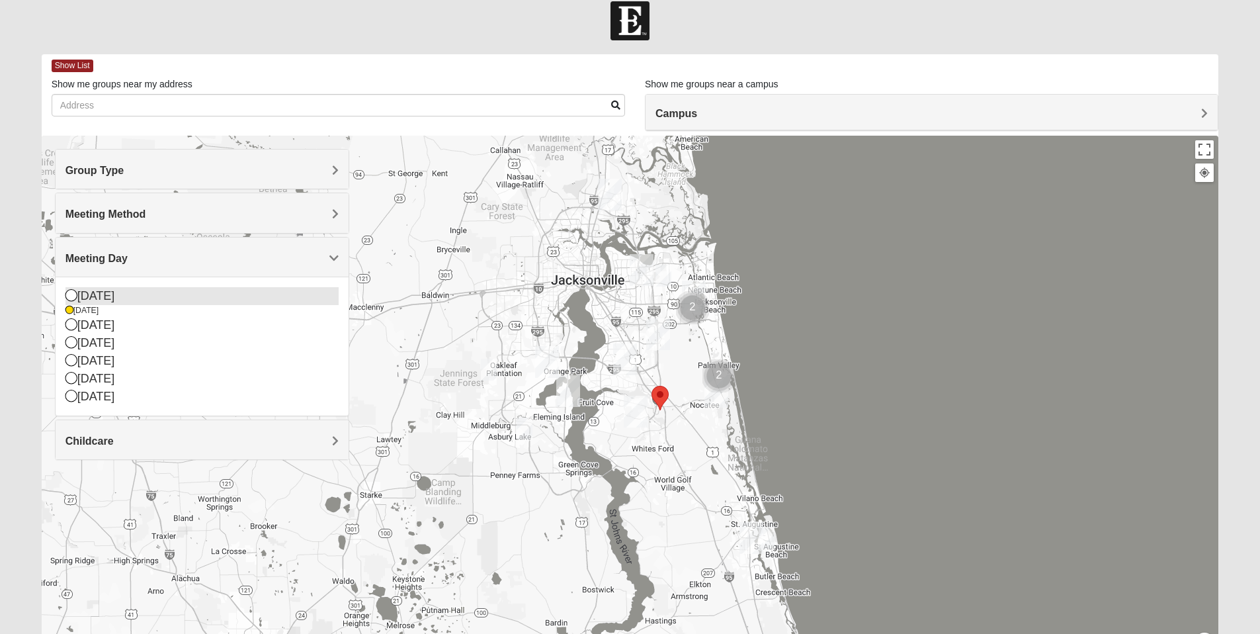
click at [72, 294] on icon at bounding box center [71, 295] width 12 height 12
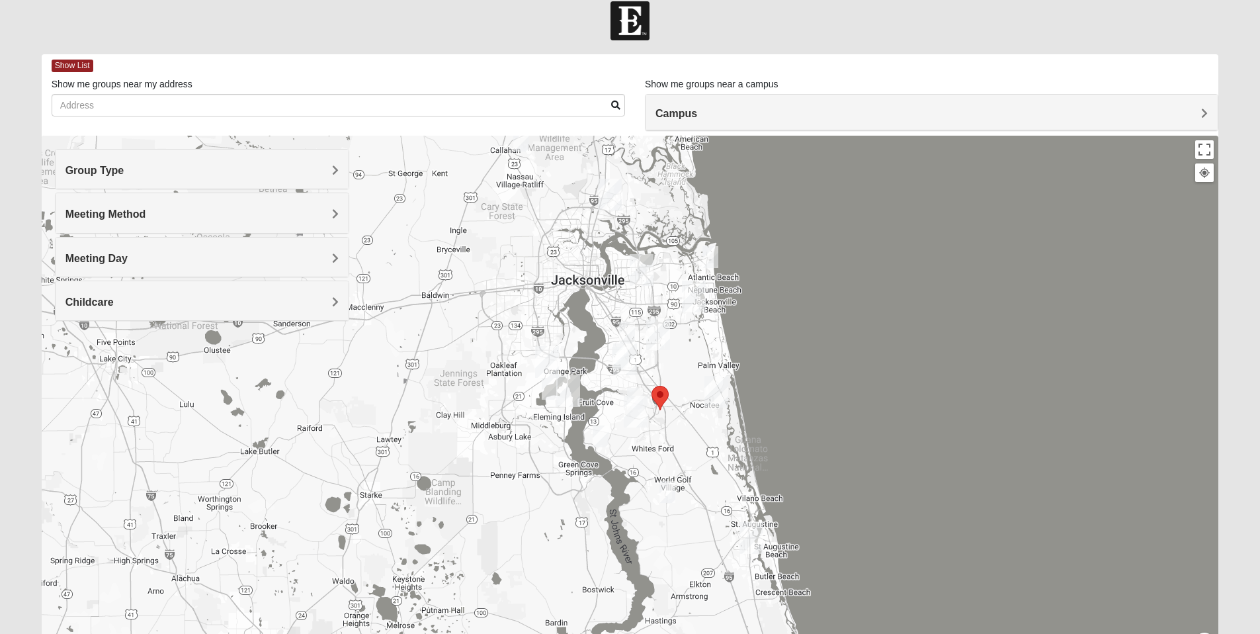
click at [128, 253] on span "Meeting Day" at bounding box center [96, 258] width 62 height 11
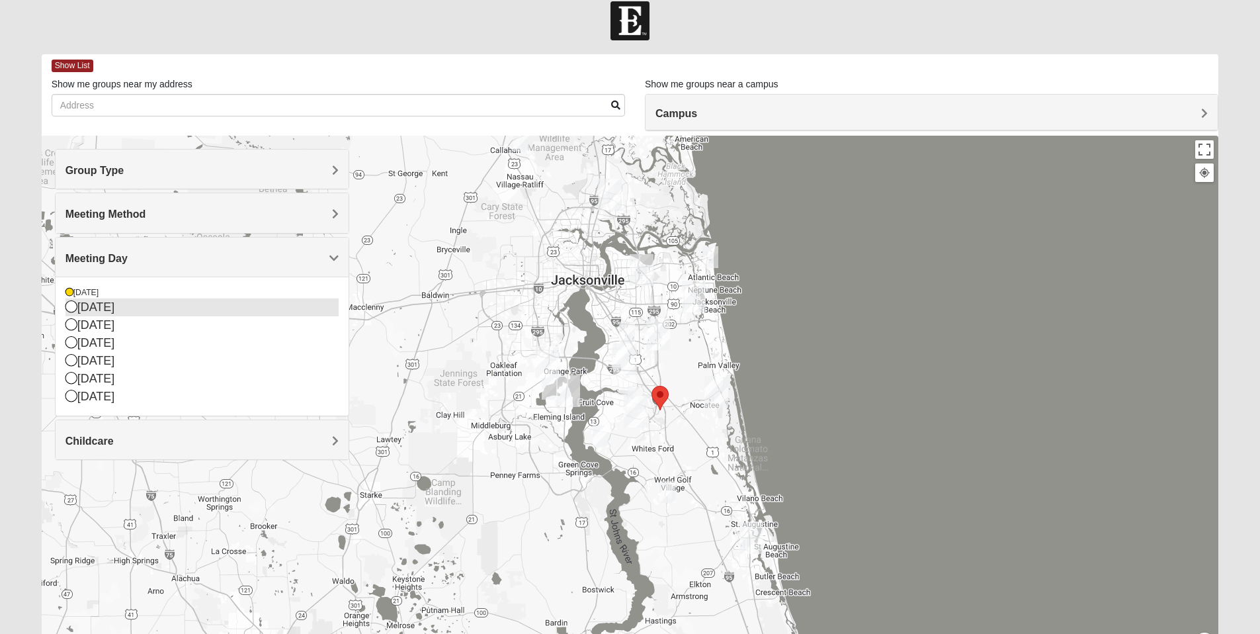
click at [69, 308] on icon at bounding box center [71, 306] width 12 height 12
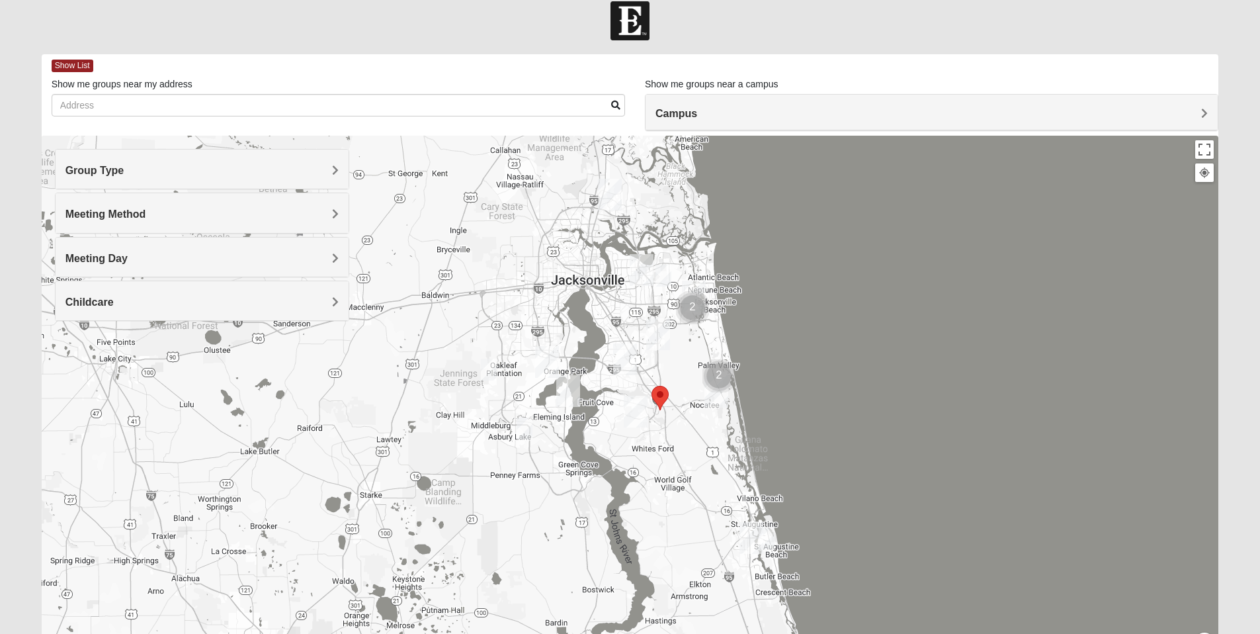
click at [339, 300] on div "Childcare" at bounding box center [202, 300] width 293 height 39
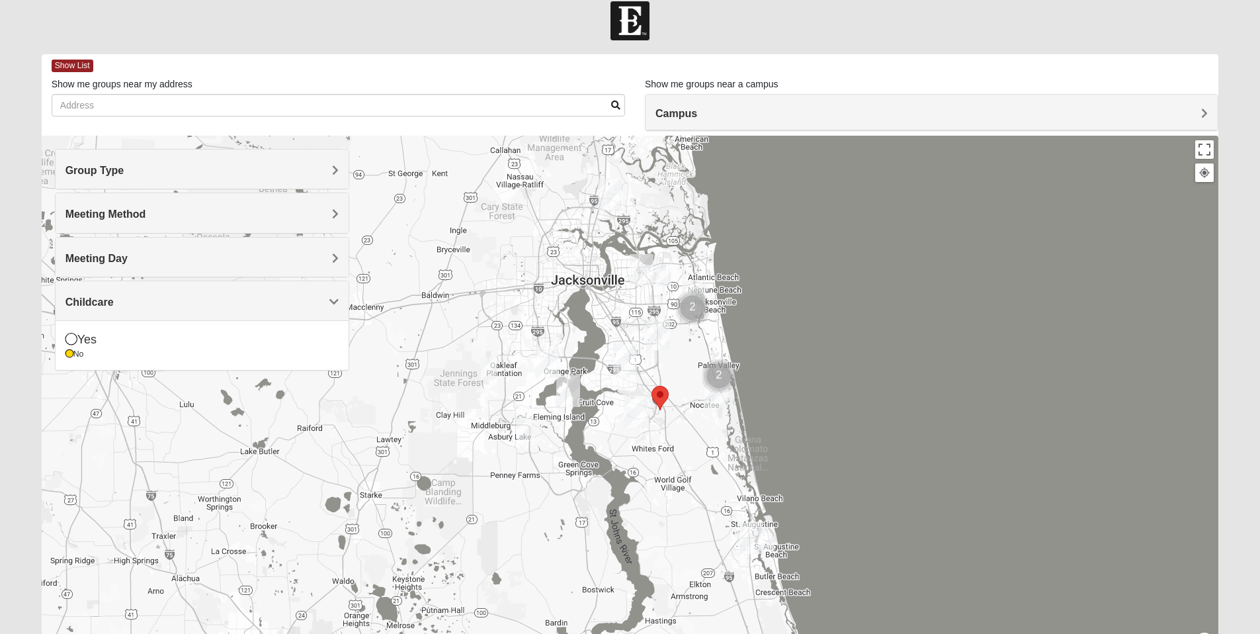
click at [299, 431] on div at bounding box center [630, 400] width 1177 height 529
click at [474, 218] on div at bounding box center [630, 400] width 1177 height 529
click at [419, 222] on div at bounding box center [630, 400] width 1177 height 529
click at [527, 429] on img "Mixed Ingram 32043" at bounding box center [525, 428] width 16 height 22
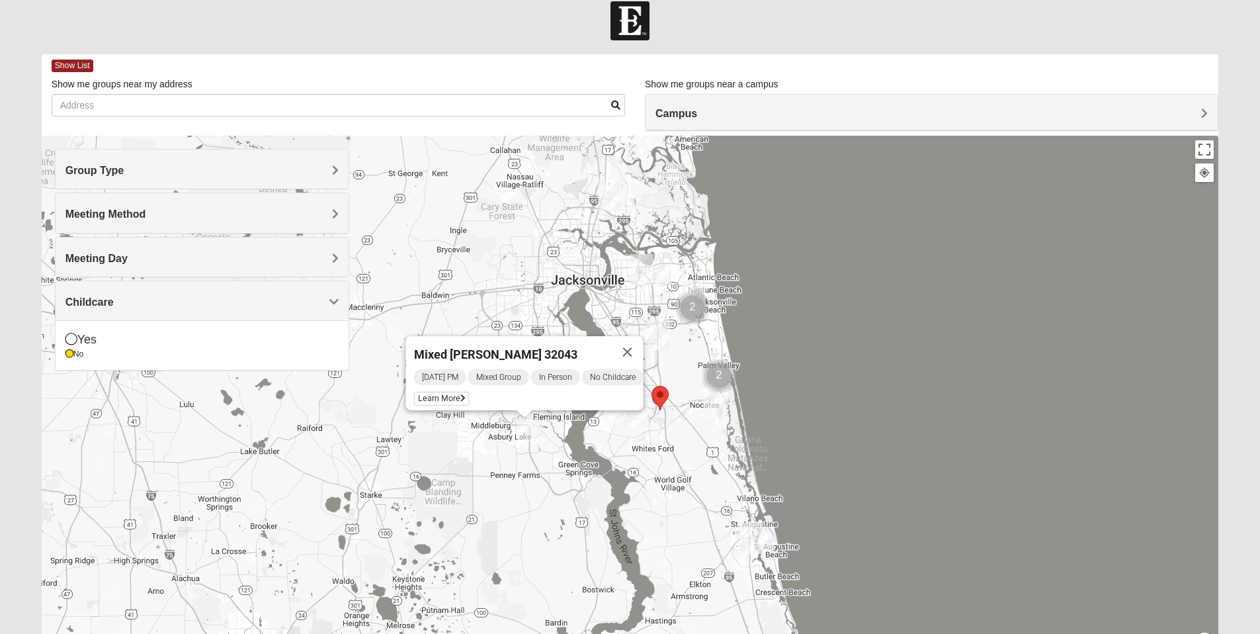
click at [437, 467] on div "Mixed [PERSON_NAME] 32043 [DATE] PM Mixed Group In Person No Childcare Learn Mo…" at bounding box center [630, 400] width 1177 height 529
click at [640, 342] on button "Close" at bounding box center [627, 352] width 32 height 32
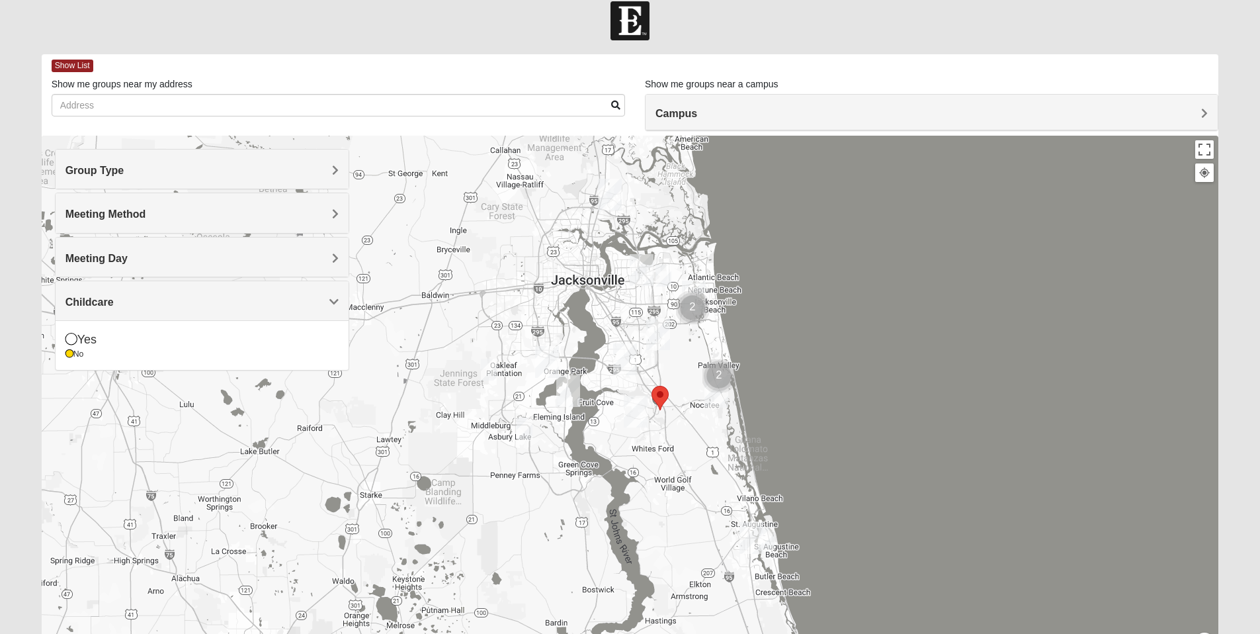
click at [493, 370] on img "Mixed Newton 32065" at bounding box center [489, 369] width 16 height 22
click at [600, 282] on button "Close" at bounding box center [591, 293] width 32 height 32
click at [638, 411] on img "St. Johns" at bounding box center [636, 412] width 24 height 32
click at [654, 466] on div "St. [PERSON_NAME] [STREET_ADDRESS][PERSON_NAME]" at bounding box center [630, 400] width 1177 height 529
click at [690, 343] on button "Close" at bounding box center [706, 353] width 32 height 32
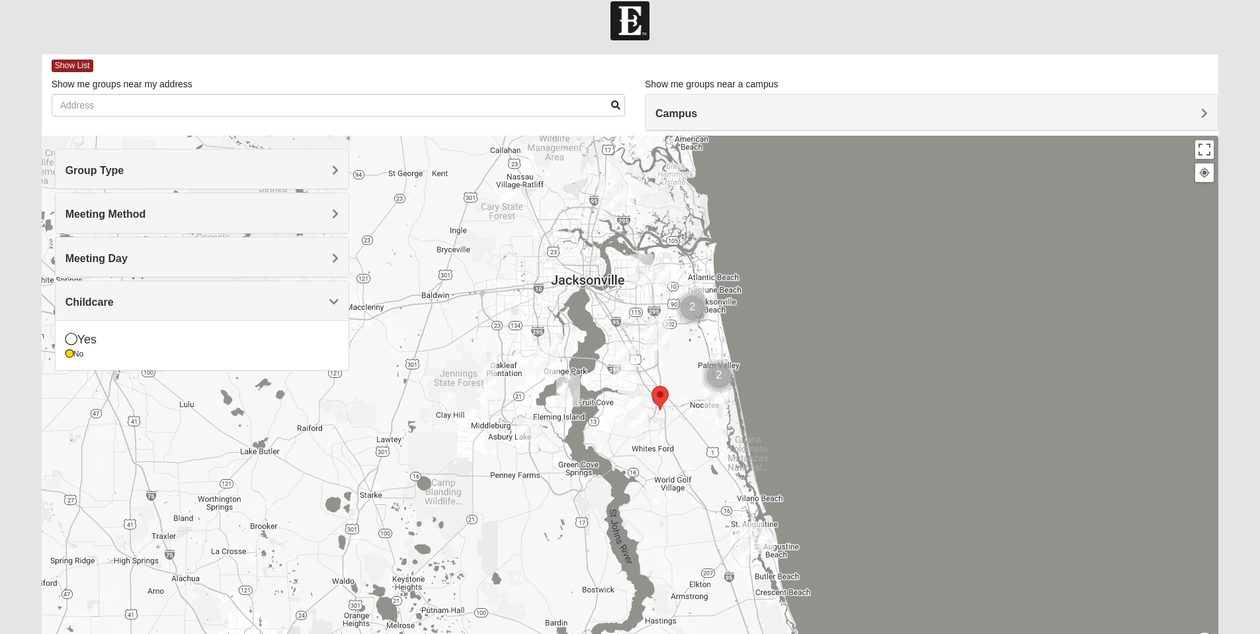
click at [668, 273] on img "Mixed Bell-Higgins 32246" at bounding box center [663, 276] width 16 height 22
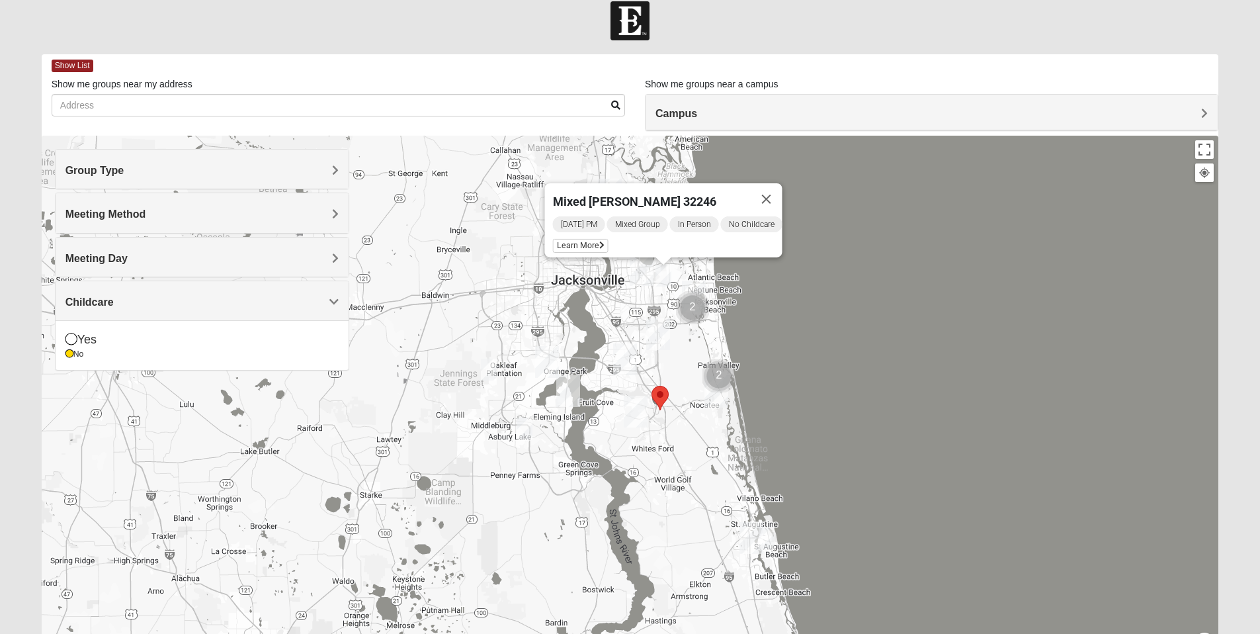
click at [491, 269] on div "Mixed [PERSON_NAME] 32246 [DATE] PM Mixed Group In Person No Childcare Learn Mo…" at bounding box center [630, 400] width 1177 height 529
click at [771, 189] on button "Close" at bounding box center [766, 199] width 32 height 32
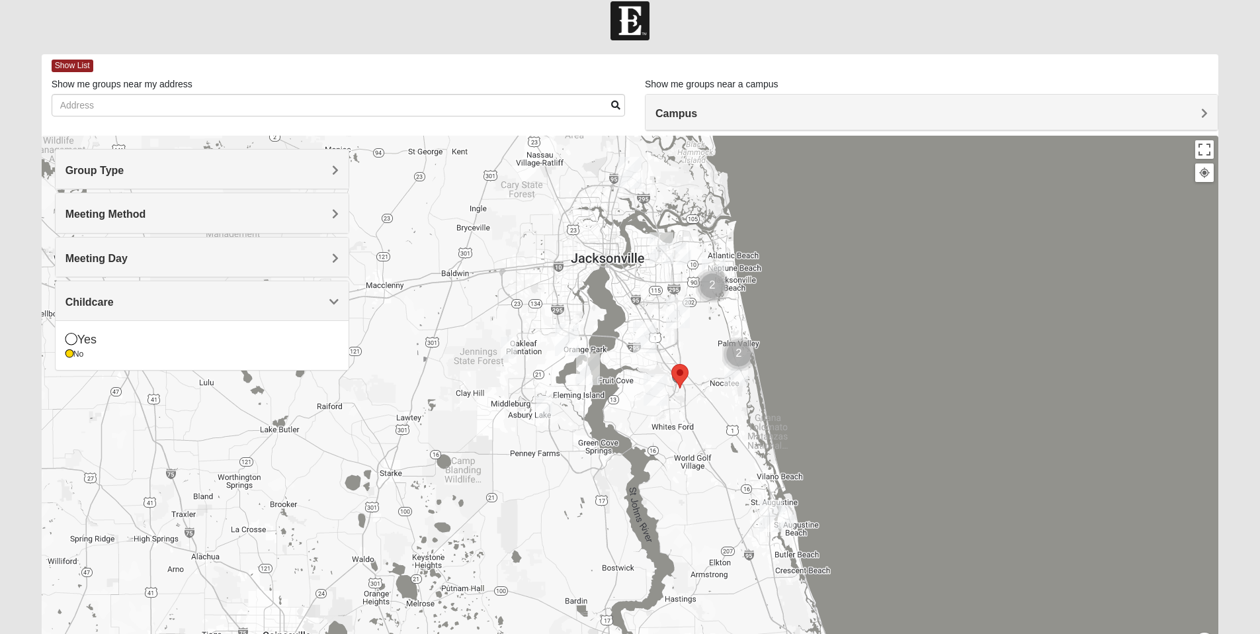
drag, startPoint x: 349, startPoint y: 480, endPoint x: 368, endPoint y: 454, distance: 32.5
click at [368, 454] on div at bounding box center [630, 400] width 1177 height 529
click at [656, 387] on img "St. Johns" at bounding box center [656, 390] width 24 height 32
click at [710, 321] on button "Close" at bounding box center [726, 331] width 32 height 32
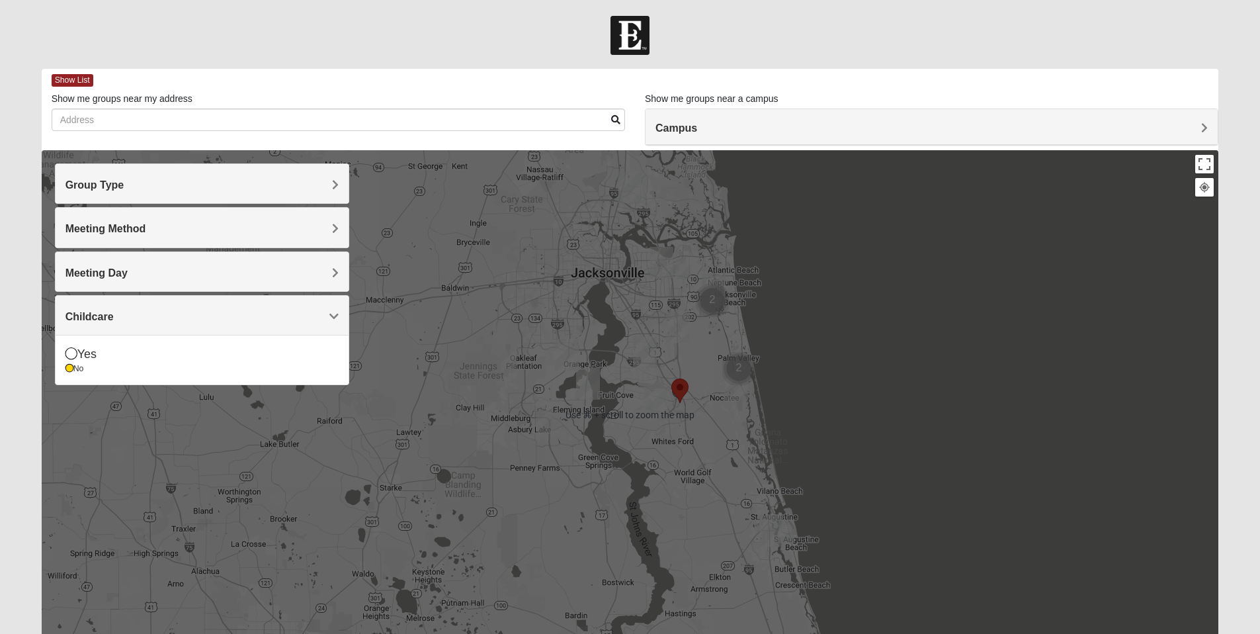
scroll to position [0, 0]
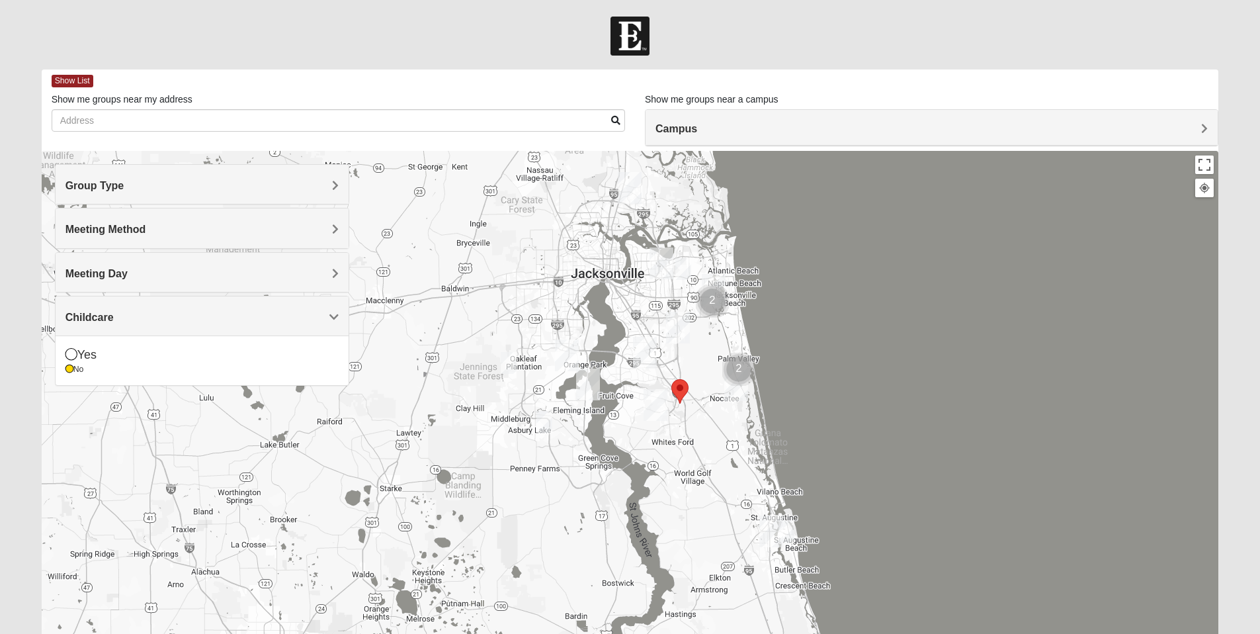
click at [456, 239] on div "To navigate, press the arrow keys." at bounding box center [630, 415] width 1177 height 529
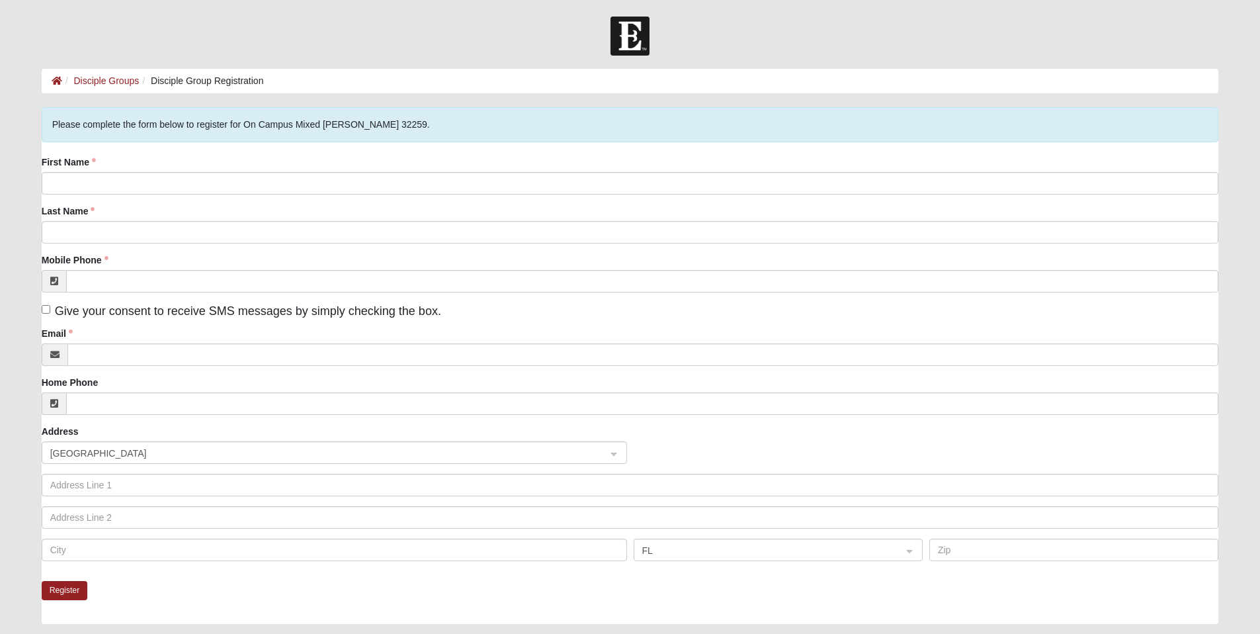
click at [140, 151] on fieldset "Please complete the form below to register for On Campus Mixed [PERSON_NAME] 32…" at bounding box center [630, 344] width 1177 height 474
click at [91, 157] on label "First Name" at bounding box center [69, 161] width 54 height 13
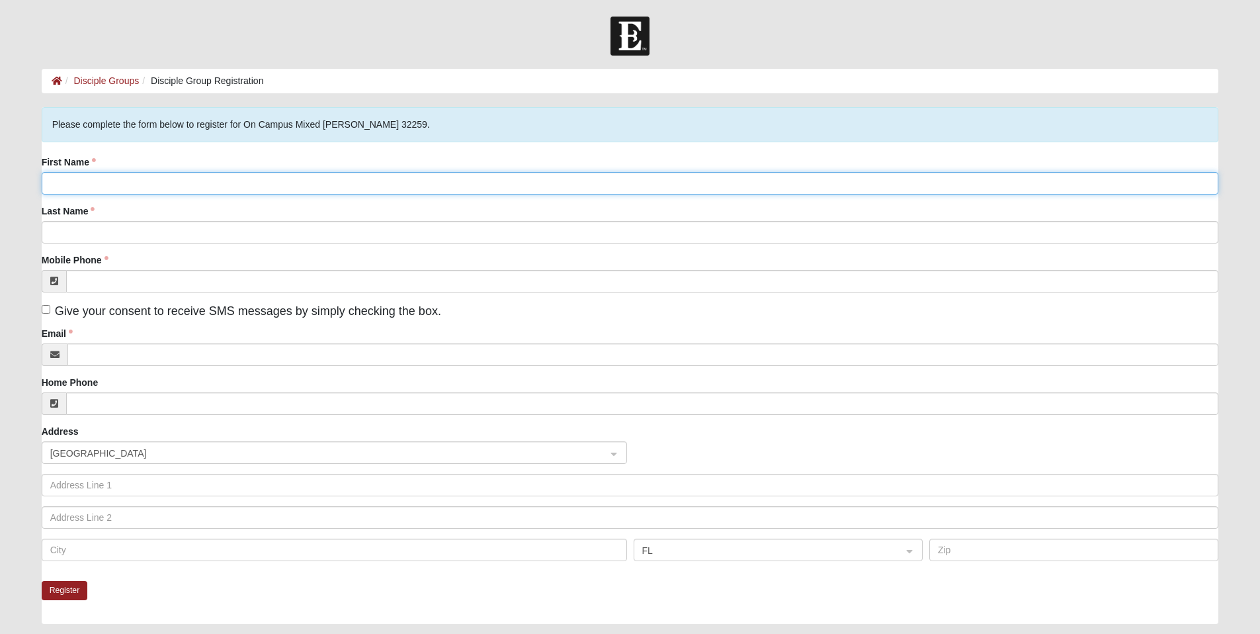
click at [91, 172] on input "First Name" at bounding box center [630, 183] width 1177 height 22
type input "[PERSON_NAME]"
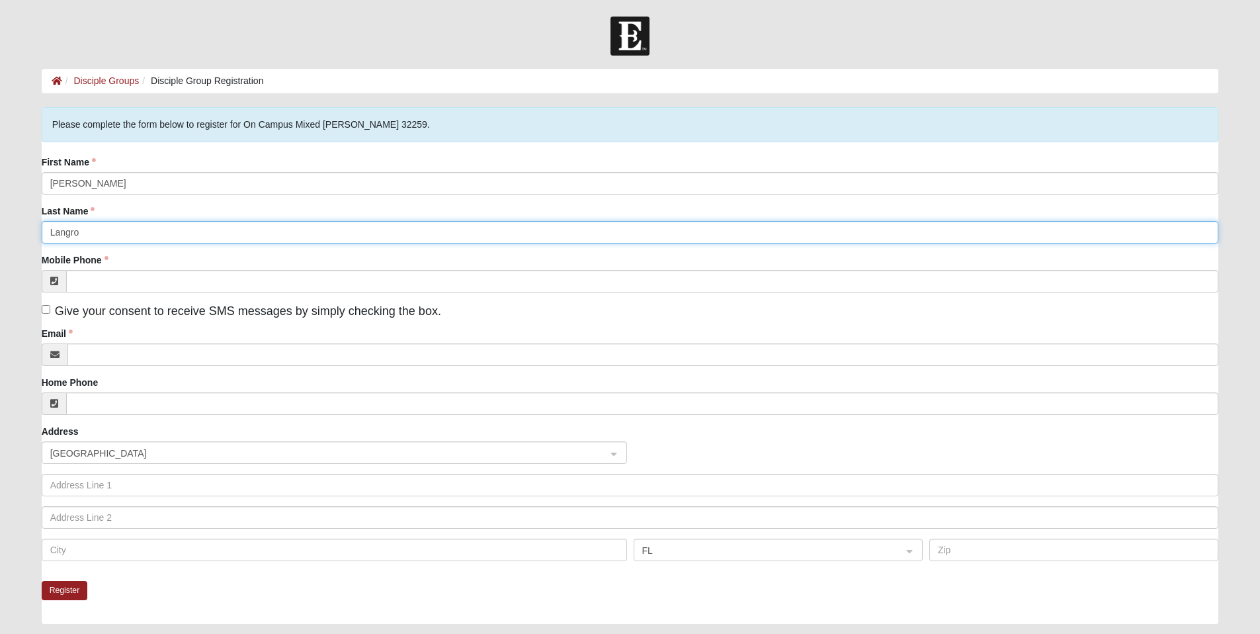
type input "Langro"
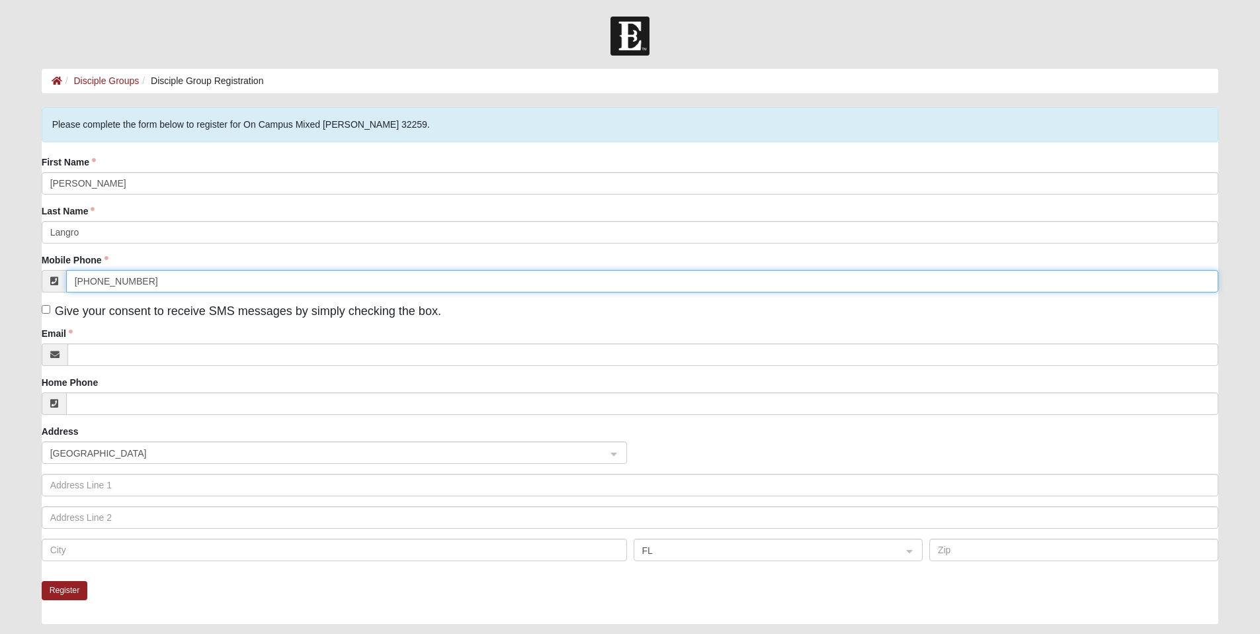
type input "[PHONE_NUMBER]"
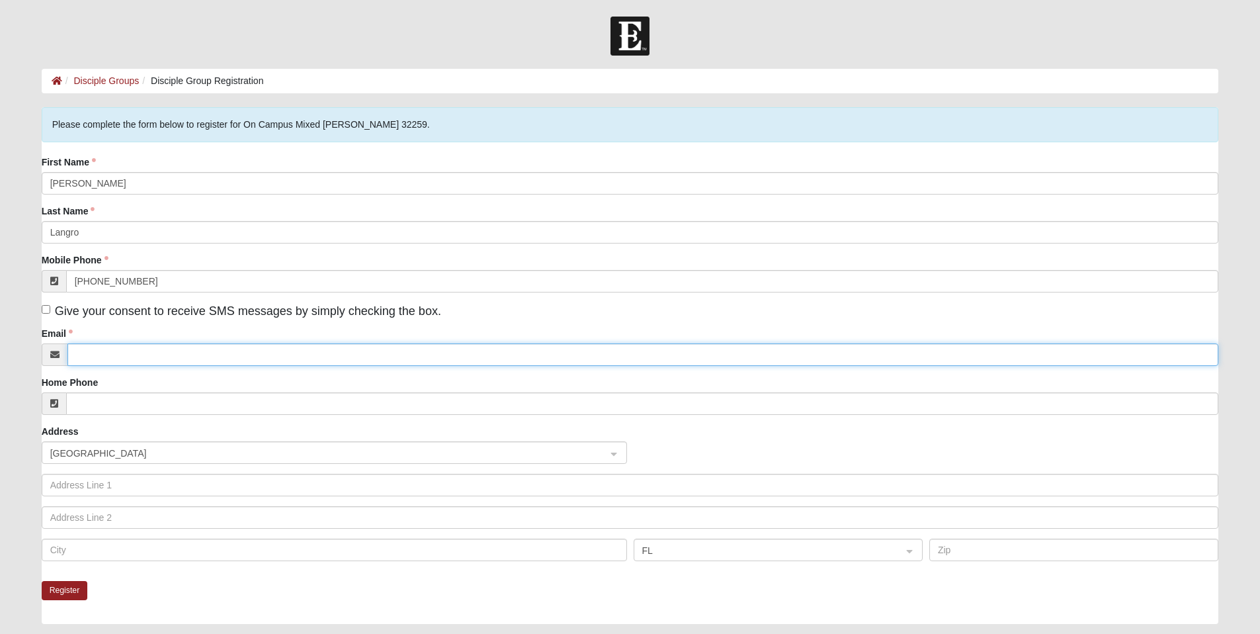
click at [114, 346] on input "Email" at bounding box center [643, 354] width 1152 height 22
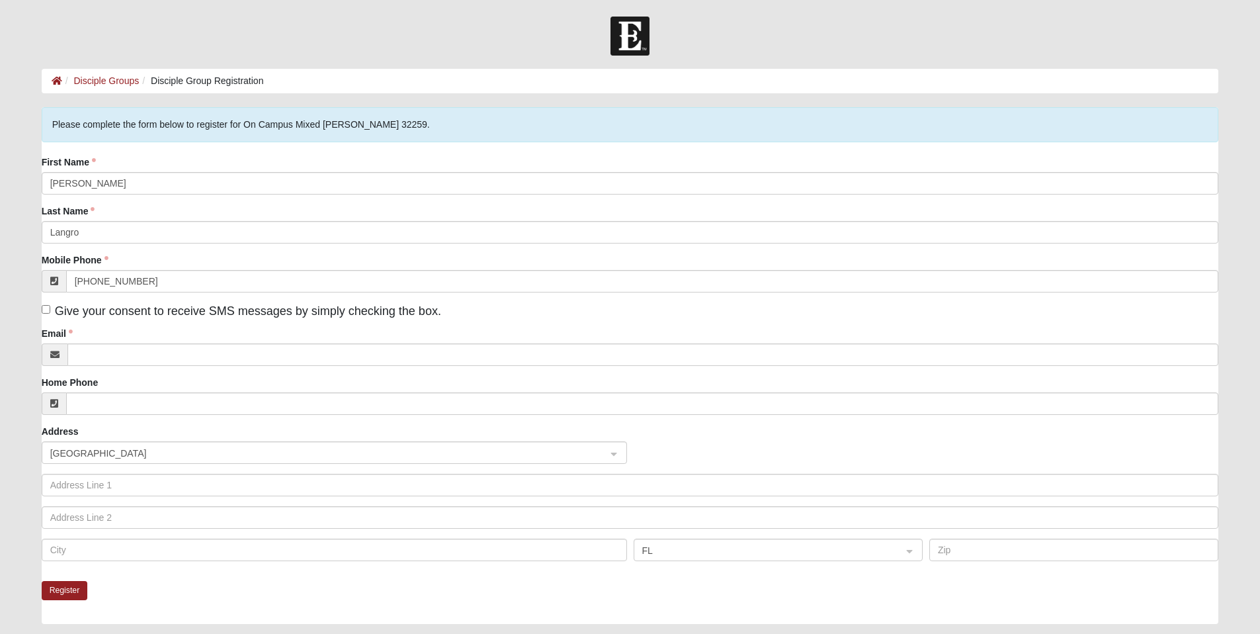
drag, startPoint x: 52, startPoint y: 307, endPoint x: 63, endPoint y: 310, distance: 12.2
click at [52, 307] on label "Give your consent to receive SMS messages by simply checking the box." at bounding box center [242, 311] width 400 height 18
click at [50, 307] on input "Give your consent to receive SMS messages by simply checking the box." at bounding box center [46, 309] width 9 height 9
checkbox input "true"
click at [95, 343] on div "Email" at bounding box center [630, 346] width 1177 height 39
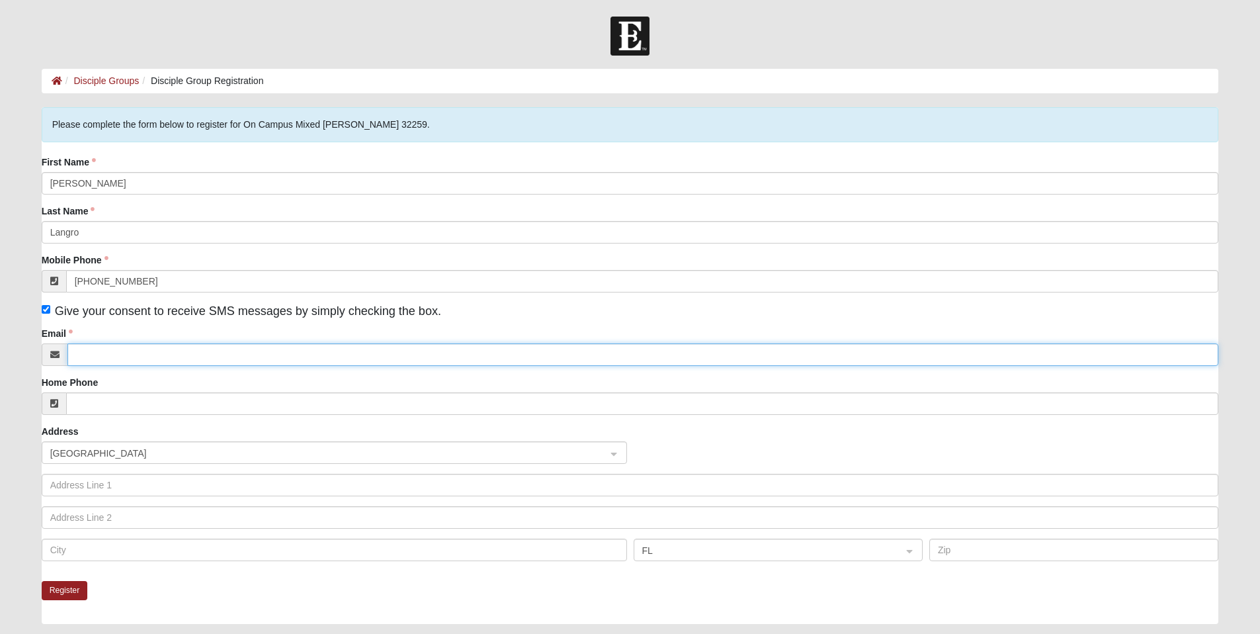
click at [102, 351] on input "Email" at bounding box center [643, 354] width 1152 height 22
type input "[EMAIL_ADDRESS][DOMAIN_NAME]"
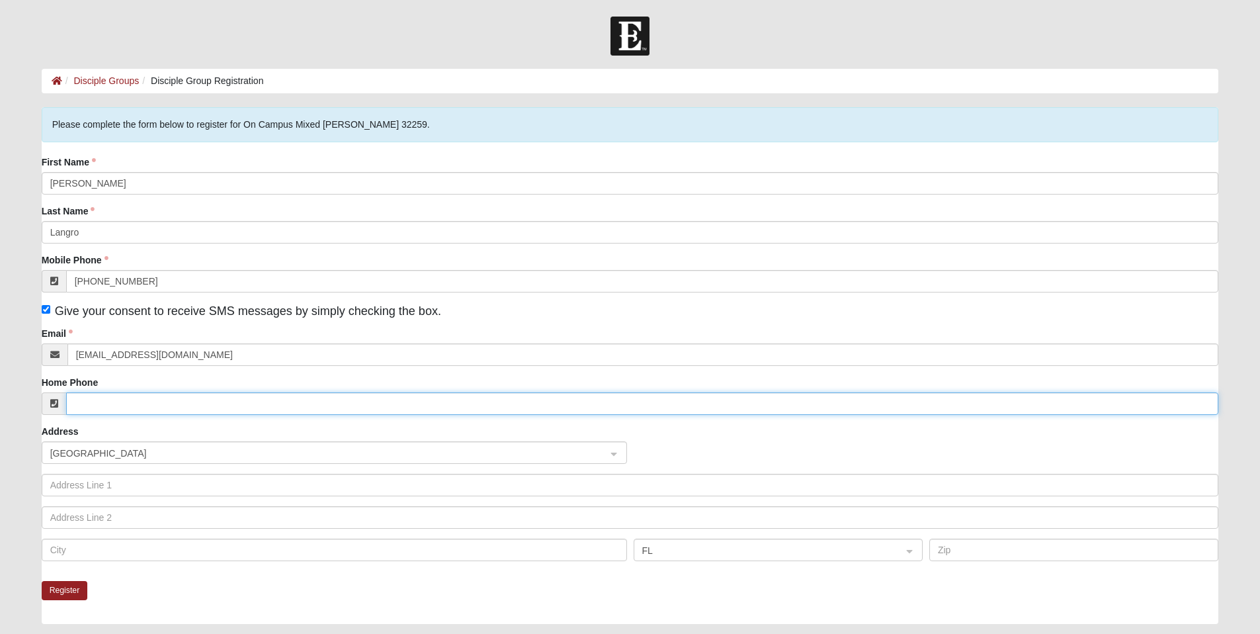
click at [89, 407] on input "Home Phone" at bounding box center [642, 403] width 1153 height 22
type input "[PHONE_NUMBER]"
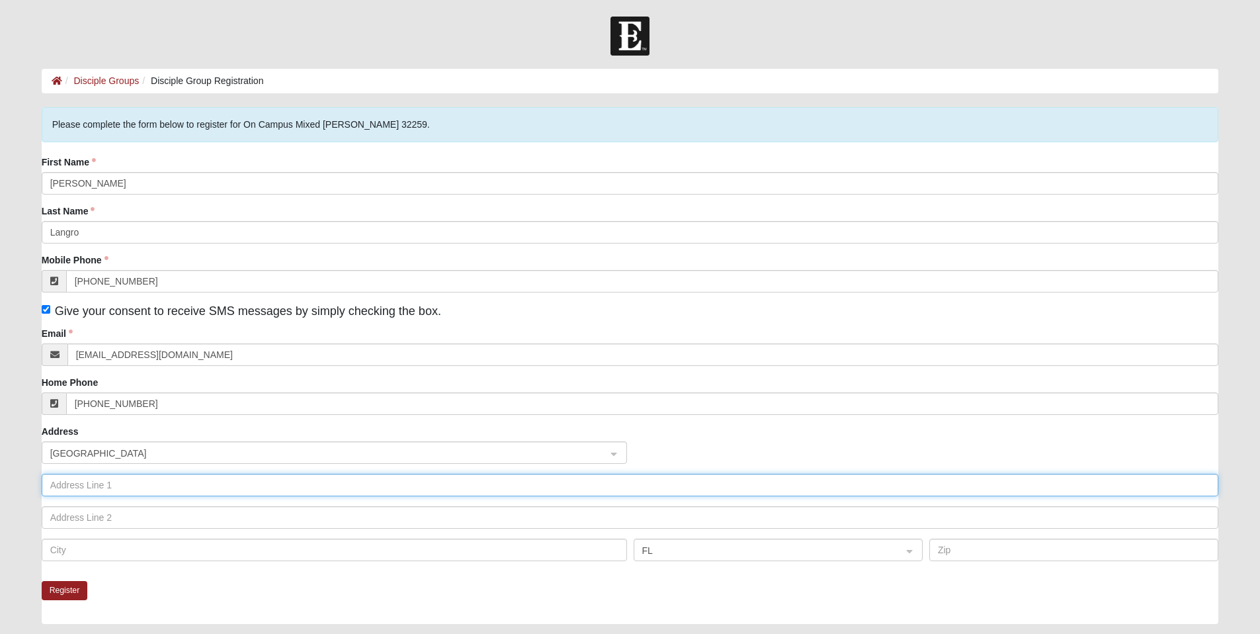
click at [130, 482] on input "text" at bounding box center [630, 485] width 1177 height 22
drag, startPoint x: 82, startPoint y: 484, endPoint x: 134, endPoint y: 497, distance: 53.3
click at [84, 484] on input "330 MOssy Pine Lane" at bounding box center [630, 485] width 1177 height 22
type input "330 Mossy Pine Lane"
click at [147, 517] on input "text" at bounding box center [630, 517] width 1177 height 22
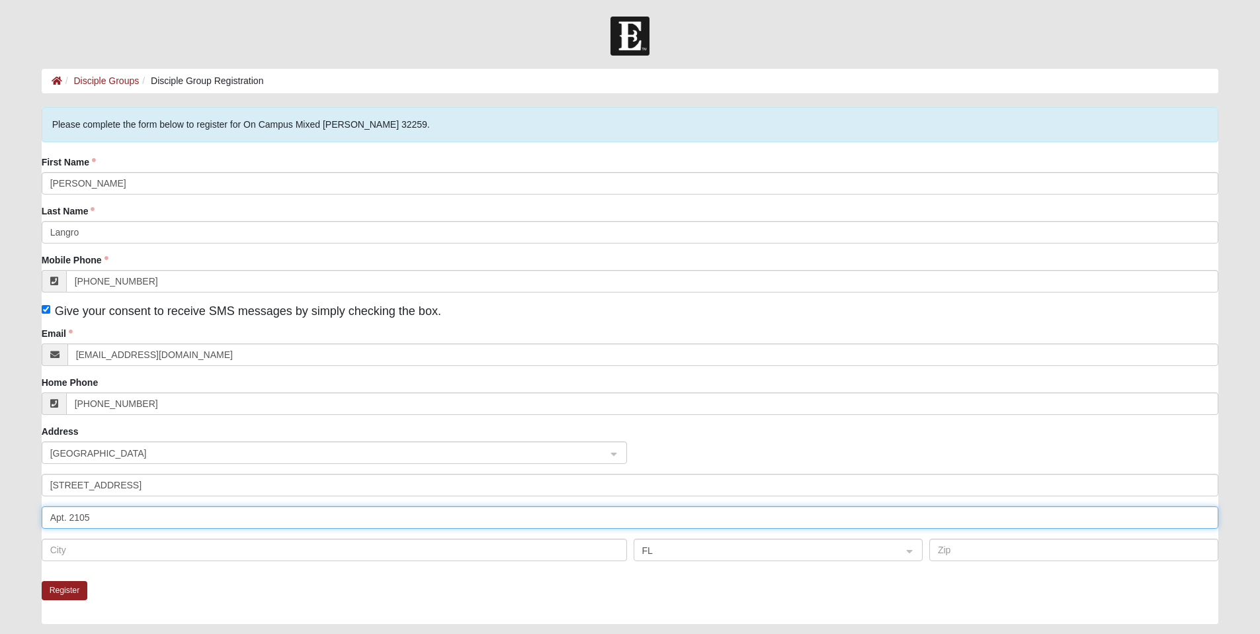
type input "Apt. 2105"
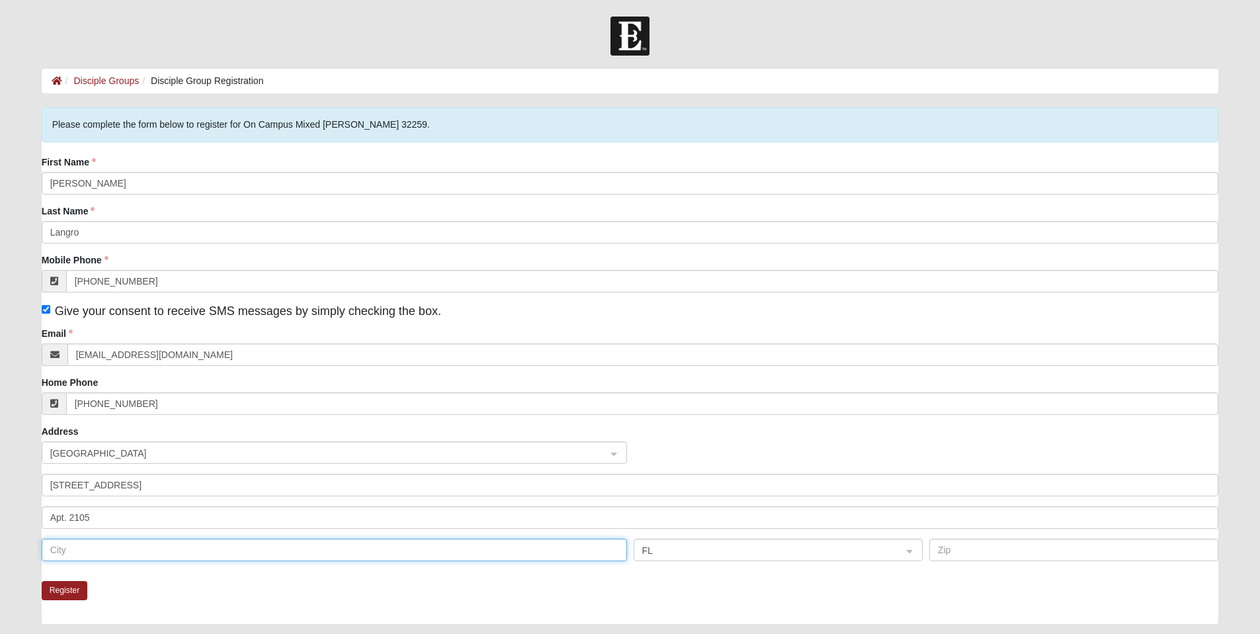
click at [134, 546] on input "text" at bounding box center [334, 549] width 585 height 22
type input "Saint Johns"
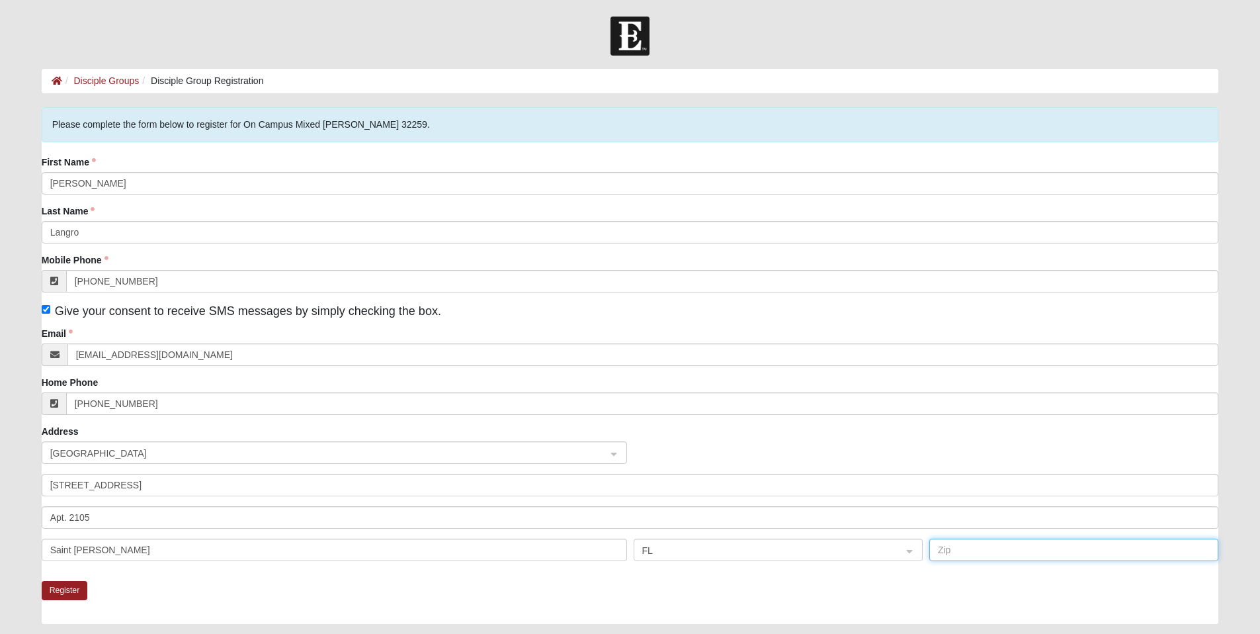
click at [384, 552] on input "text" at bounding box center [1073, 549] width 289 height 22
type input "32259"
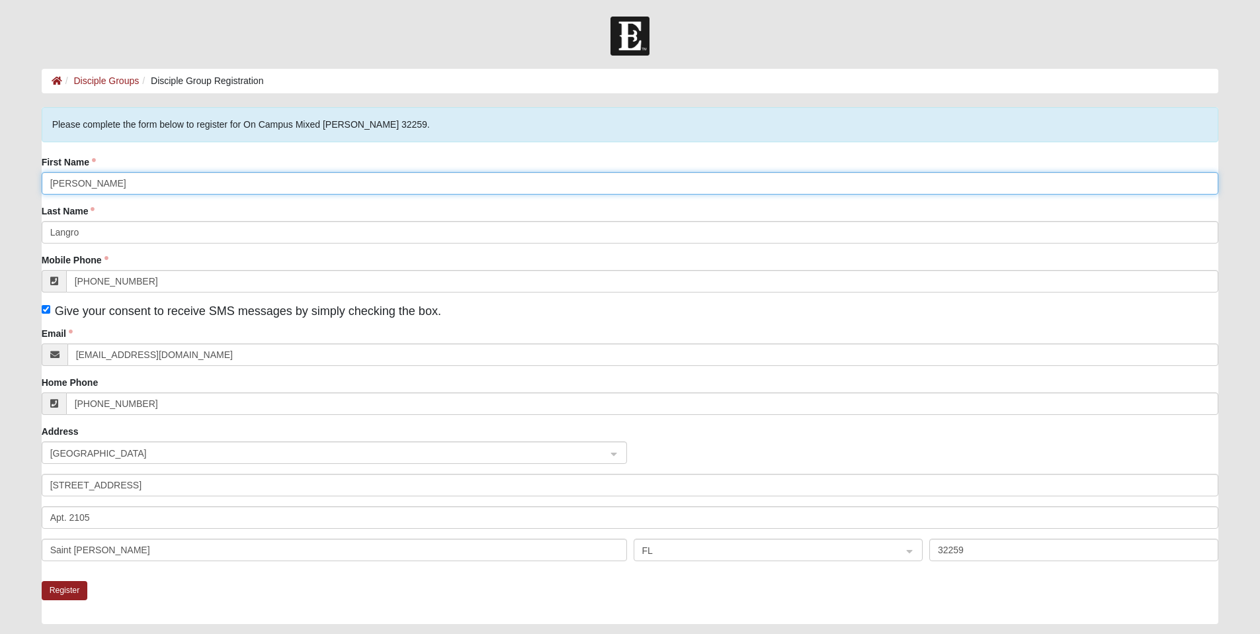
click at [108, 182] on input "Denise" at bounding box center [630, 183] width 1177 height 22
type input "Denise & Don"
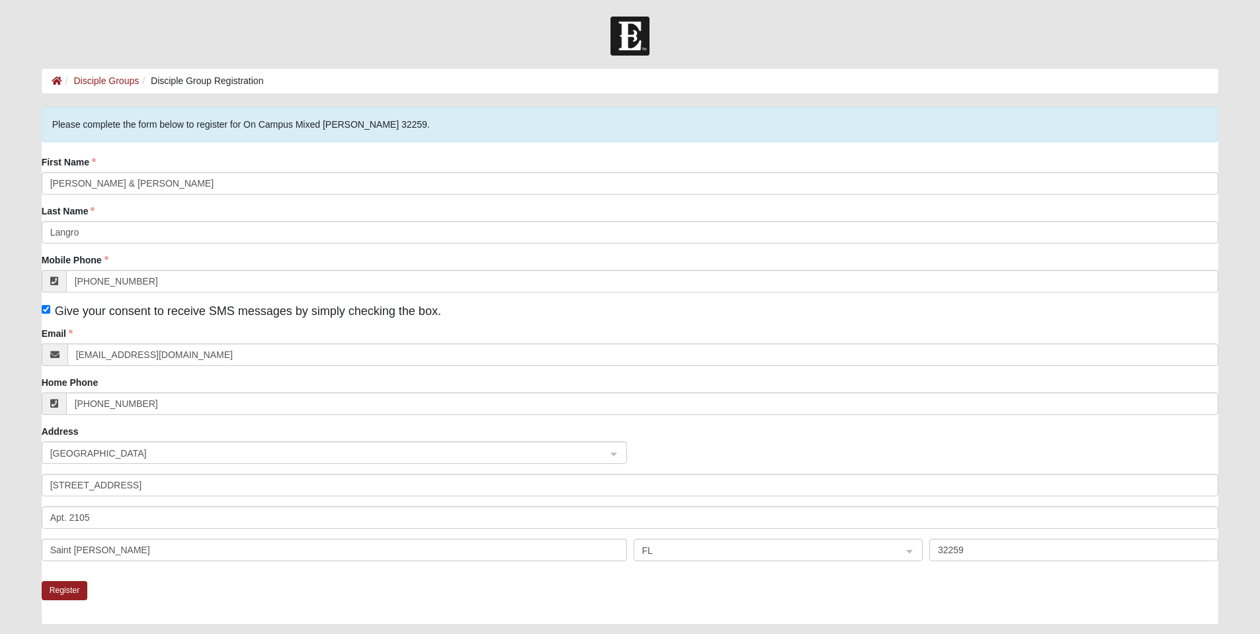
click at [384, 303] on div "Give your consent to receive SMS messages by simply checking the box." at bounding box center [630, 311] width 1177 height 18
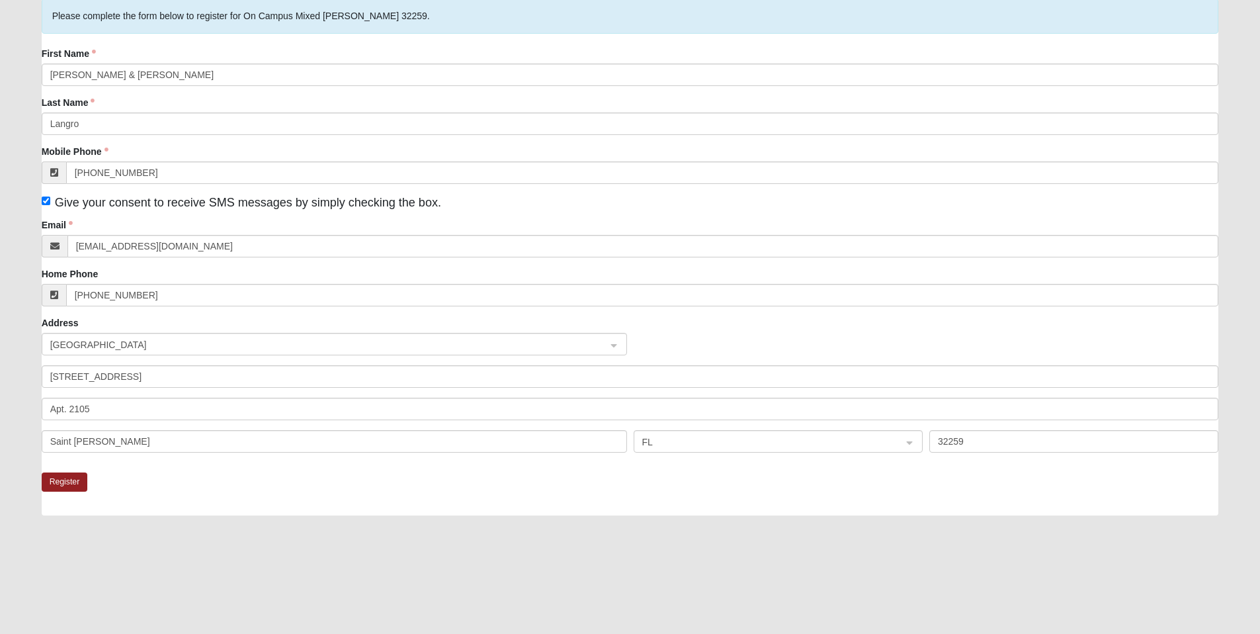
scroll to position [46, 0]
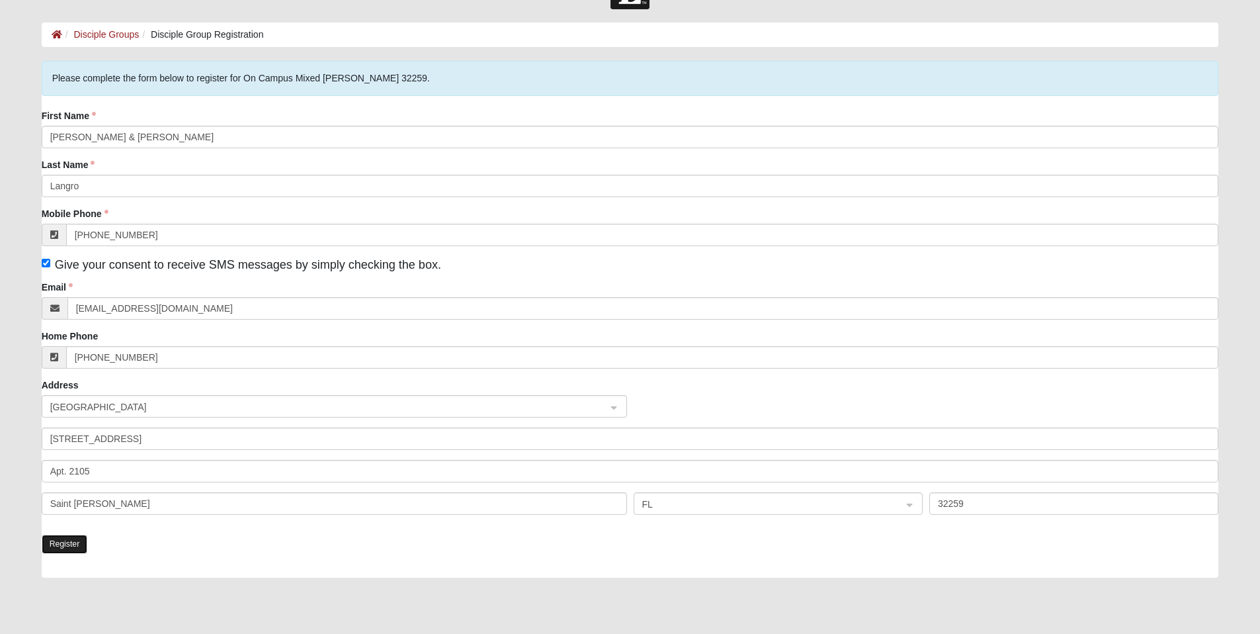
click at [65, 542] on button "Register" at bounding box center [65, 543] width 46 height 19
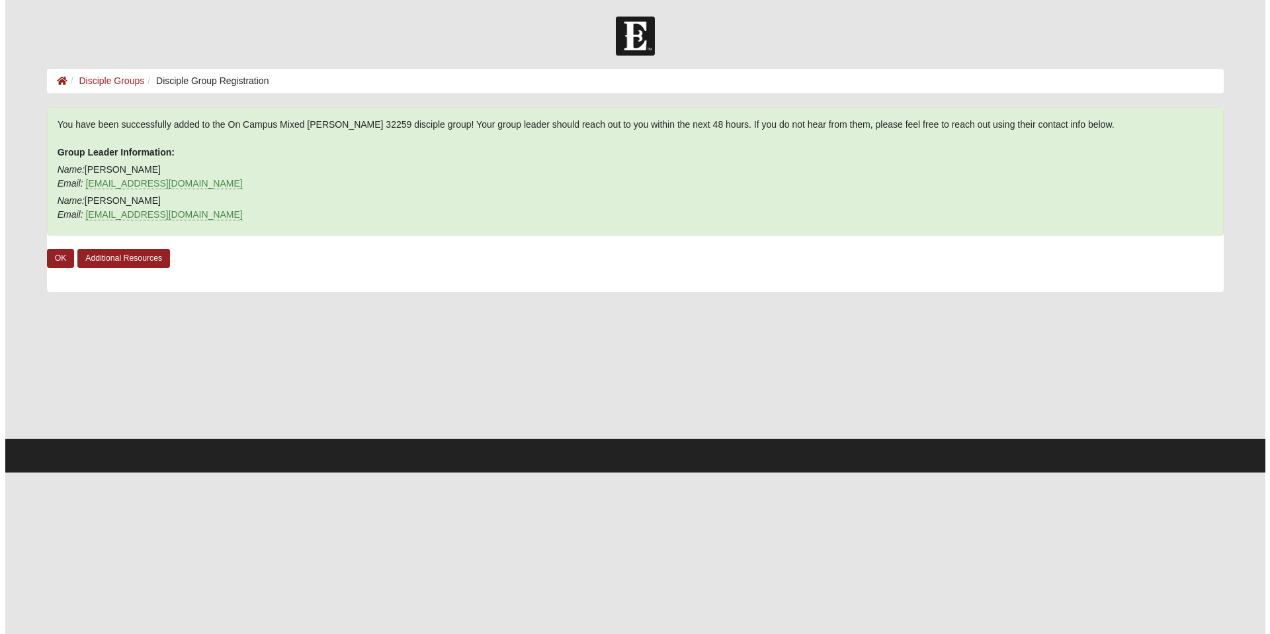
scroll to position [0, 0]
